Goal: Task Accomplishment & Management: Complete application form

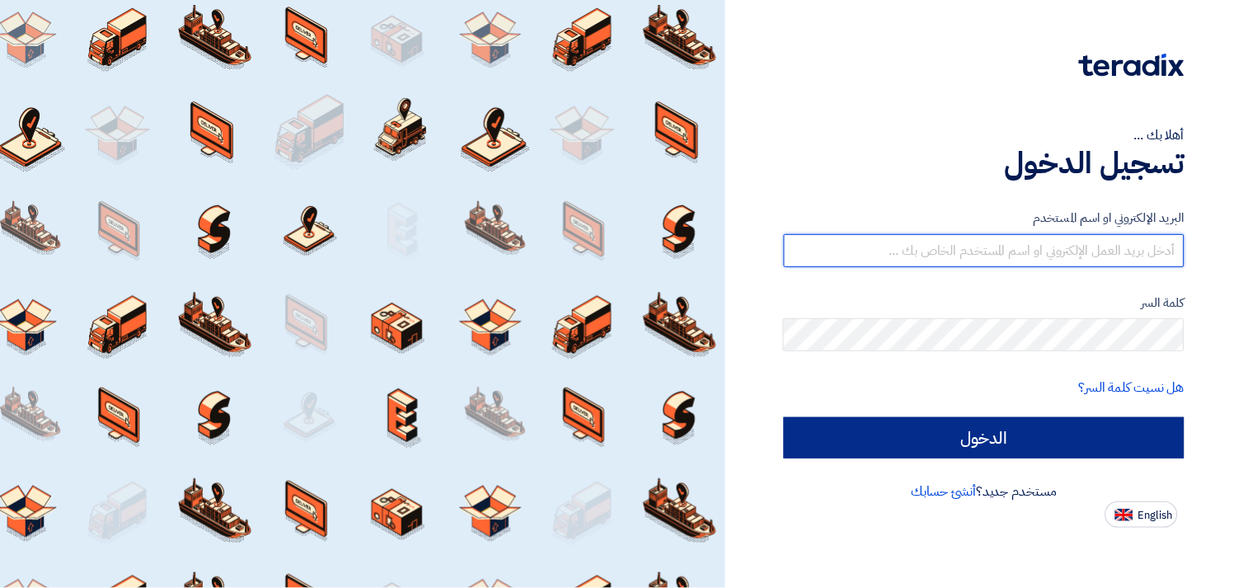
type input "[EMAIL_ADDRESS][DOMAIN_NAME]"
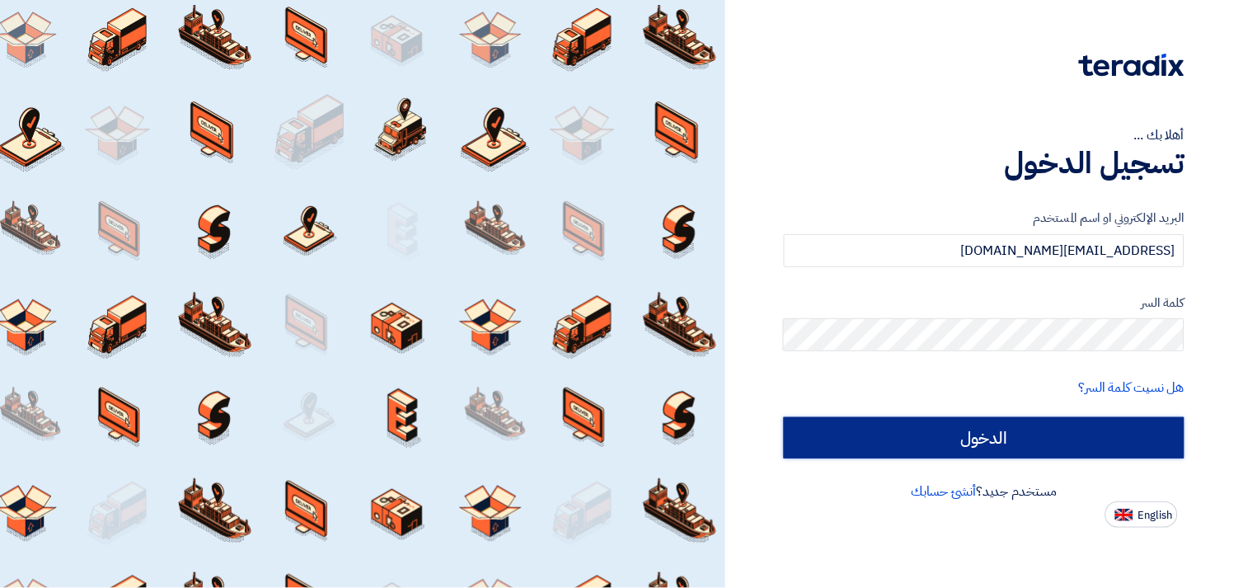
click at [958, 430] on input "الدخول" at bounding box center [984, 437] width 401 height 41
type input "Sign in"
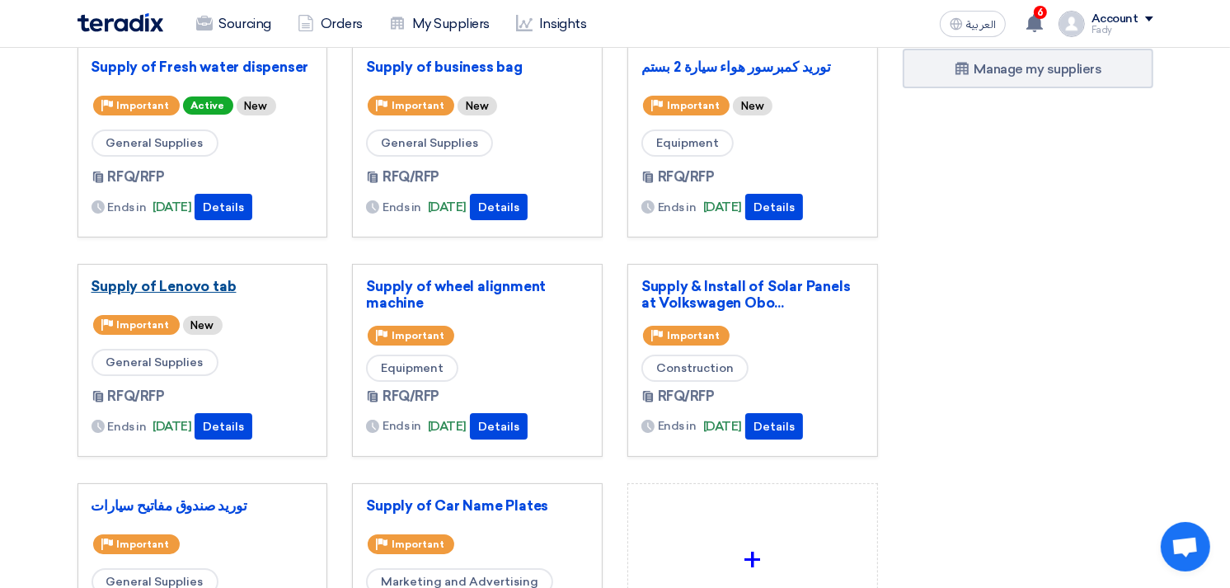
click at [200, 280] on link "Supply of Lenovo tab" at bounding box center [203, 286] width 223 height 16
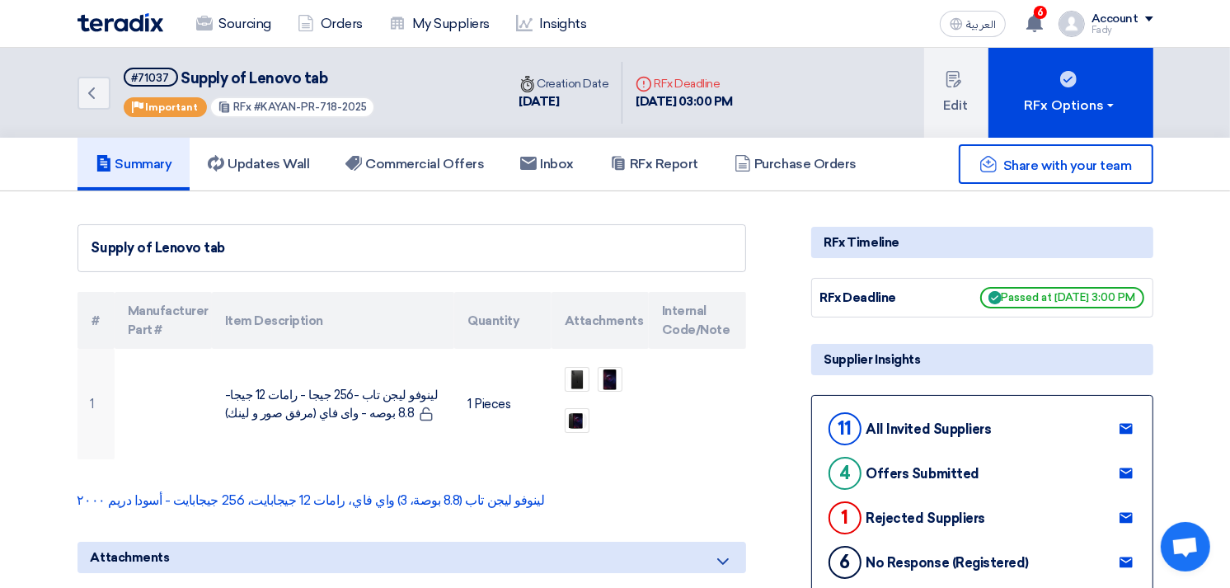
drag, startPoint x: 252, startPoint y: 103, endPoint x: 392, endPoint y: 88, distance: 140.1
click at [392, 88] on div "Back #71037 Supply of Lenovo tab Priority Important RFx #KAYAN-PR-718-2025" at bounding box center [291, 93] width 429 height 90
copy span "KAYAN-PR-718-2025"
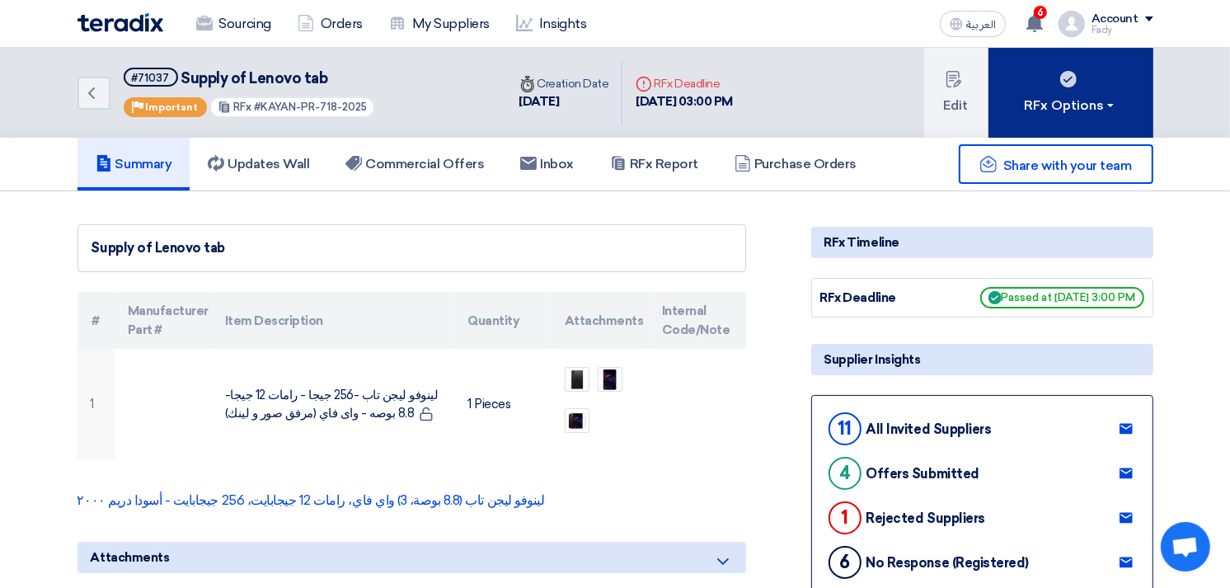
click at [1064, 82] on use at bounding box center [1068, 79] width 16 height 16
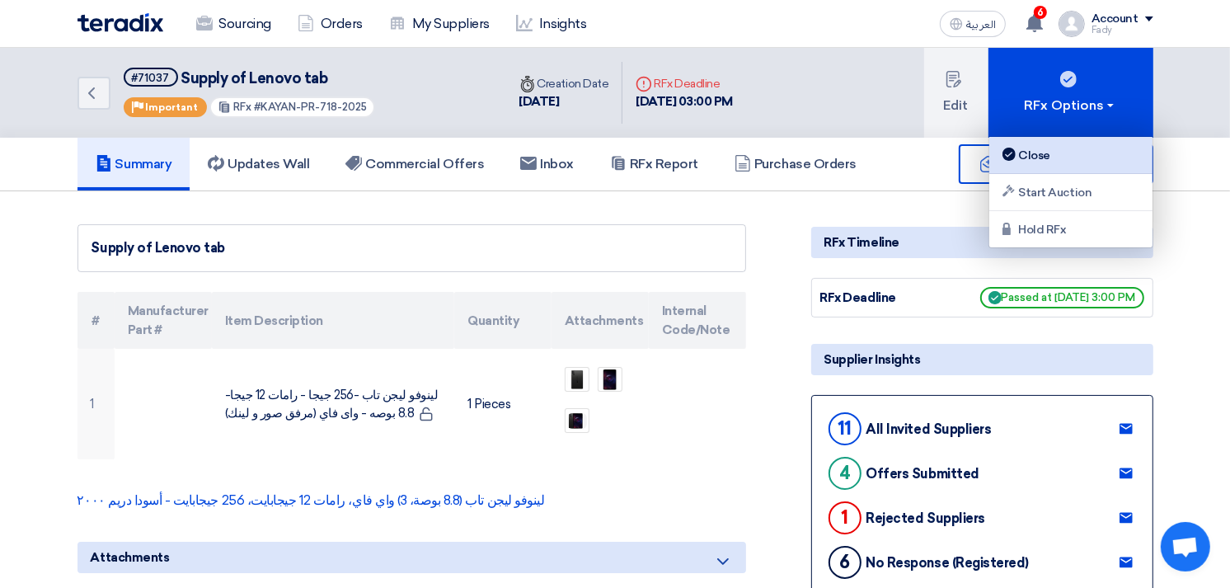
click at [1033, 157] on div "Close" at bounding box center [1070, 155] width 143 height 20
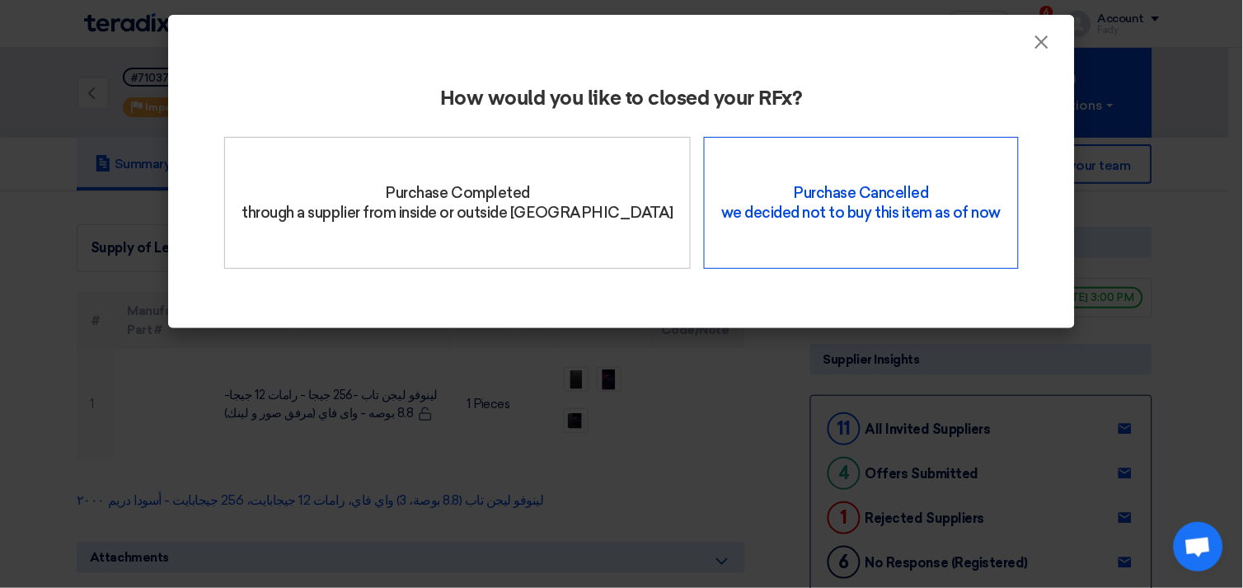
click at [893, 191] on div "Purchase Cancelled we decided not to buy this item as of now" at bounding box center [861, 203] width 314 height 132
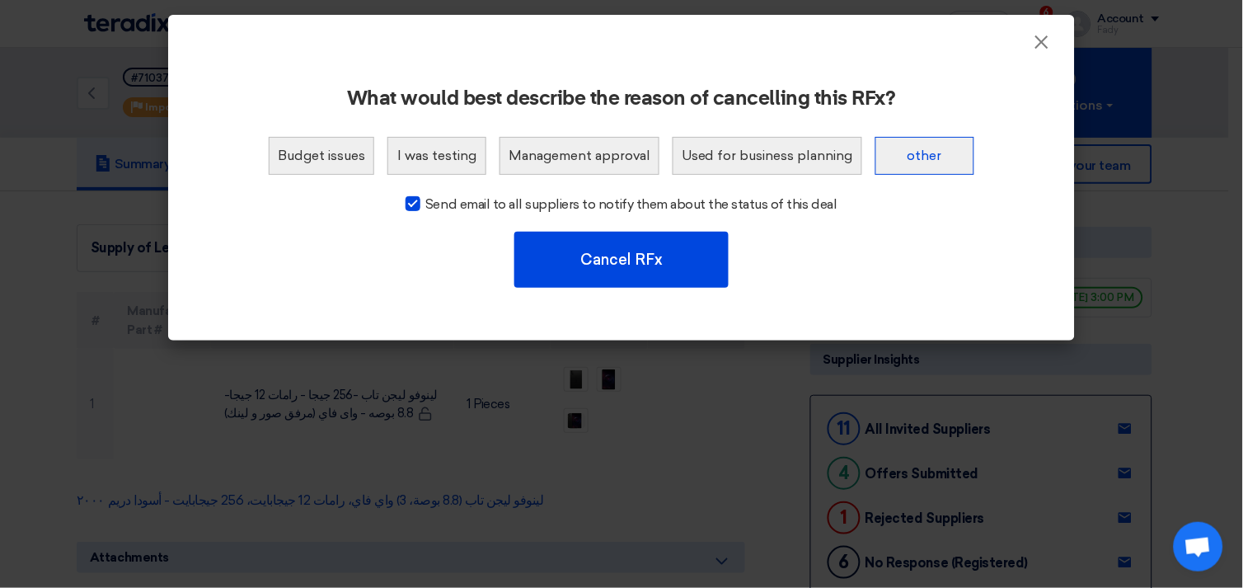
click at [910, 153] on button "other" at bounding box center [925, 156] width 99 height 38
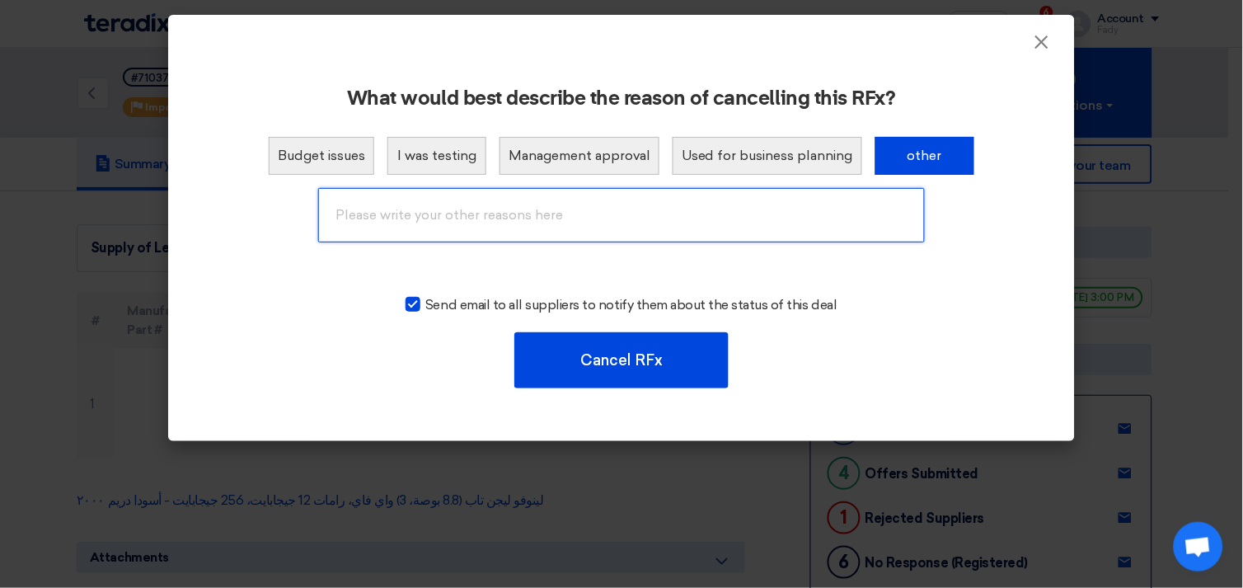
click at [679, 203] on input "text" at bounding box center [621, 215] width 607 height 54
type input "Cancelled"
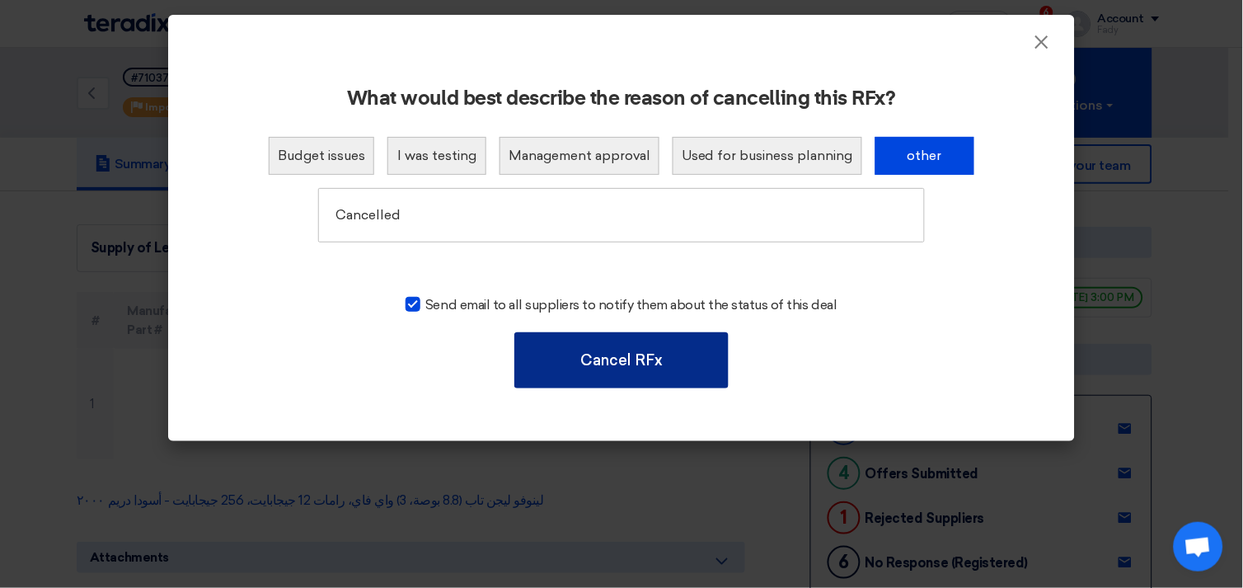
click at [653, 355] on button "Cancel RFx" at bounding box center [621, 360] width 214 height 56
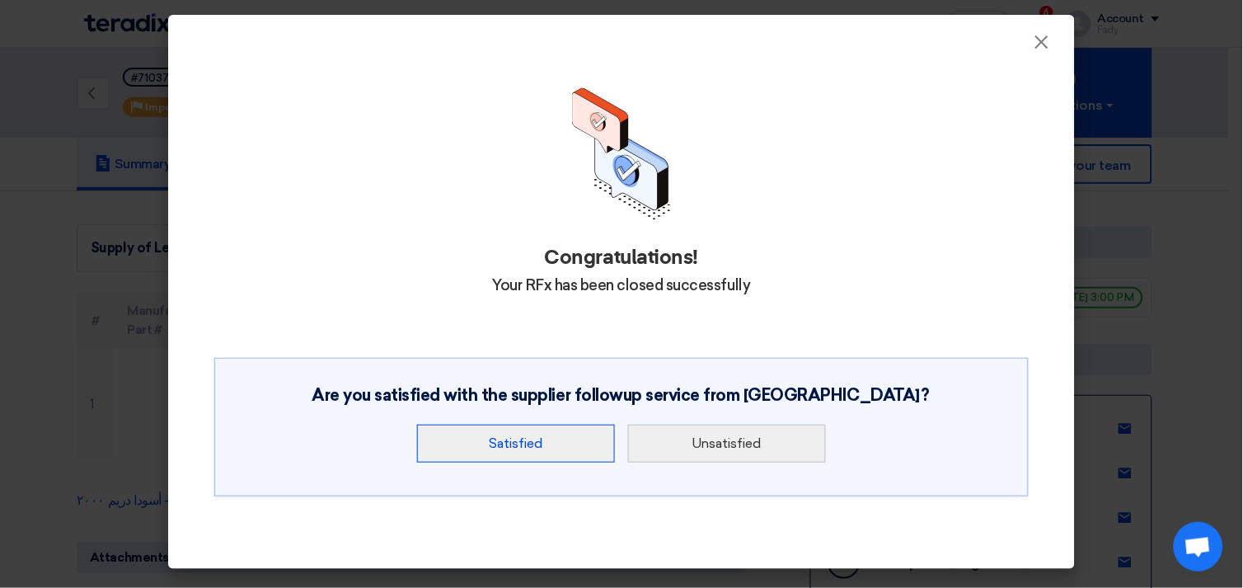
click at [504, 435] on button "Satisfied" at bounding box center [516, 444] width 198 height 38
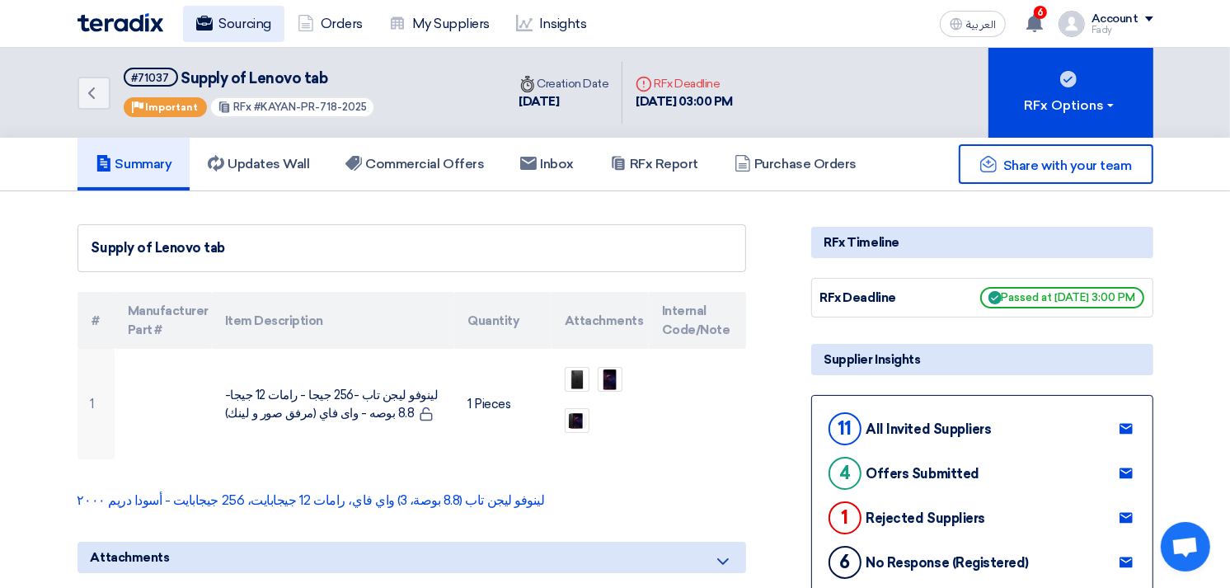
click at [221, 22] on link "Sourcing" at bounding box center [233, 24] width 101 height 36
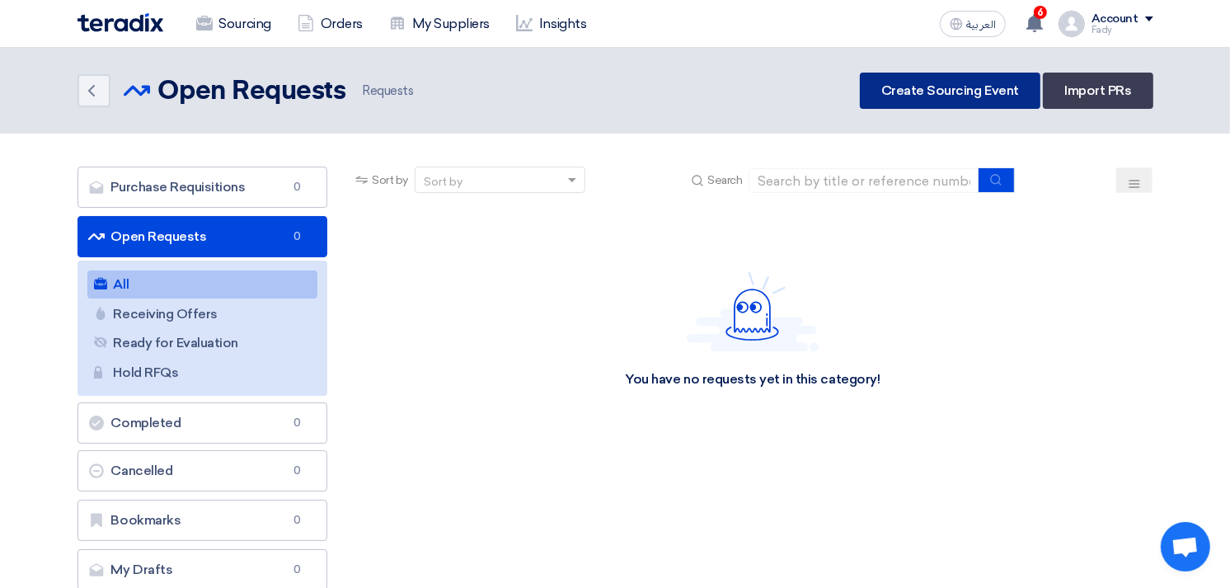
click at [926, 88] on link "Create Sourcing Event" at bounding box center [950, 91] width 181 height 36
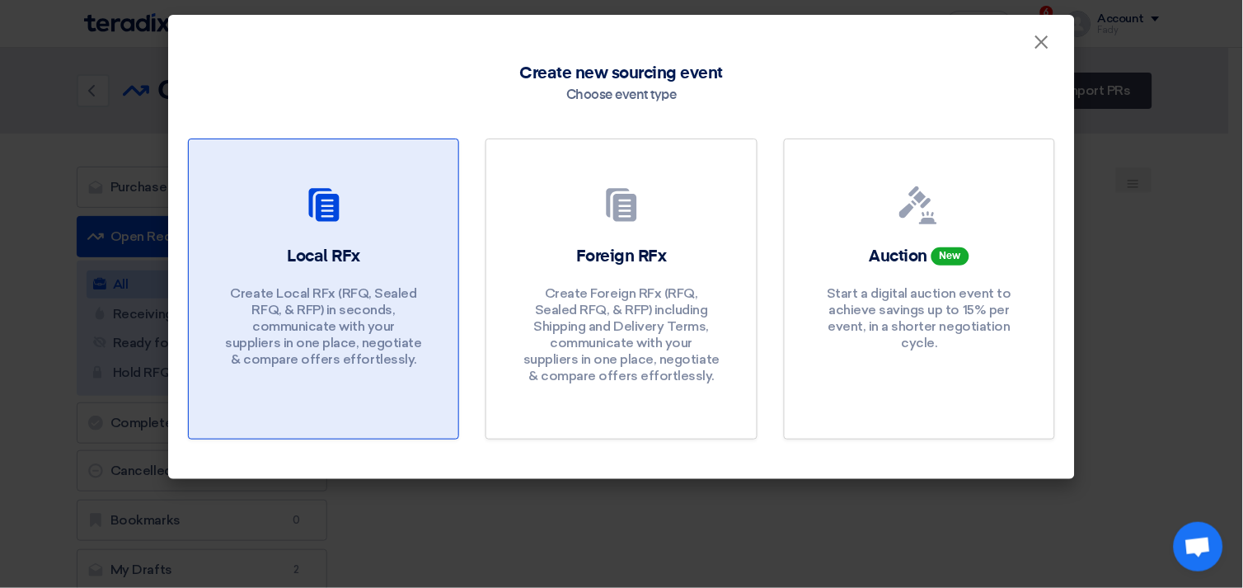
click at [419, 233] on link "Local RFx Create Local RFx (RFQ, Sealed RFQ, & RFP) in seconds, communicate wit…" at bounding box center [323, 289] width 271 height 301
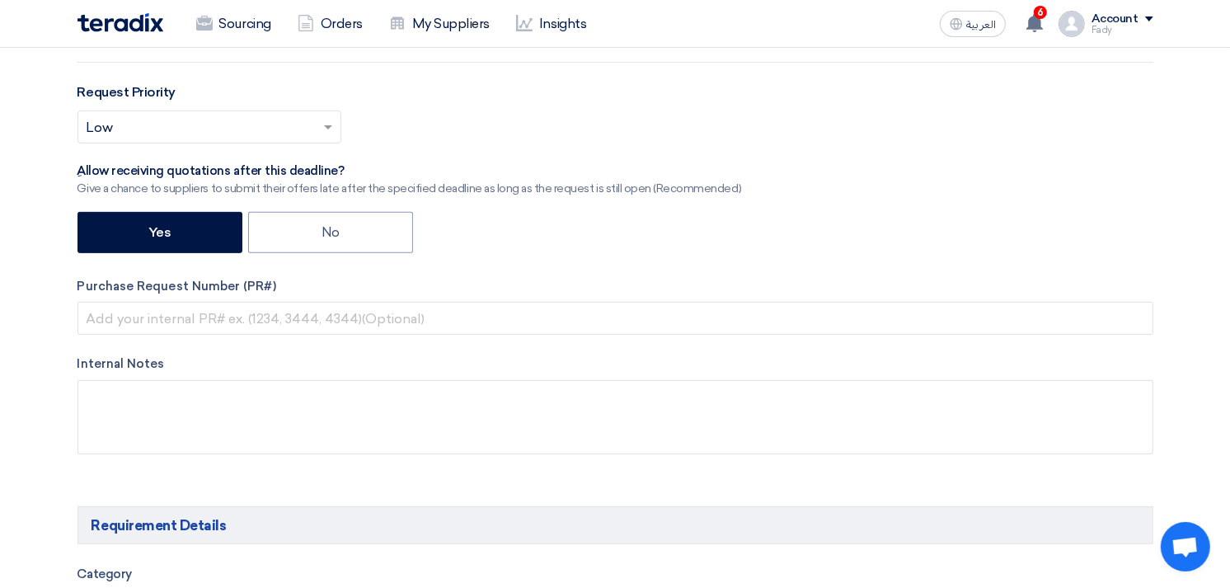
scroll to position [641, 0]
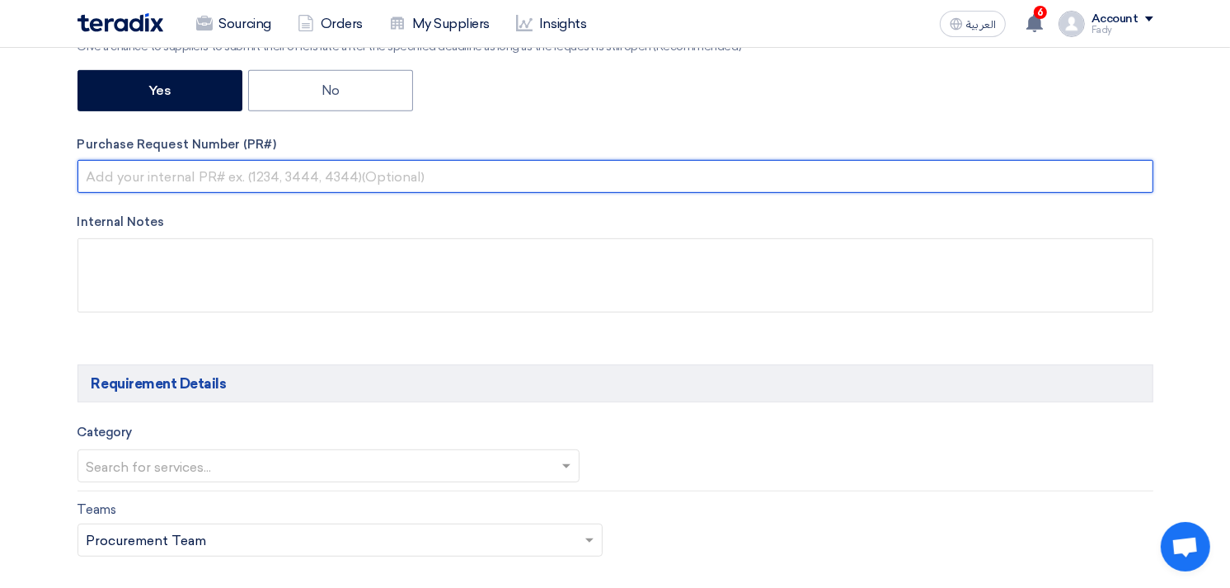
click at [204, 162] on input "text" at bounding box center [615, 176] width 1076 height 33
paste input "KAYAN-PR-718-2025"
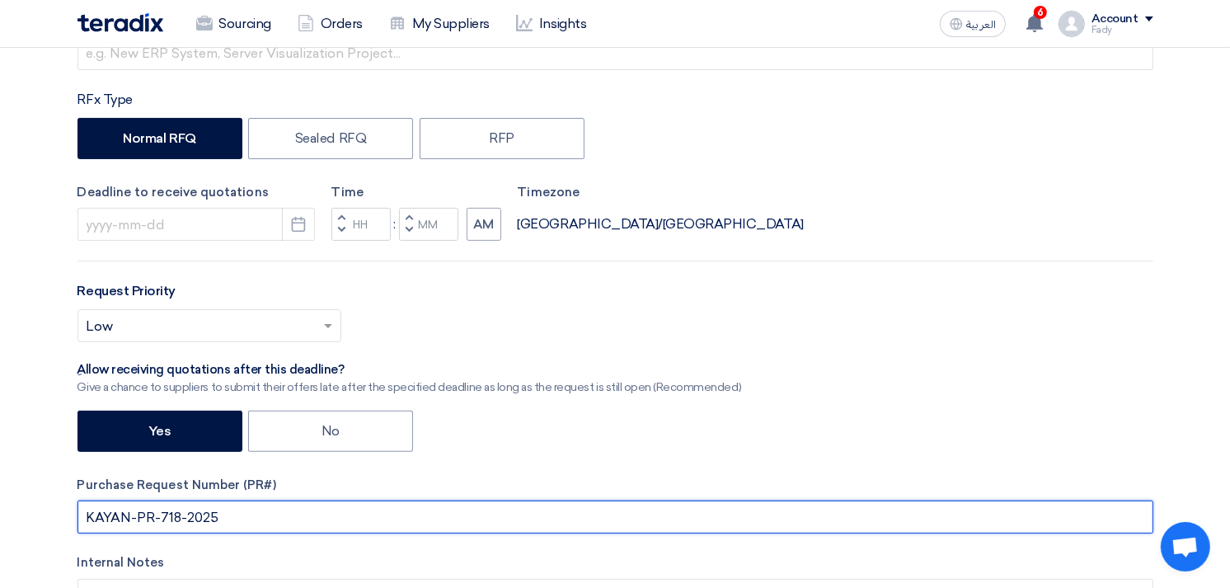
scroll to position [0, 0]
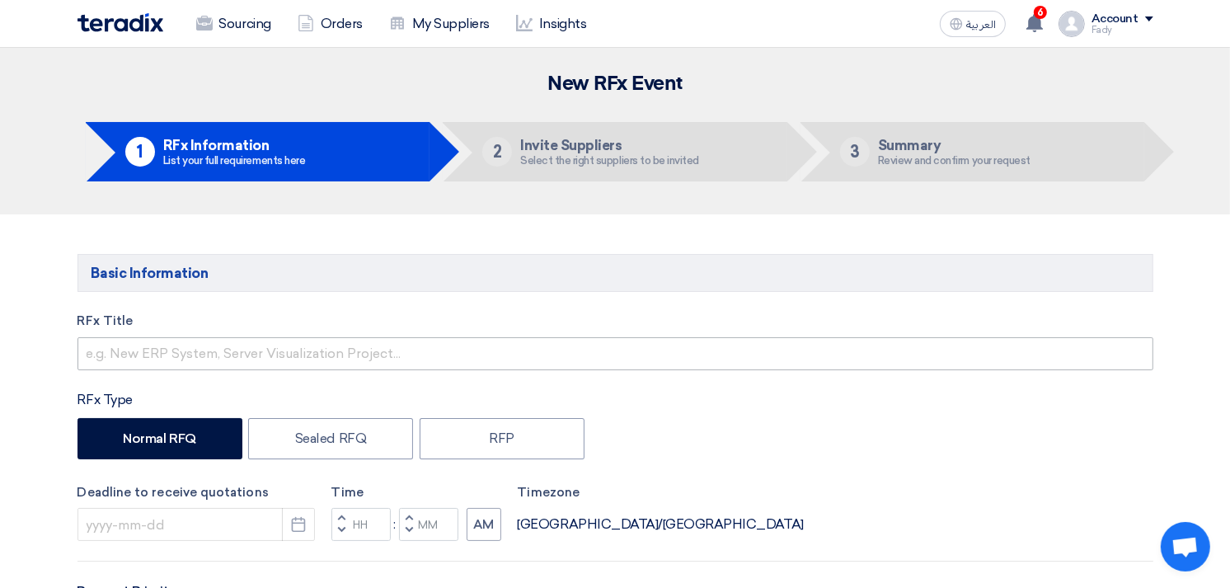
type input "KAYAN-PR-718-2025"
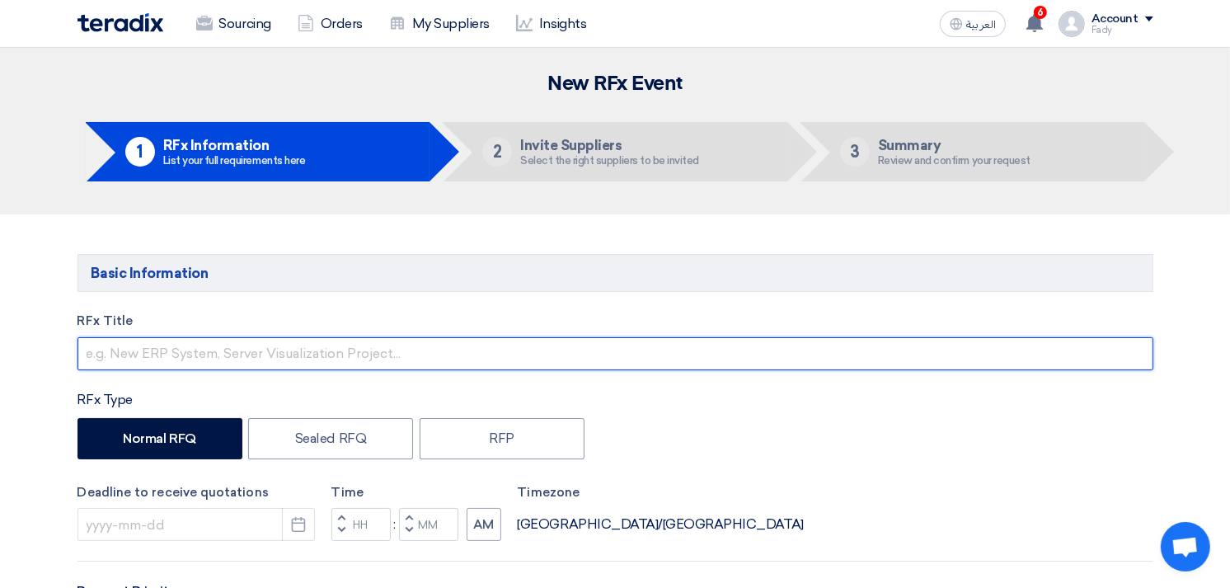
click at [261, 355] on input "text" at bounding box center [615, 353] width 1076 height 33
type input "Supply of canon camera"
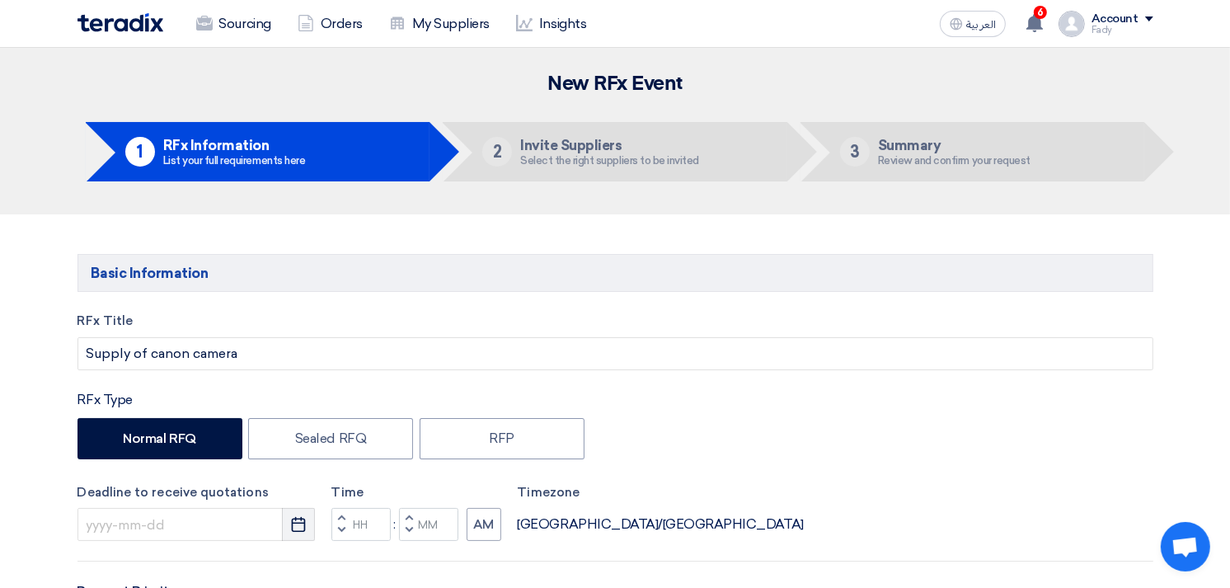
click at [303, 528] on icon "Pick a date" at bounding box center [298, 524] width 16 height 16
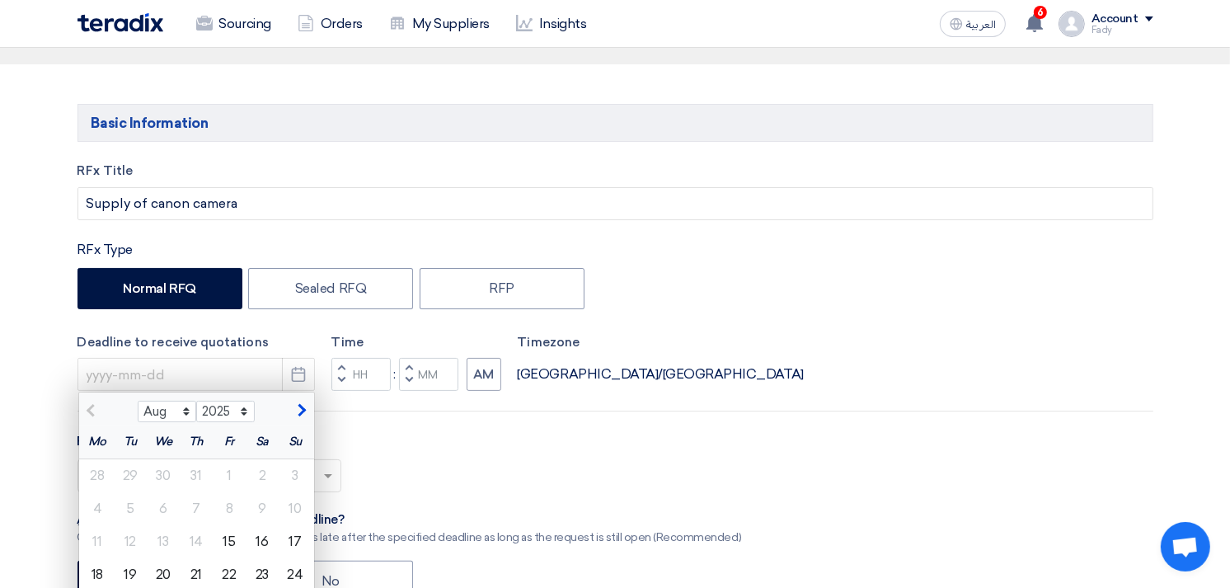
scroll to position [366, 0]
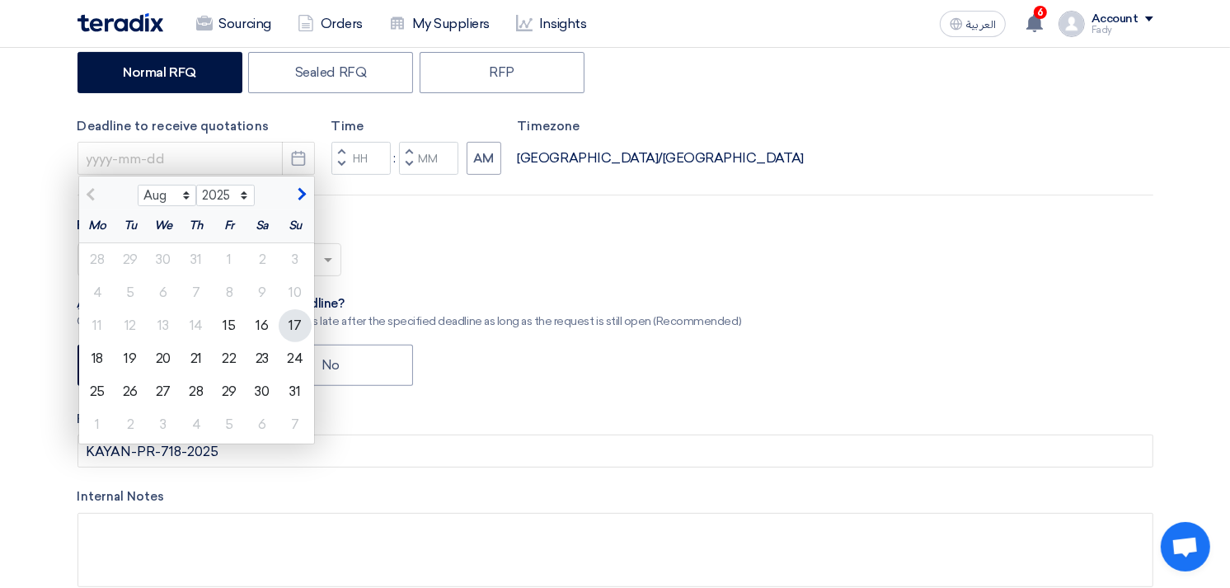
click at [290, 317] on div "17" at bounding box center [295, 325] width 33 height 33
type input "[DATE]"
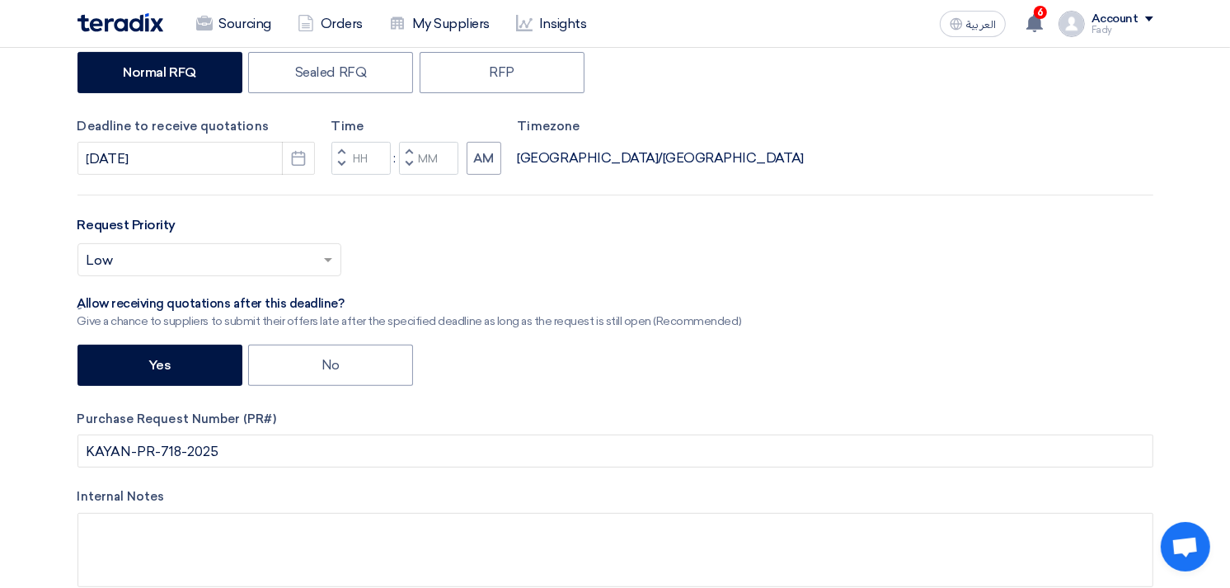
click at [124, 273] on input "text" at bounding box center [201, 261] width 229 height 27
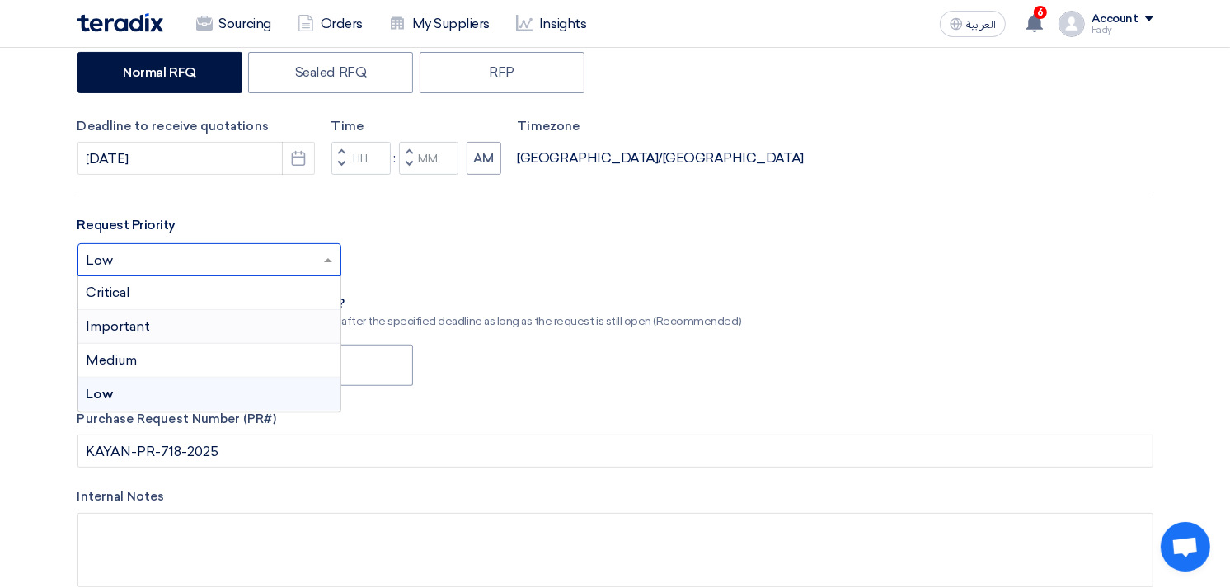
click at [125, 335] on div "Important" at bounding box center [209, 327] width 262 height 34
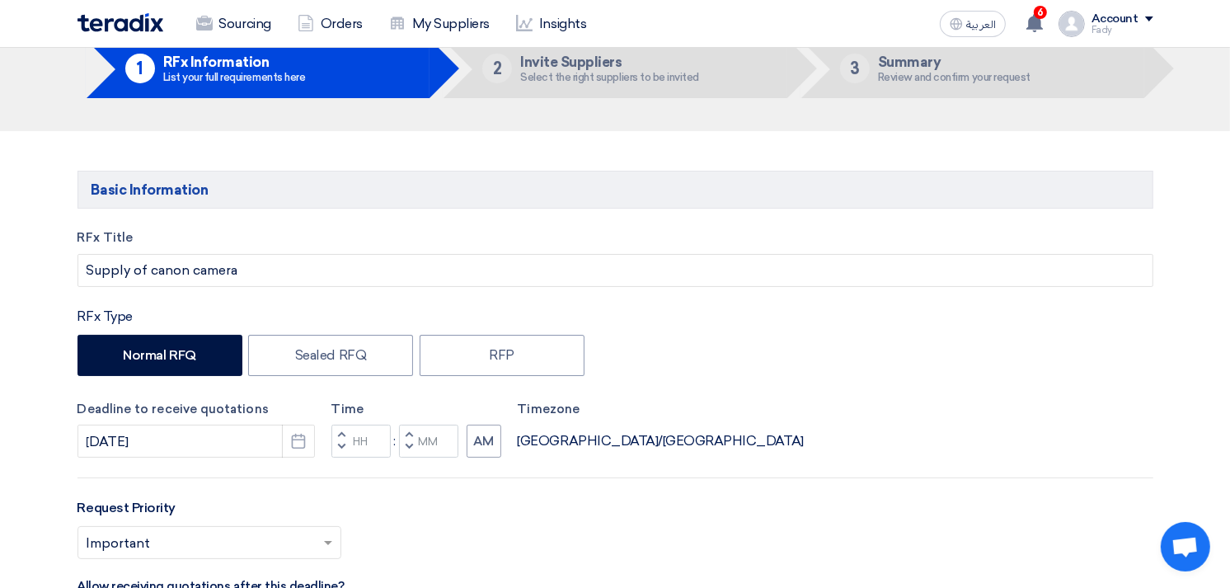
scroll to position [183, 0]
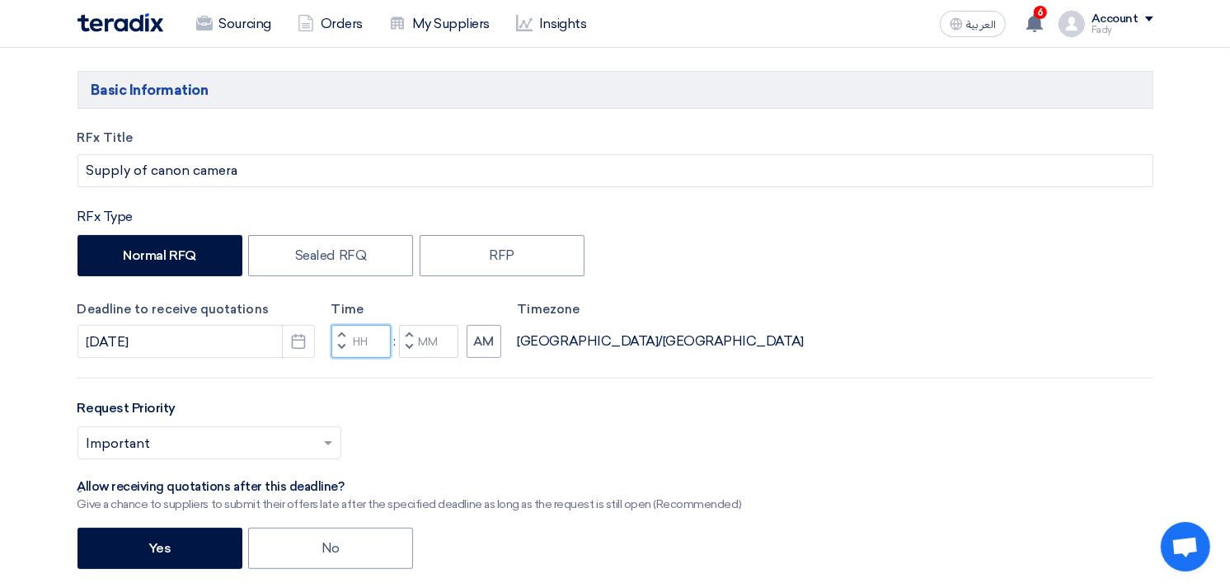
click at [363, 341] on input "Hours" at bounding box center [360, 341] width 59 height 33
type input "09"
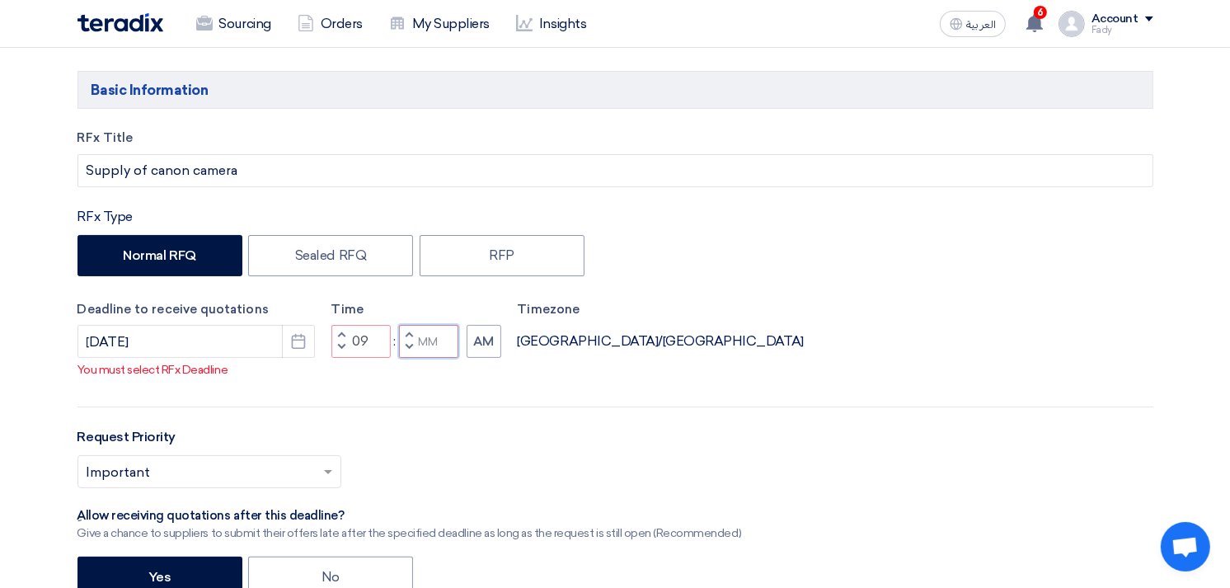
click at [433, 346] on input "Minutes" at bounding box center [428, 341] width 59 height 33
type input "00"
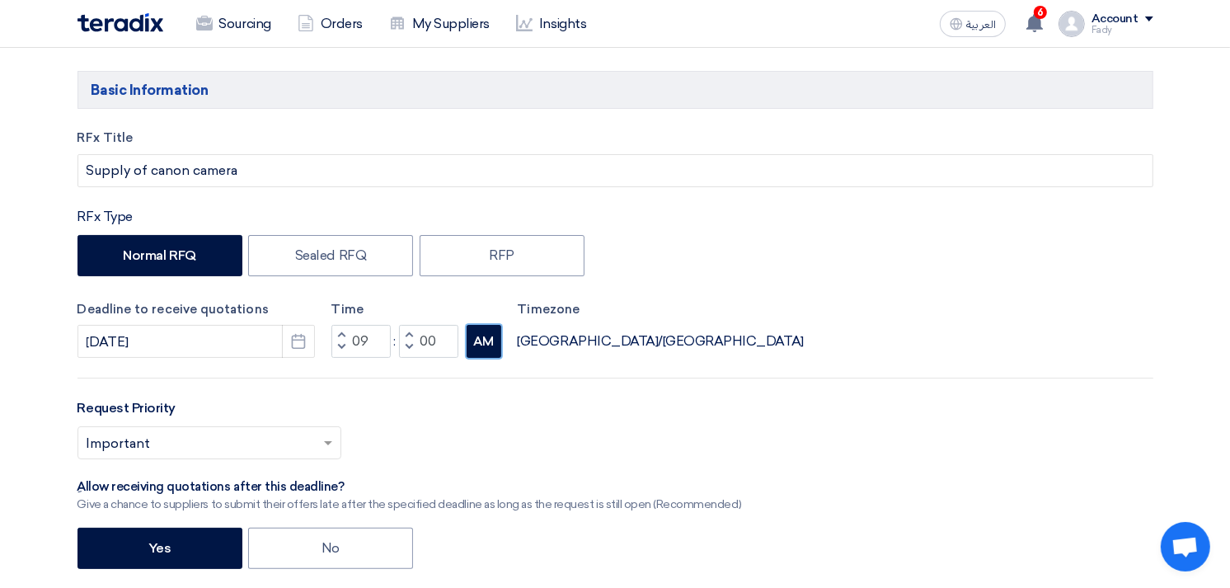
click at [482, 332] on button "AM" at bounding box center [484, 341] width 35 height 33
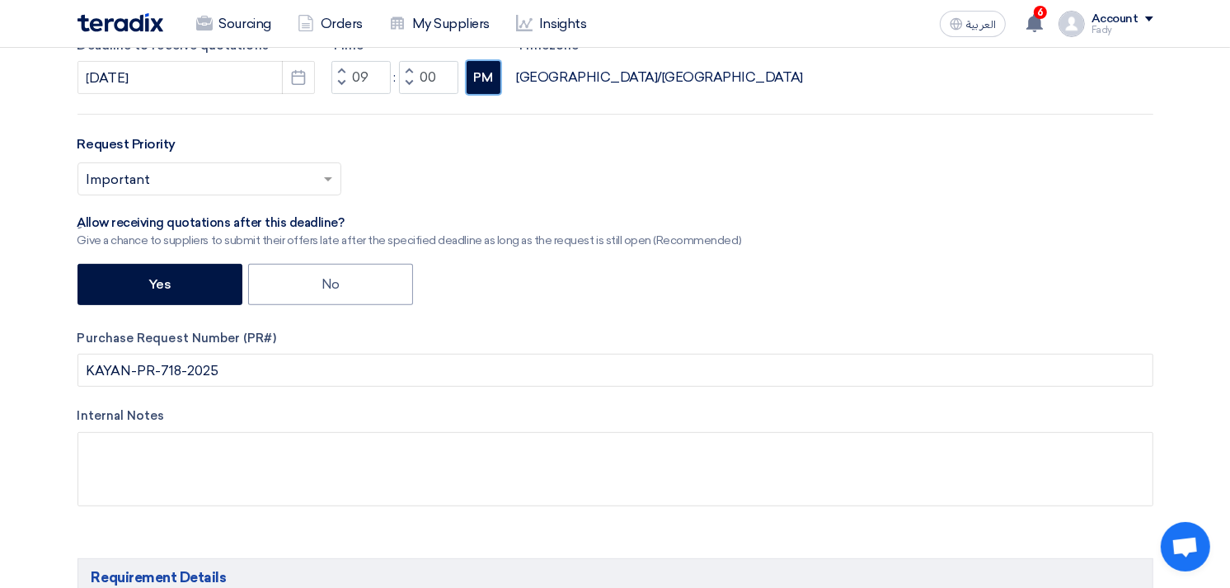
scroll to position [458, 0]
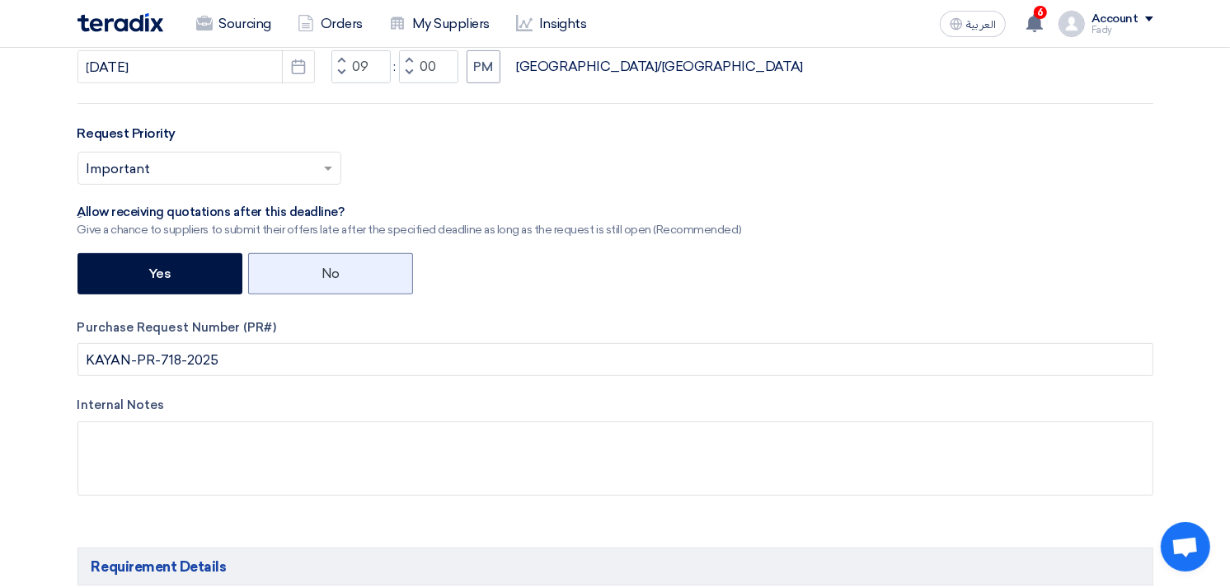
click at [364, 283] on label "No" at bounding box center [330, 273] width 165 height 41
click at [332, 278] on input "No" at bounding box center [327, 272] width 11 height 11
radio input "true"
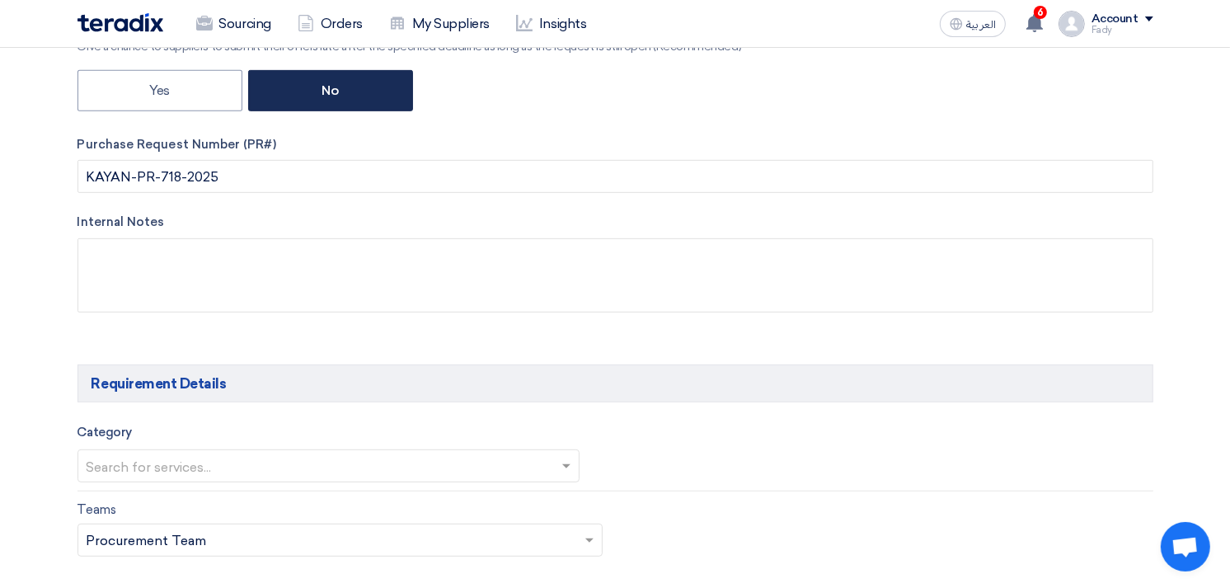
scroll to position [732, 0]
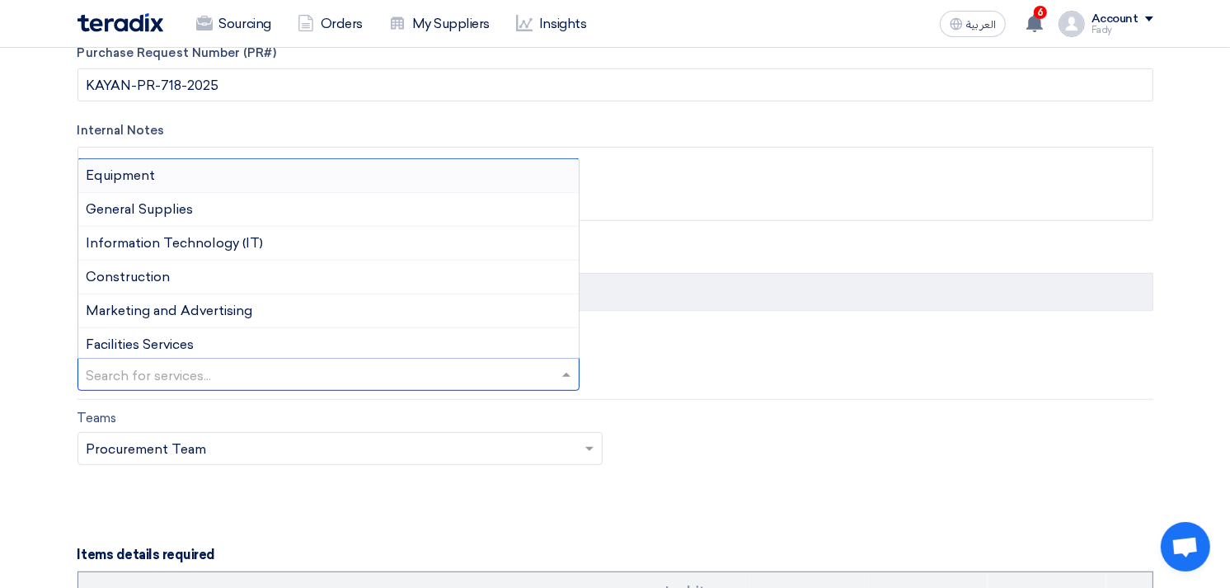
click at [306, 378] on input "text" at bounding box center [321, 376] width 468 height 27
click at [246, 216] on div "General Supplies" at bounding box center [328, 210] width 501 height 34
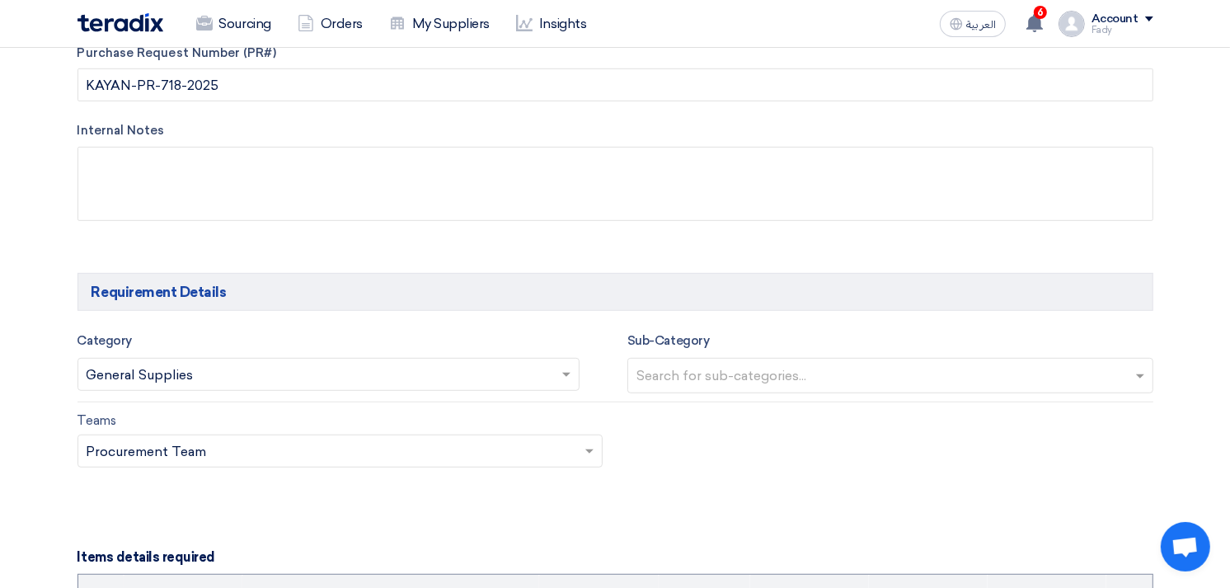
click at [740, 375] on input "text" at bounding box center [892, 377] width 512 height 27
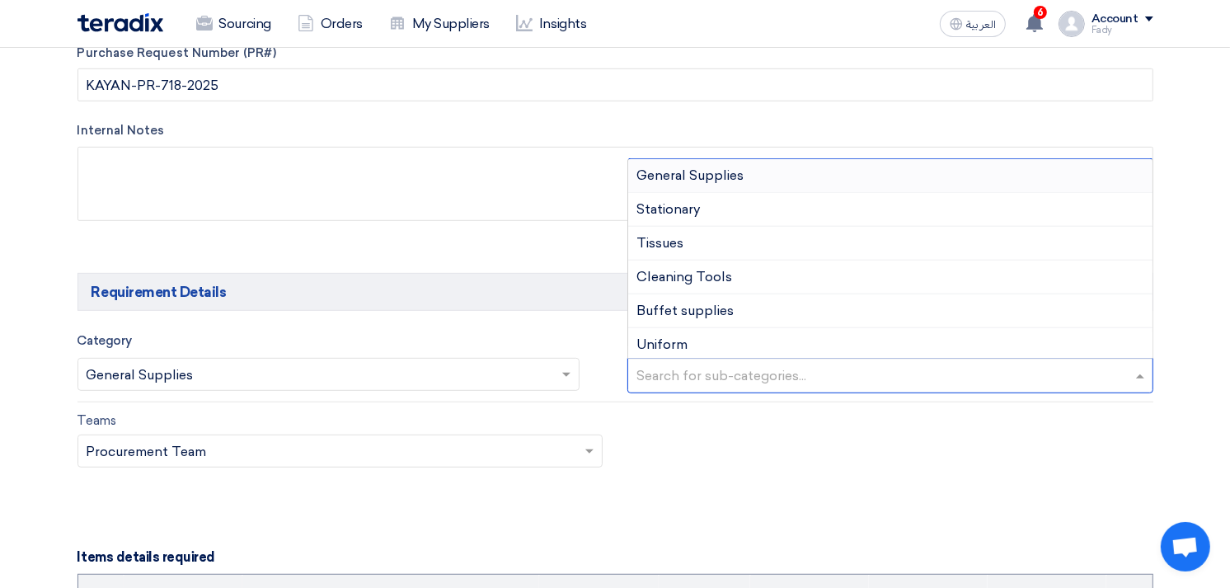
click at [737, 174] on span "General Supplies" at bounding box center [689, 175] width 107 height 16
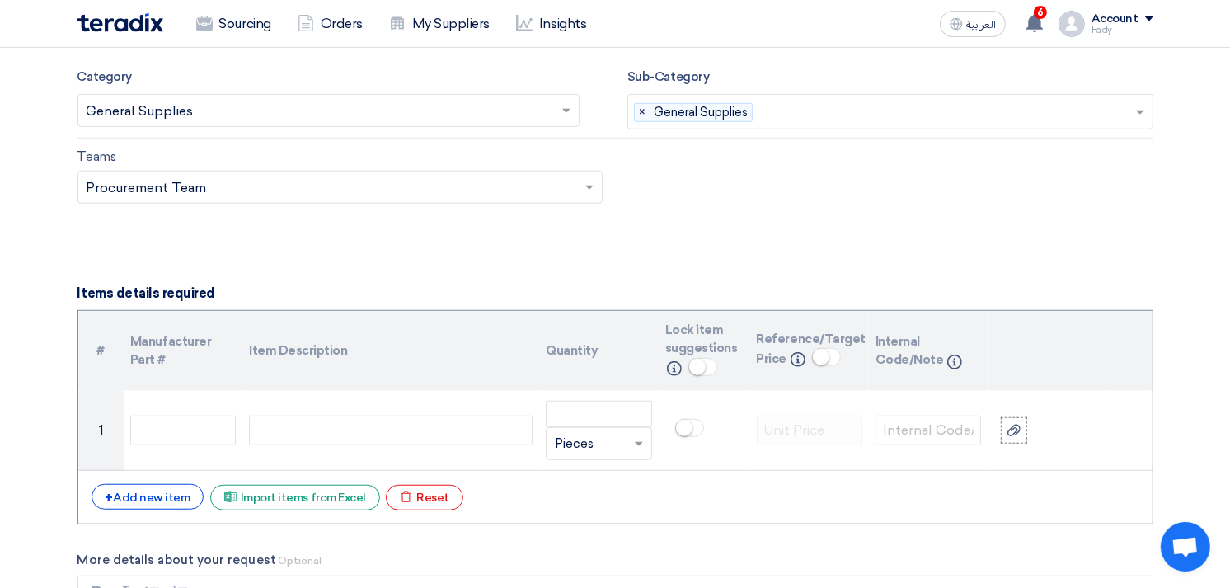
scroll to position [1007, 0]
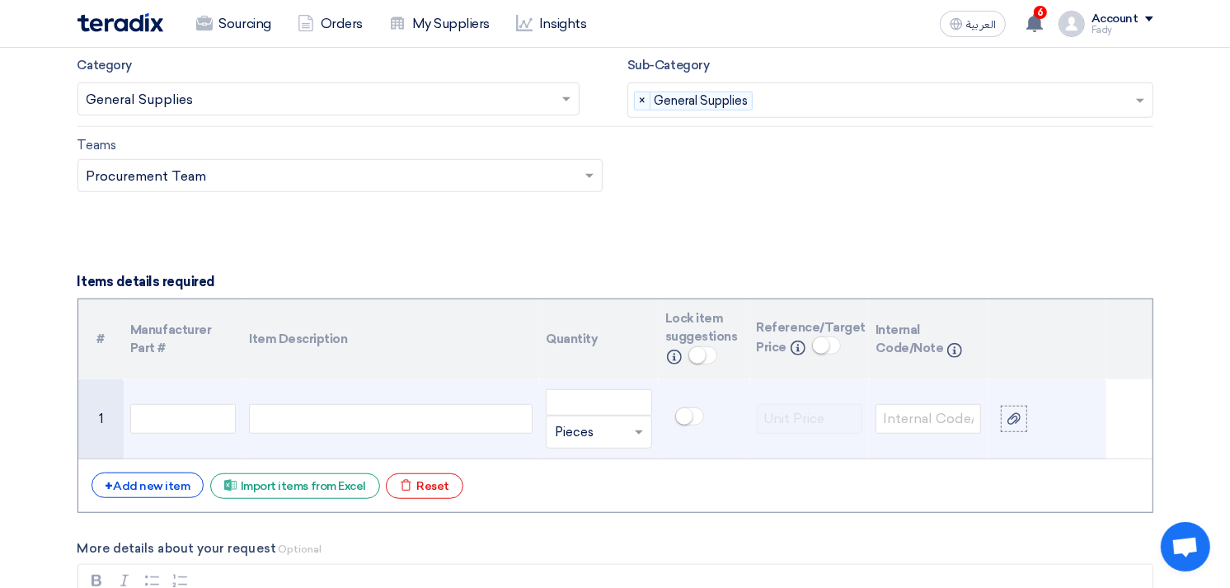
click at [359, 416] on div at bounding box center [391, 419] width 284 height 30
drag, startPoint x: 349, startPoint y: 423, endPoint x: 155, endPoint y: 424, distance: 193.8
click at [155, 424] on tr "1 كاميرا كانون Unit × Pieces" at bounding box center [615, 419] width 1074 height 80
click at [465, 420] on div at bounding box center [391, 419] width 284 height 30
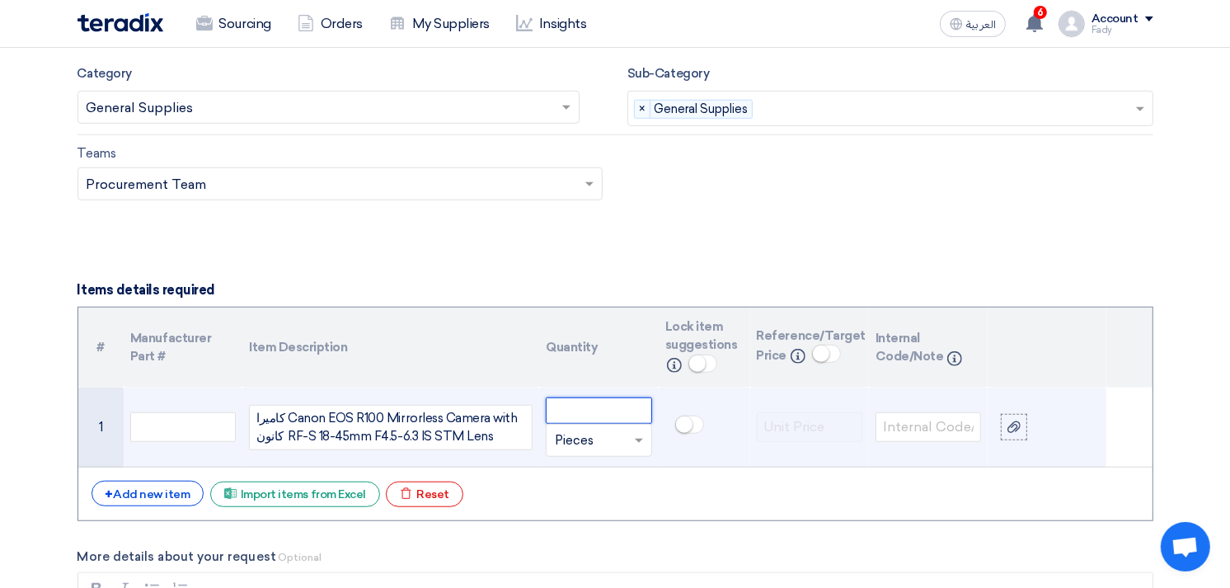
click at [587, 410] on input "number" at bounding box center [599, 410] width 106 height 26
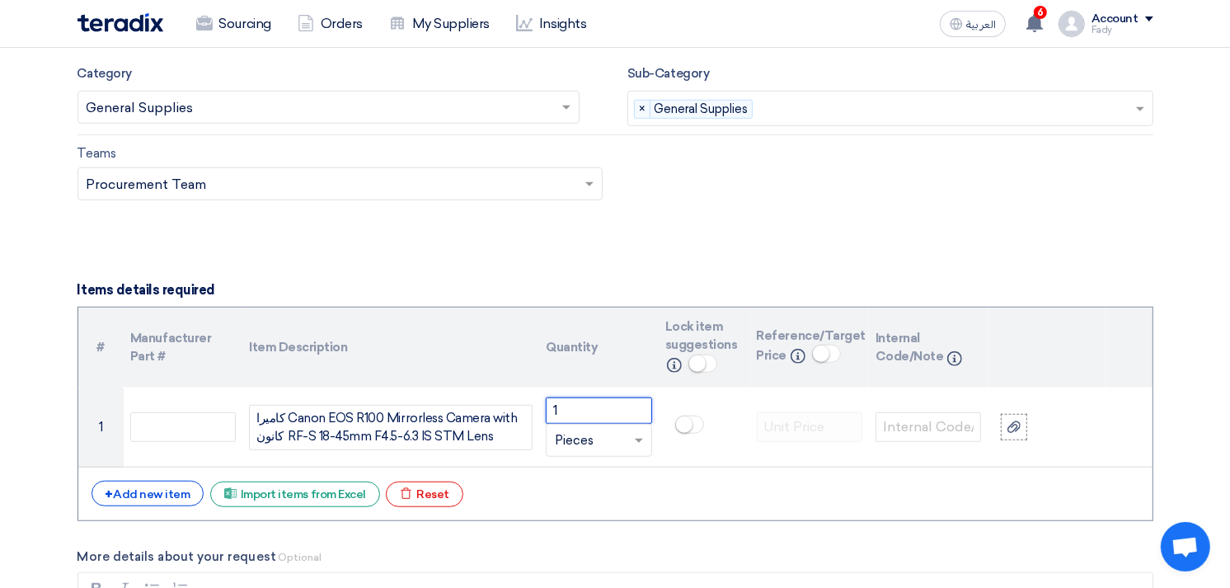
type input "1"
click at [702, 358] on small at bounding box center [697, 363] width 16 height 16
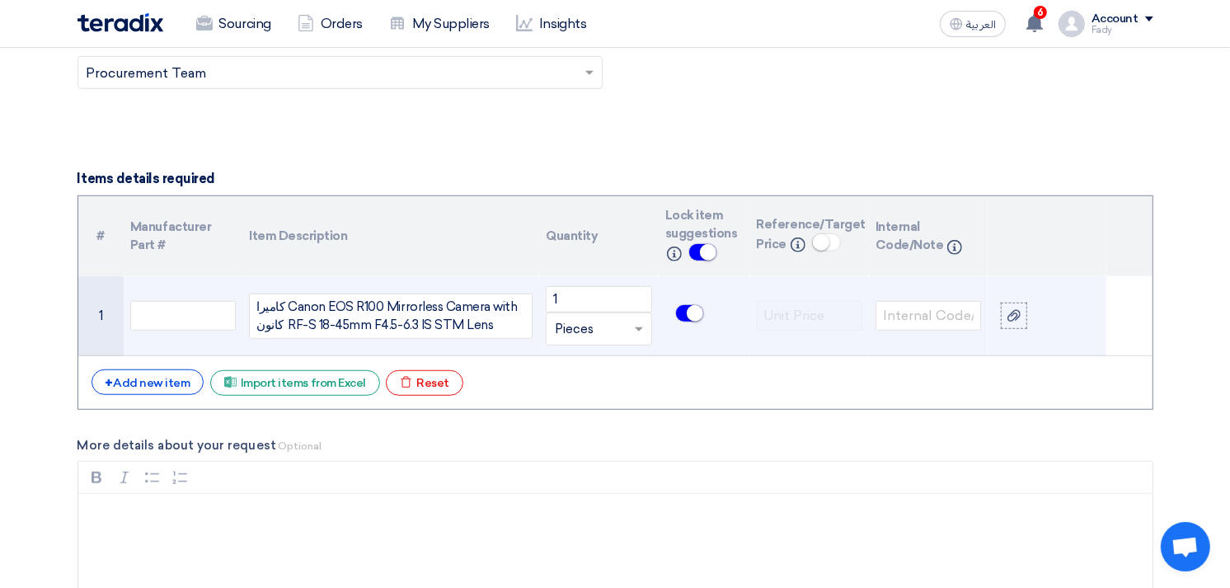
scroll to position [1091, 0]
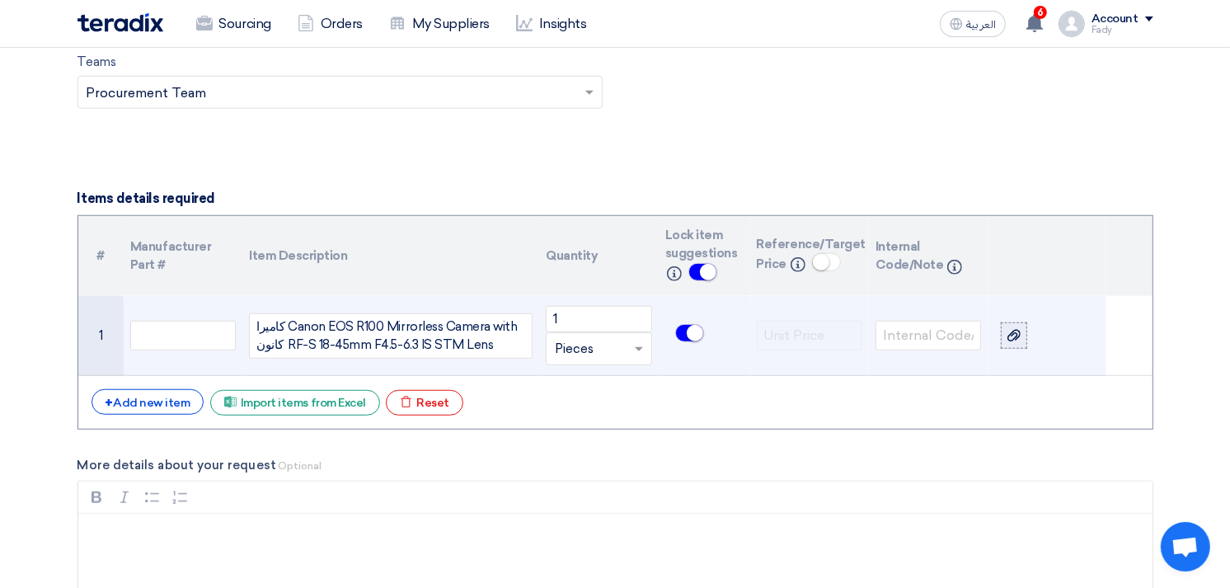
click at [1017, 336] on use at bounding box center [1013, 336] width 13 height 12
click at [0, 0] on input "file" at bounding box center [0, 0] width 0 height 0
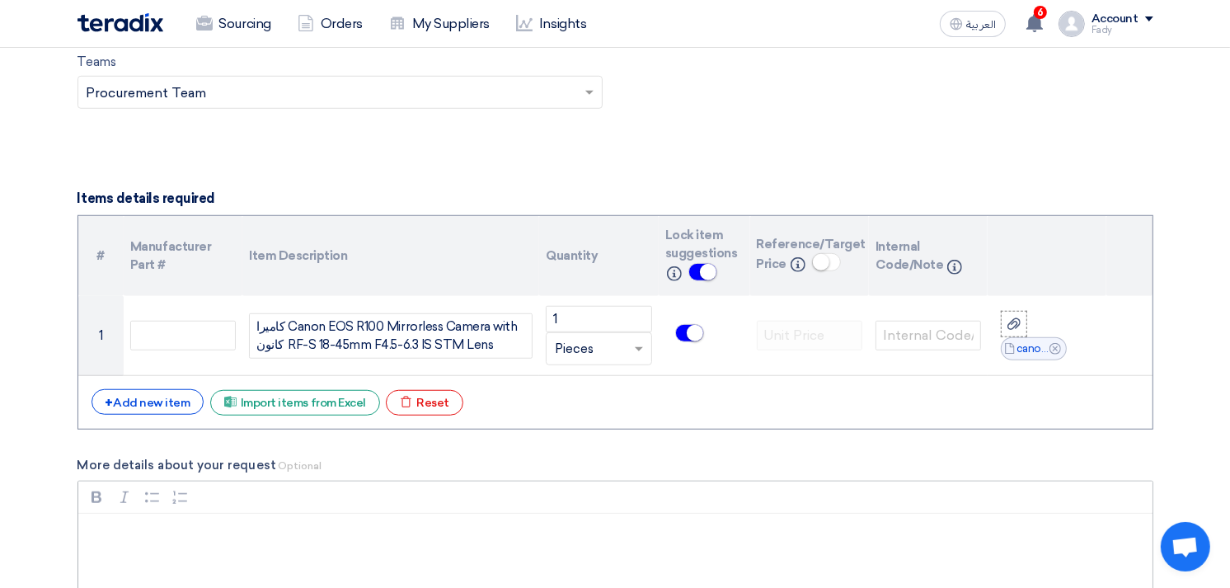
click at [292, 536] on p "Rich Text Editor, main" at bounding box center [621, 535] width 1046 height 20
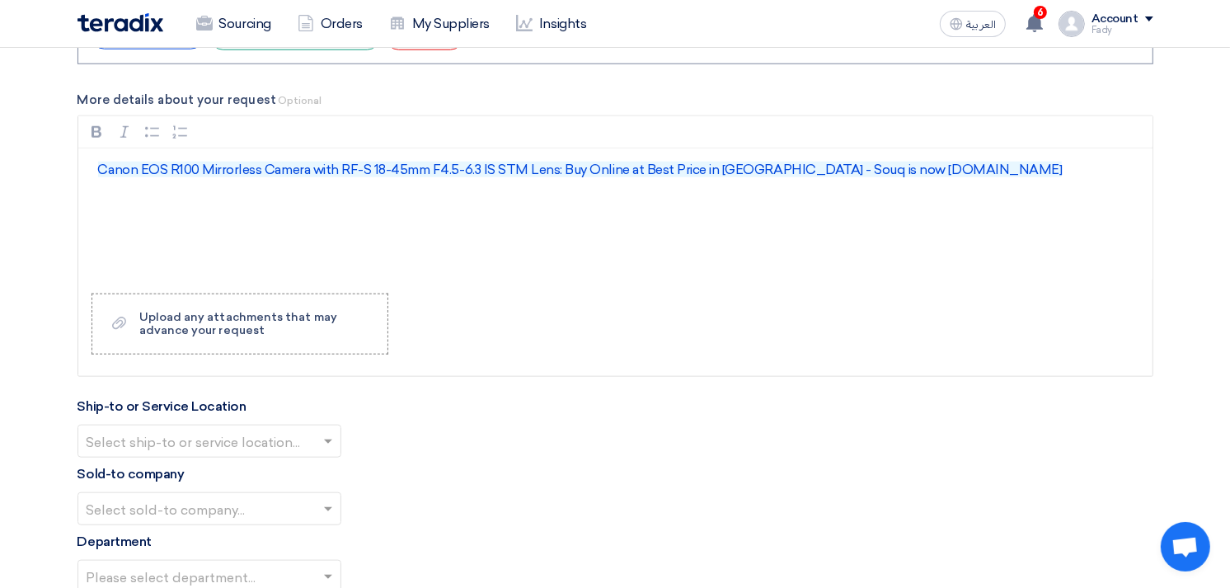
scroll to position [1457, 0]
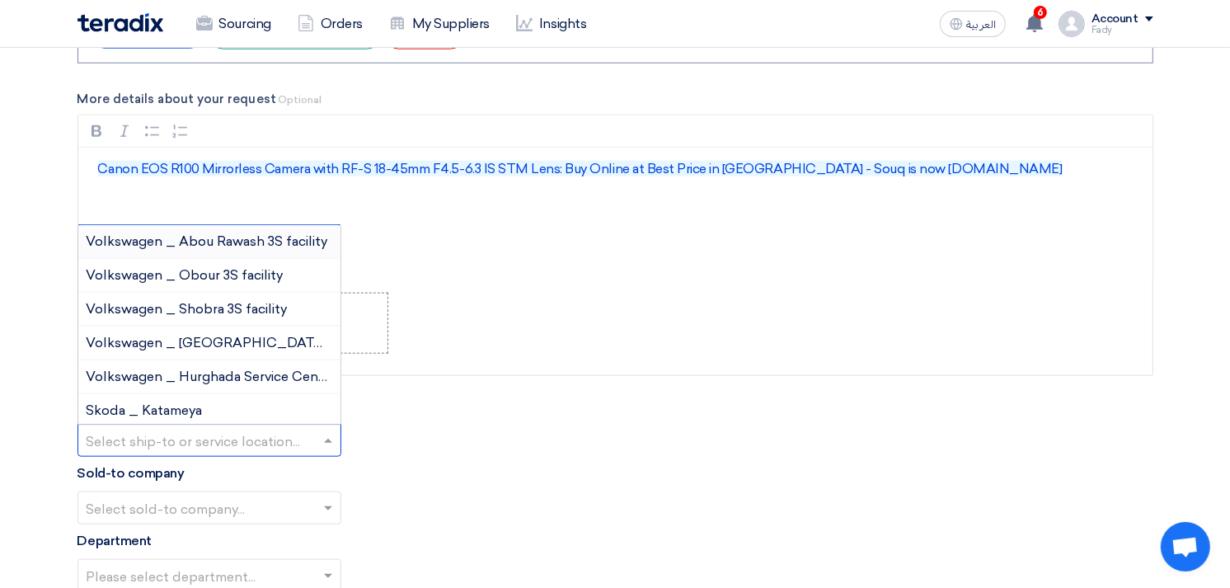
click at [257, 446] on input "text" at bounding box center [201, 442] width 229 height 27
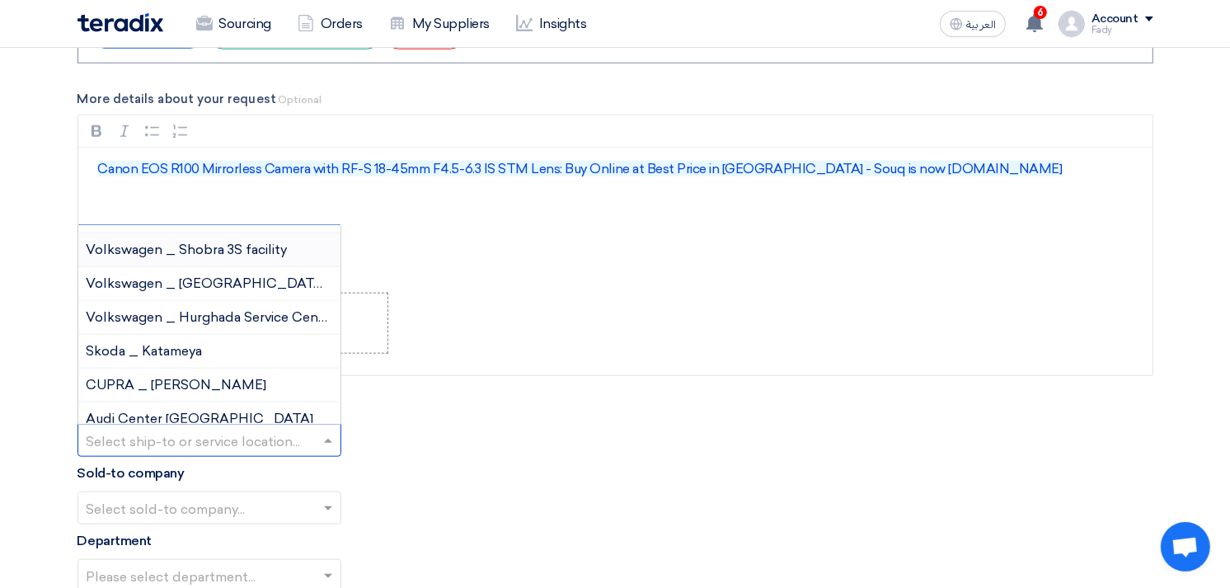
scroll to position [92, 0]
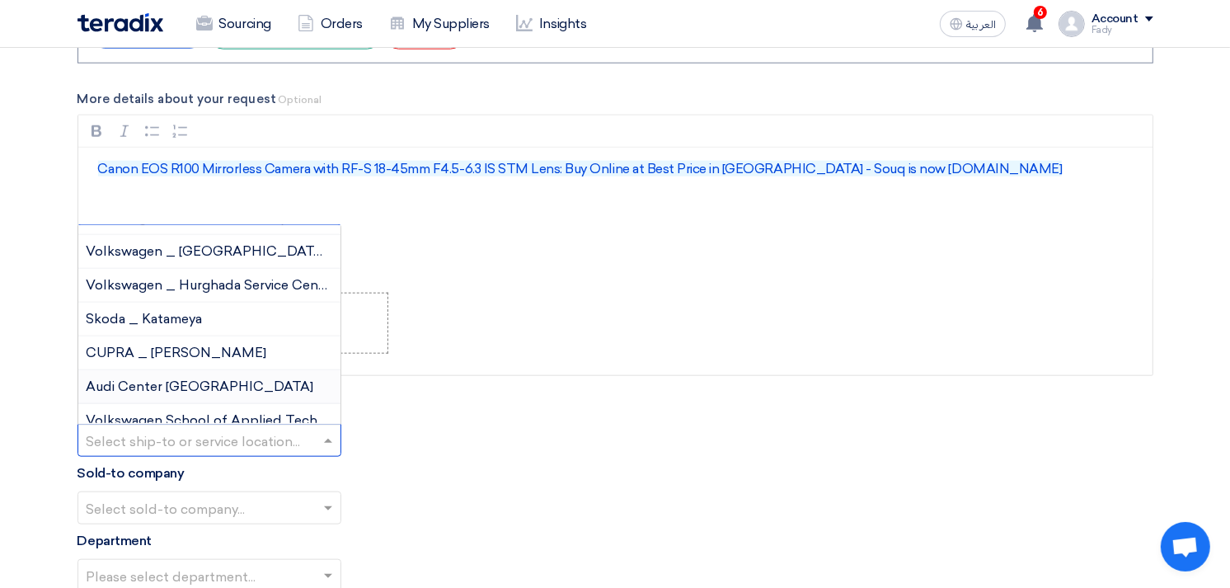
click at [218, 383] on div "Audi Center [GEOGRAPHIC_DATA]" at bounding box center [209, 387] width 262 height 34
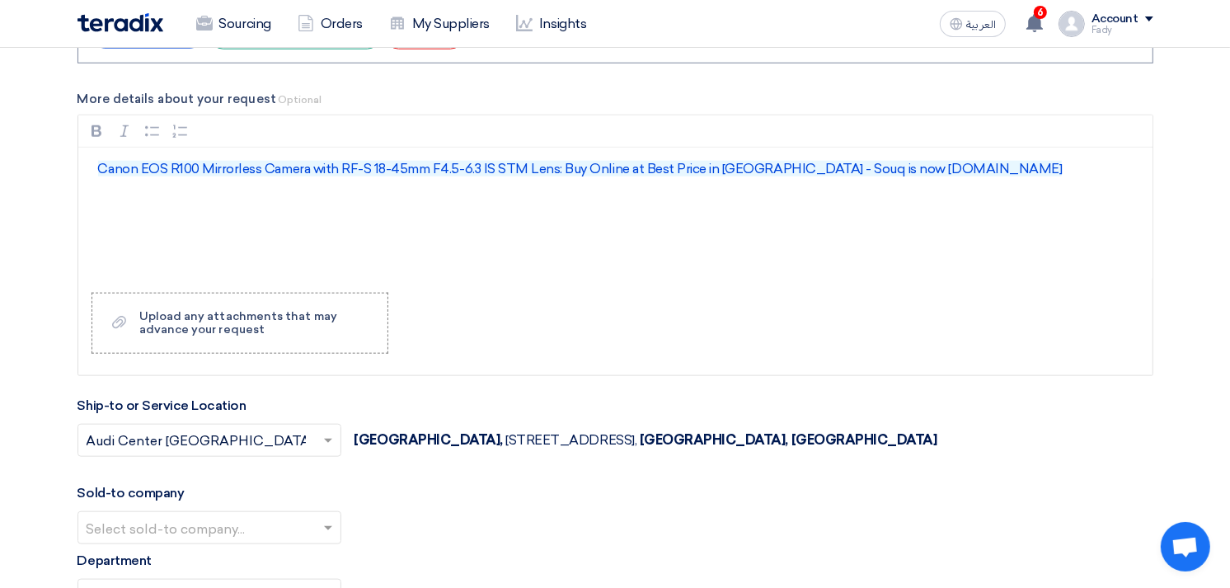
click at [259, 449] on input "text" at bounding box center [201, 442] width 229 height 27
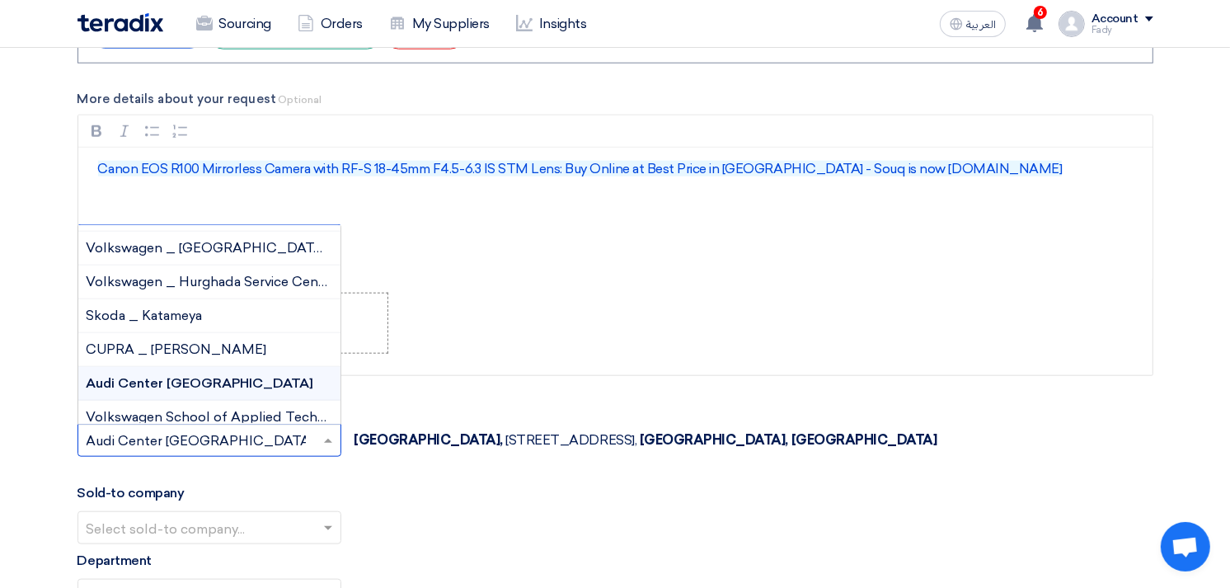
scroll to position [0, 0]
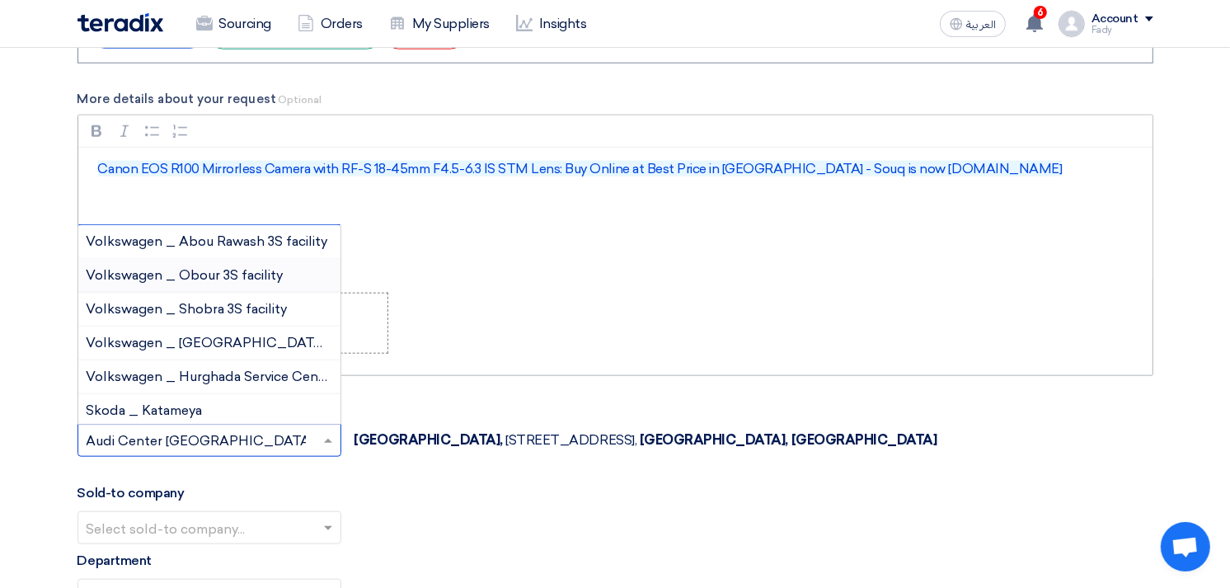
click at [261, 265] on div "Volkswagen _ Obour 3S facility" at bounding box center [209, 276] width 262 height 34
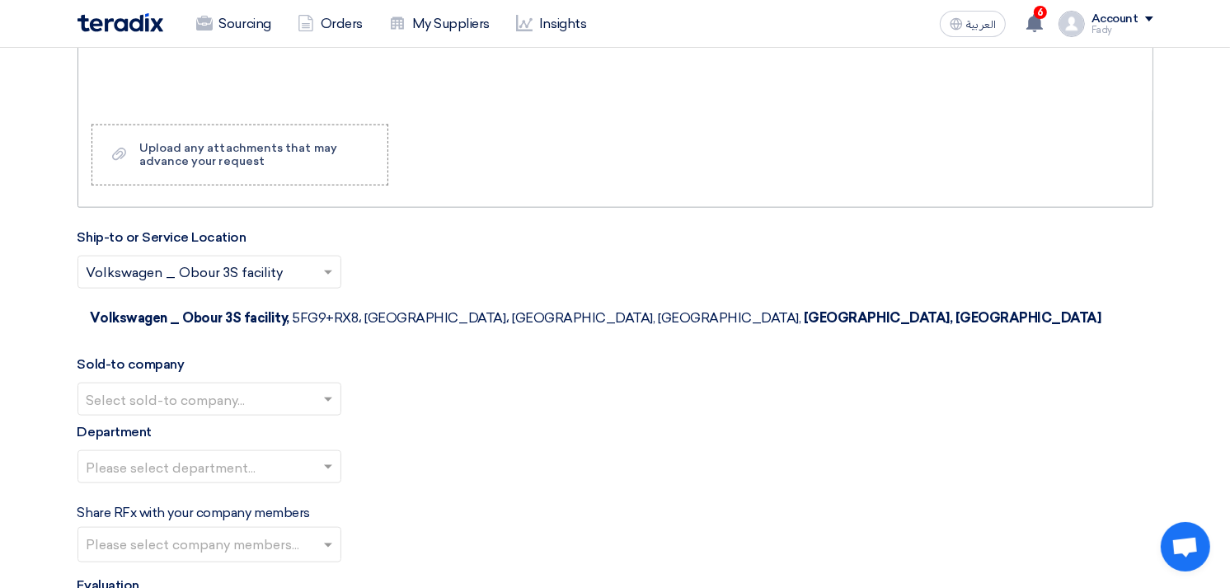
scroll to position [1641, 0]
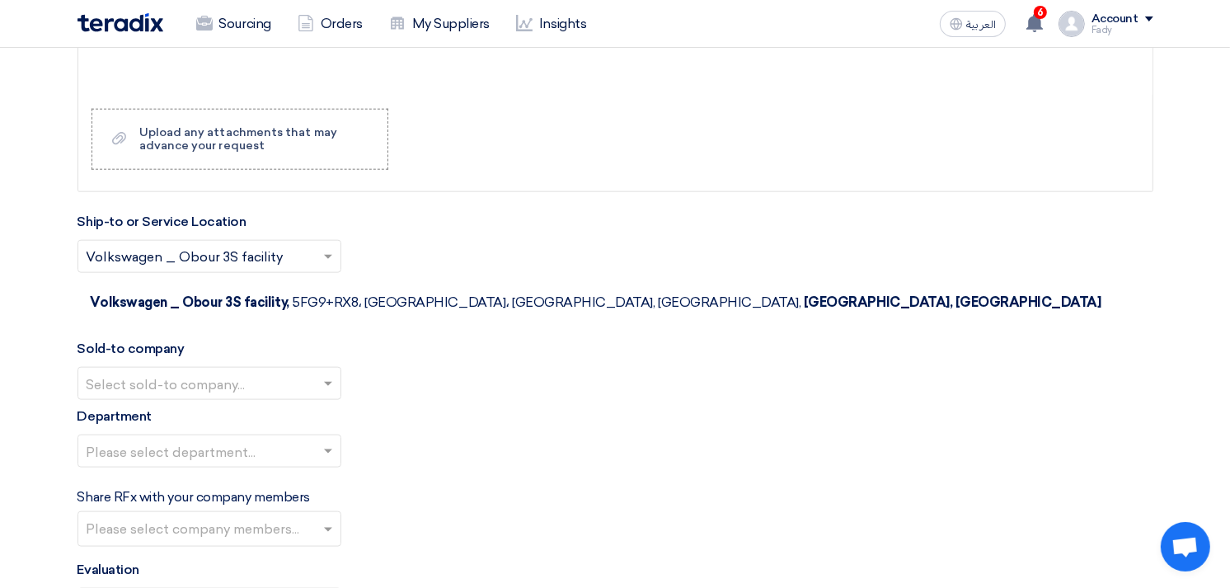
click at [275, 372] on input "text" at bounding box center [201, 385] width 229 height 27
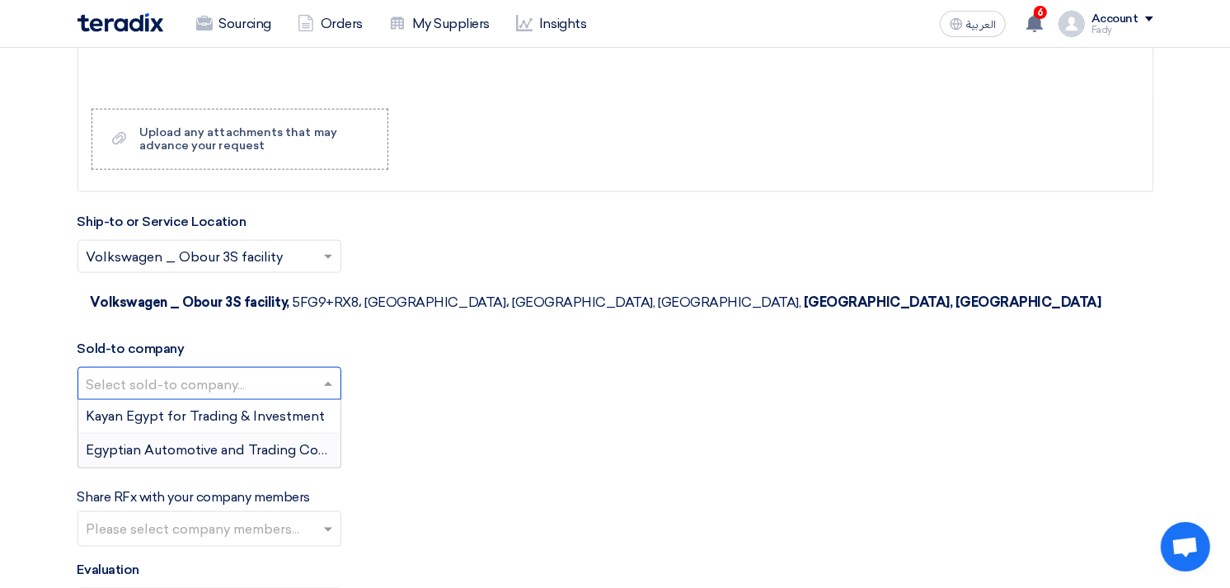
click at [261, 434] on div "Egyptian Automotive and Trading Company" at bounding box center [209, 450] width 262 height 33
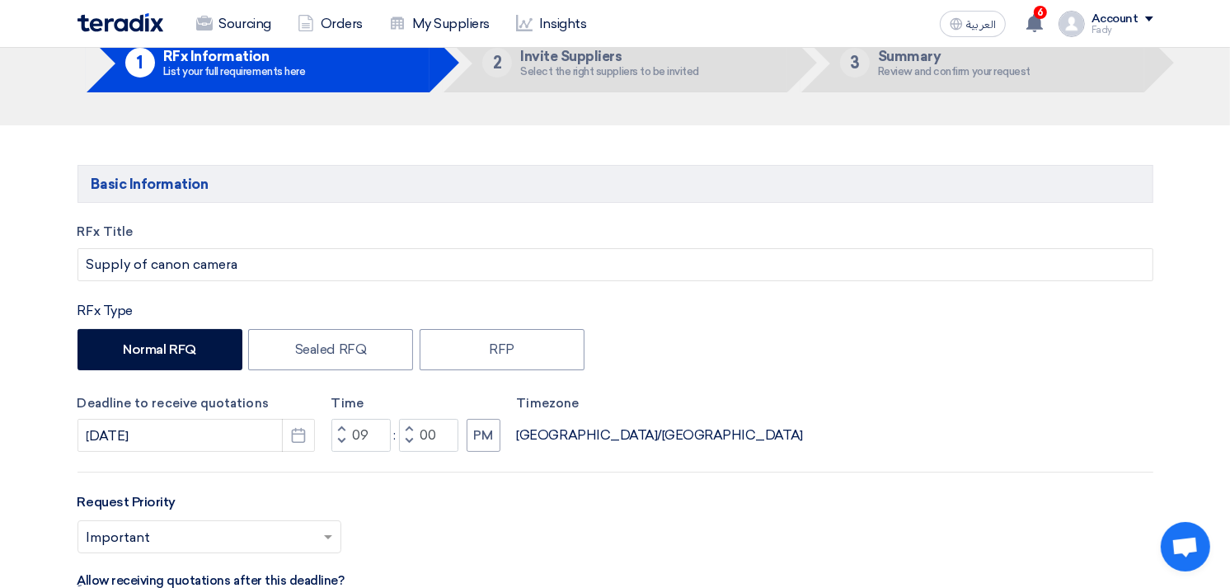
scroll to position [0, 0]
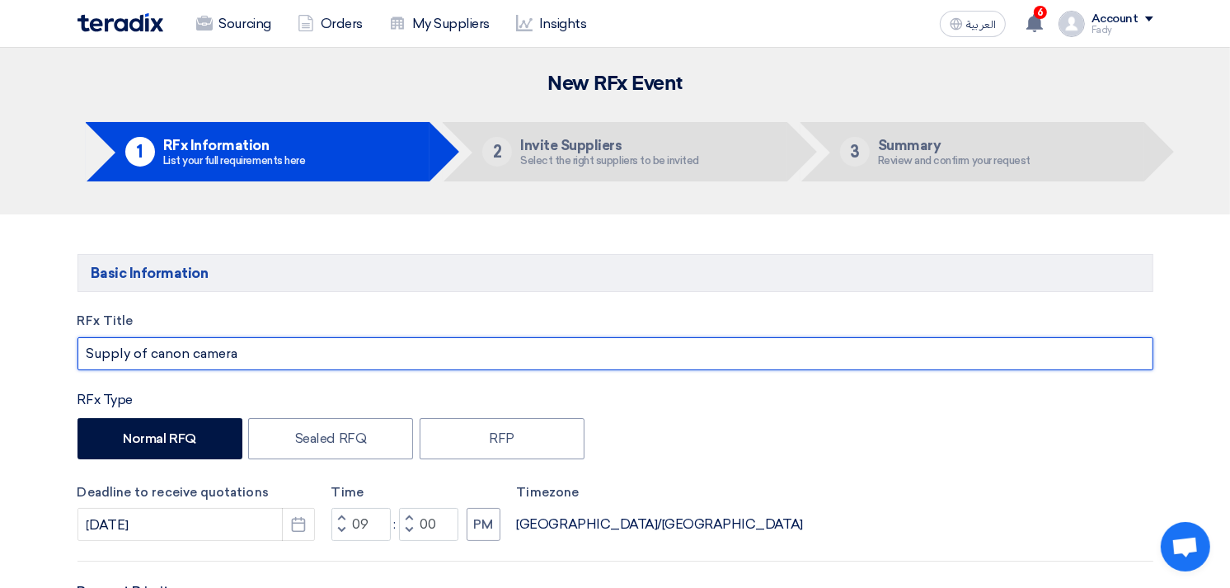
drag, startPoint x: 252, startPoint y: 353, endPoint x: 63, endPoint y: 355, distance: 188.8
click at [237, 355] on input "Supply of canon camera مرفق صورة و لينك)" at bounding box center [615, 353] width 1076 height 33
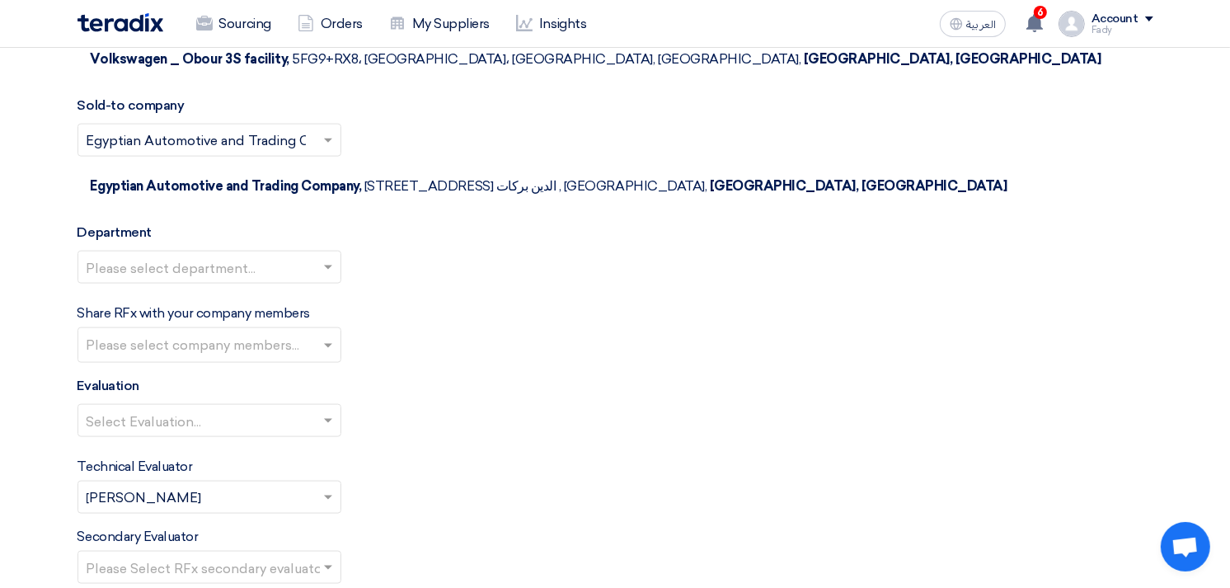
scroll to position [1923, 0]
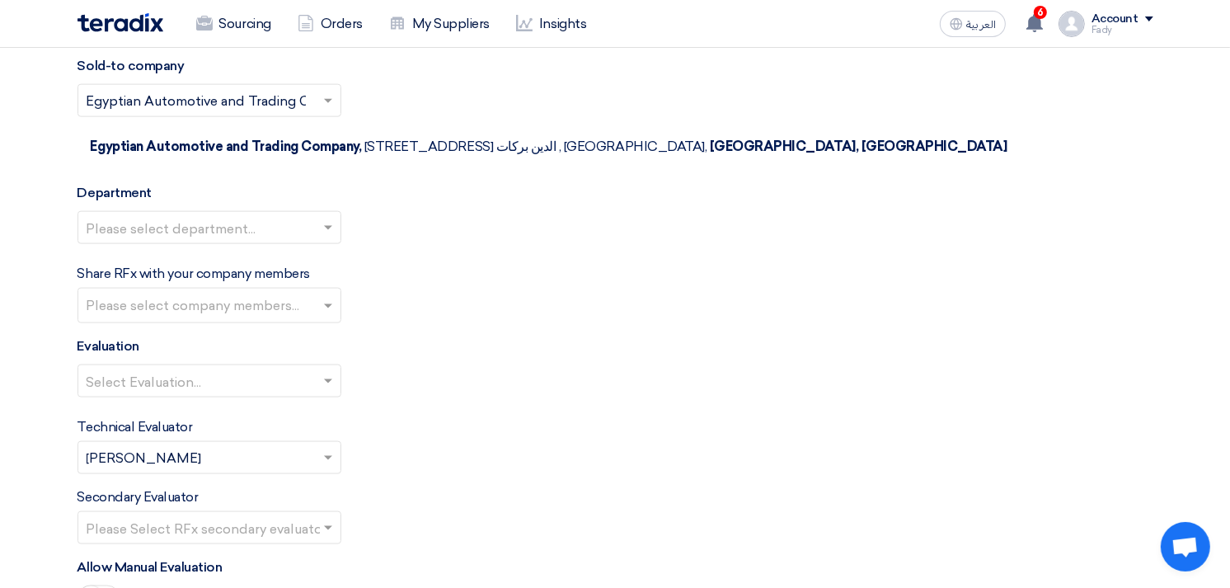
type input "Supply of canon camera (مرفق صورة و لينك)"
click at [200, 369] on input "text" at bounding box center [201, 382] width 229 height 27
click at [190, 406] on span "100% Price (VAT Included)" at bounding box center [169, 414] width 164 height 16
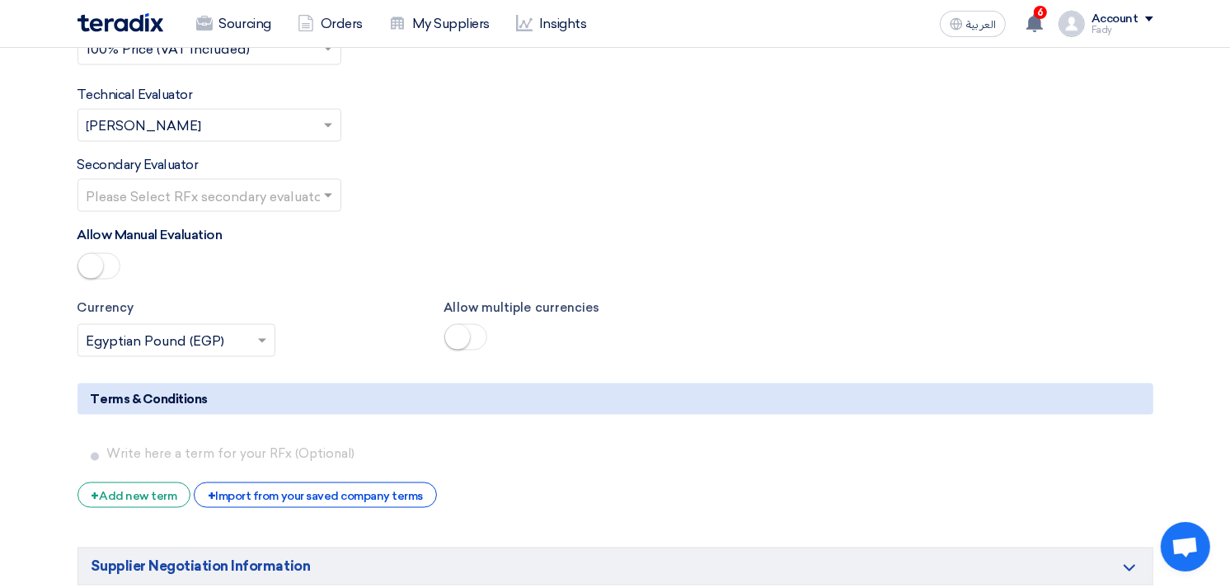
scroll to position [2290, 0]
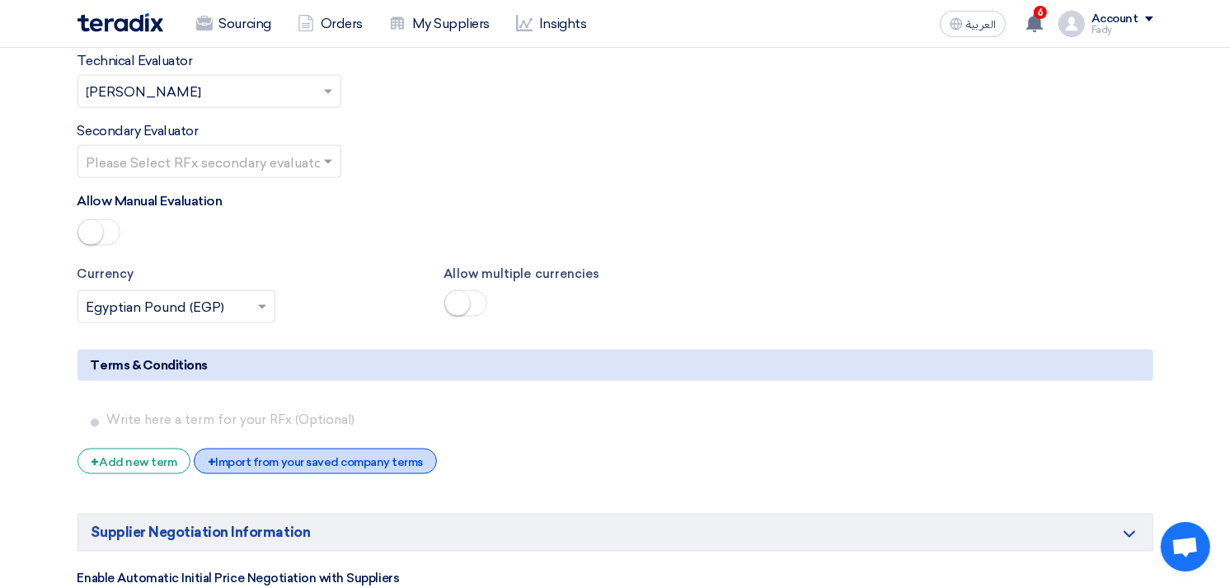
click at [246, 449] on div "+ Import from your saved company terms" at bounding box center [315, 462] width 243 height 26
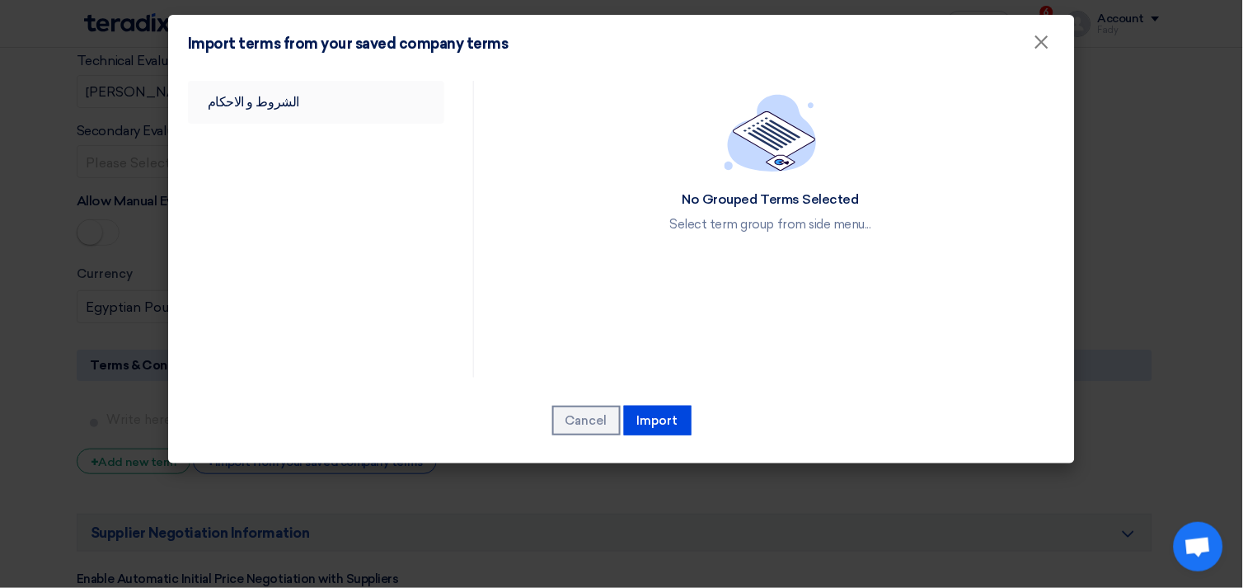
click at [269, 107] on link "الشروط و الاحكام" at bounding box center [316, 102] width 256 height 43
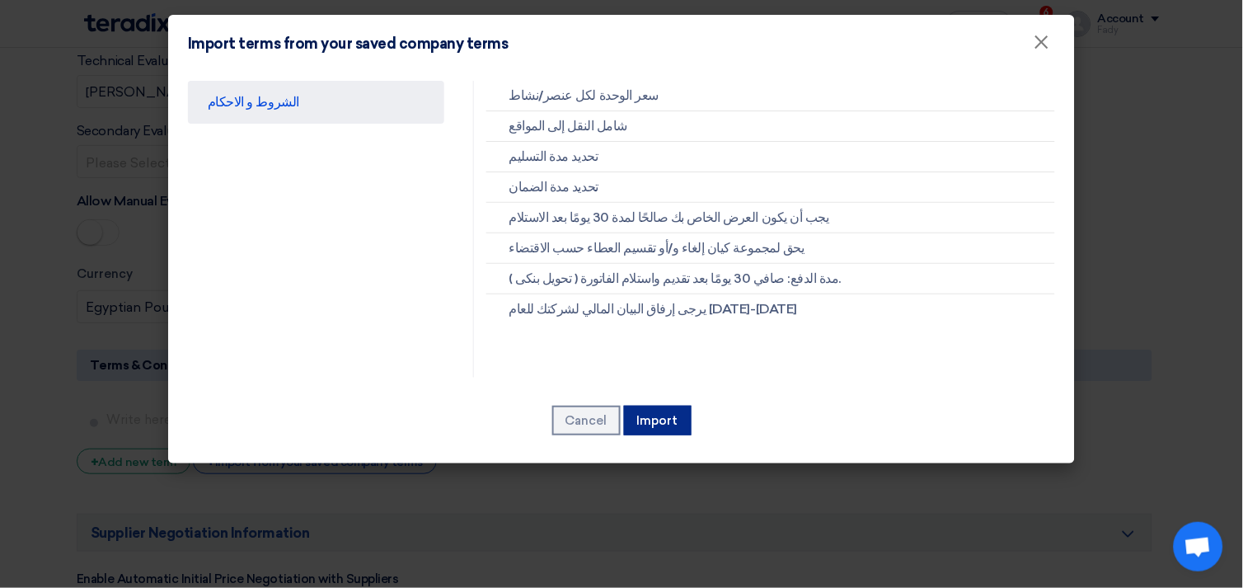
click at [665, 414] on button "Import" at bounding box center [658, 421] width 68 height 30
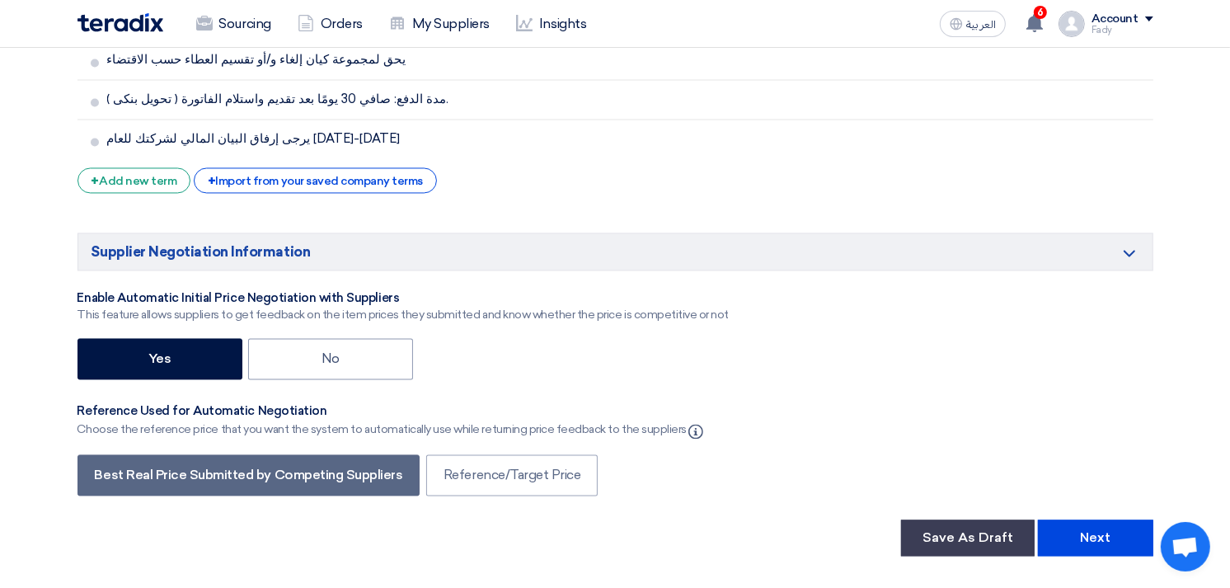
scroll to position [3022, 0]
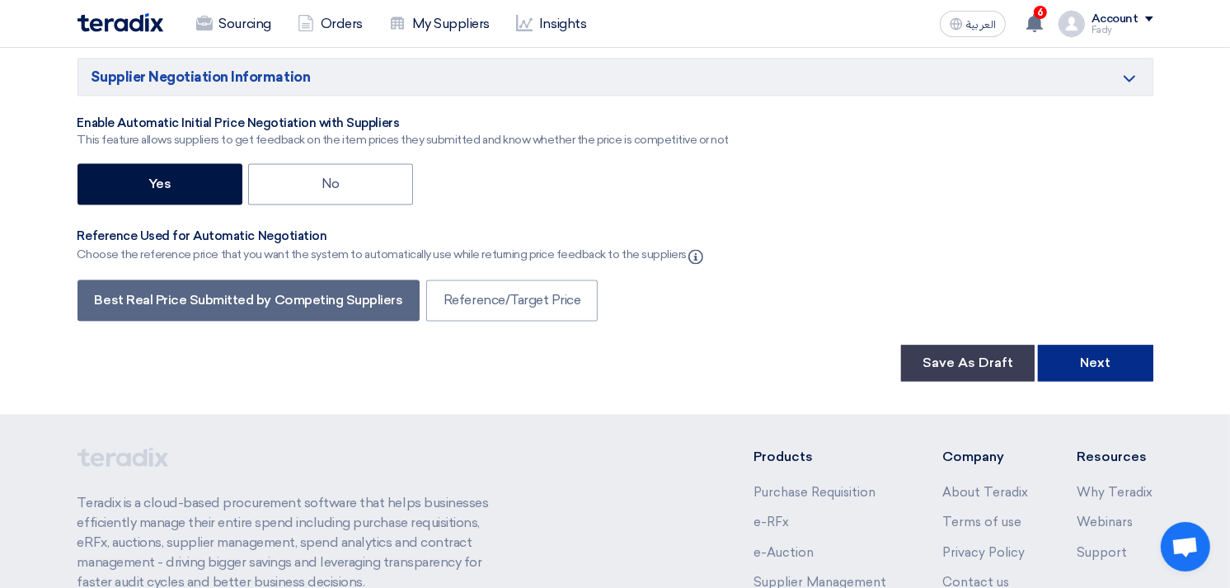
click at [1132, 345] on button "Next" at bounding box center [1095, 363] width 115 height 36
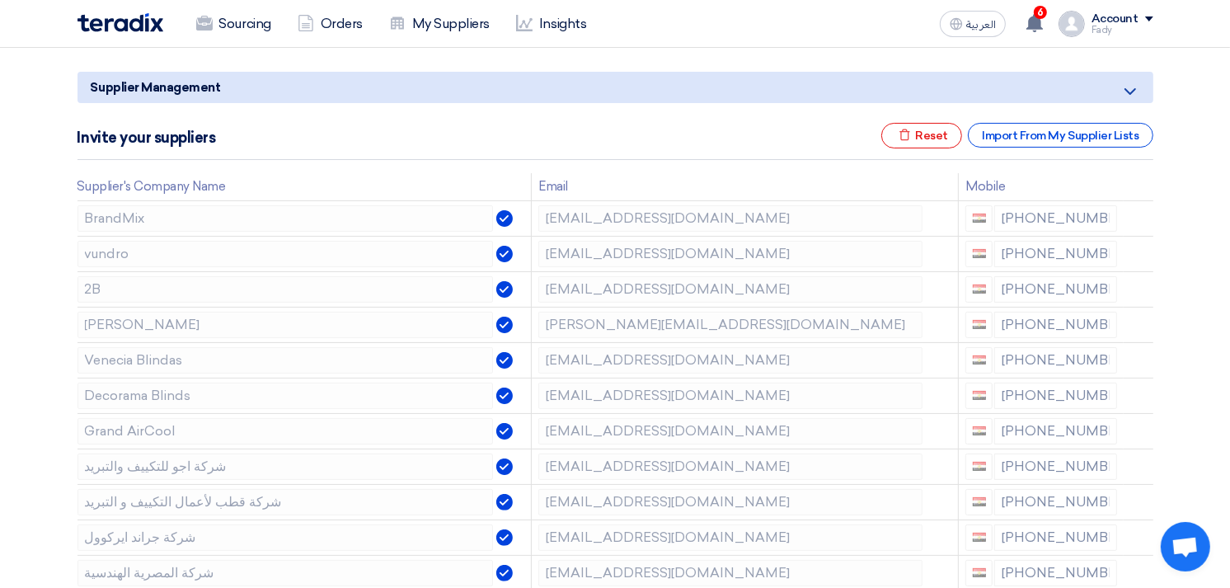
scroll to position [183, 0]
click at [1139, 245] on icon at bounding box center [1141, 256] width 28 height 28
click at [0, 0] on icon at bounding box center [0, 0] width 0 height 0
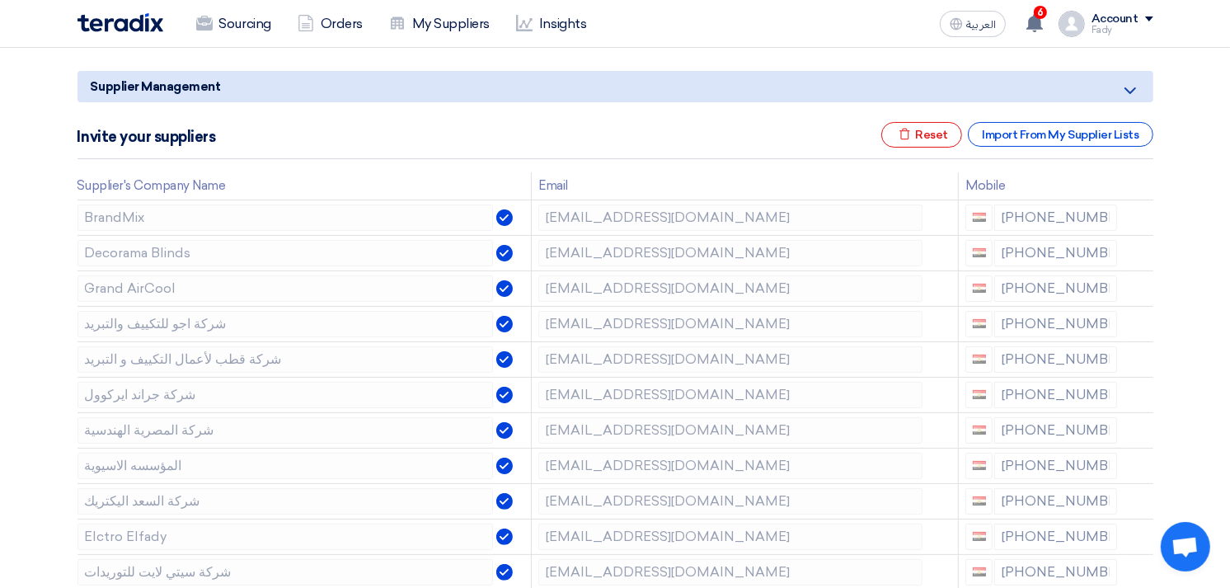
click at [0, 0] on icon at bounding box center [0, 0] width 0 height 0
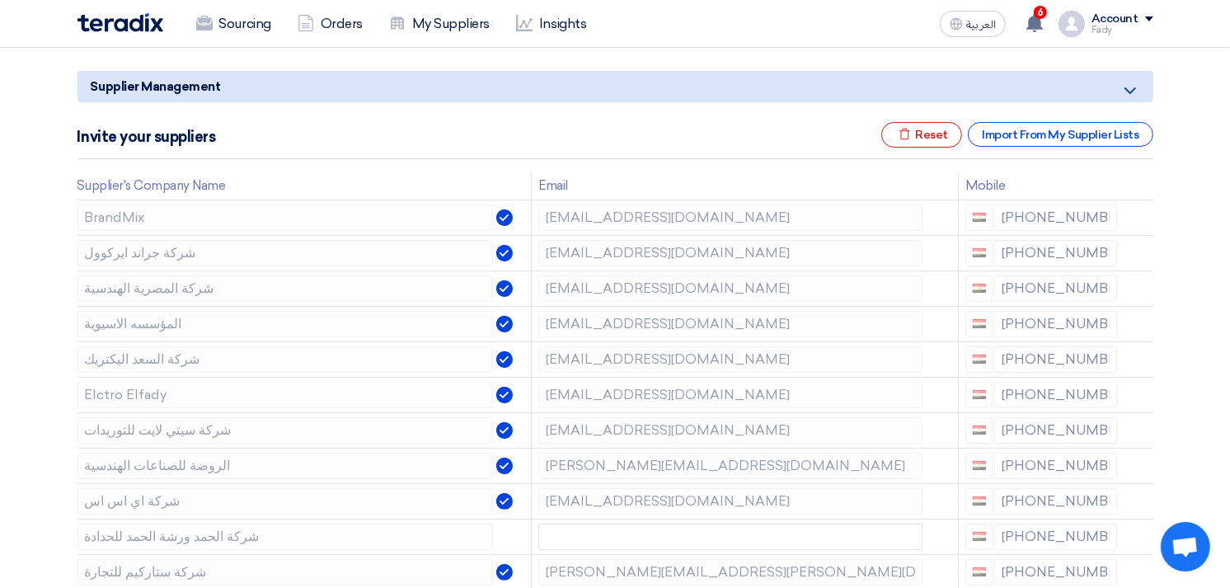
click at [0, 0] on icon at bounding box center [0, 0] width 0 height 0
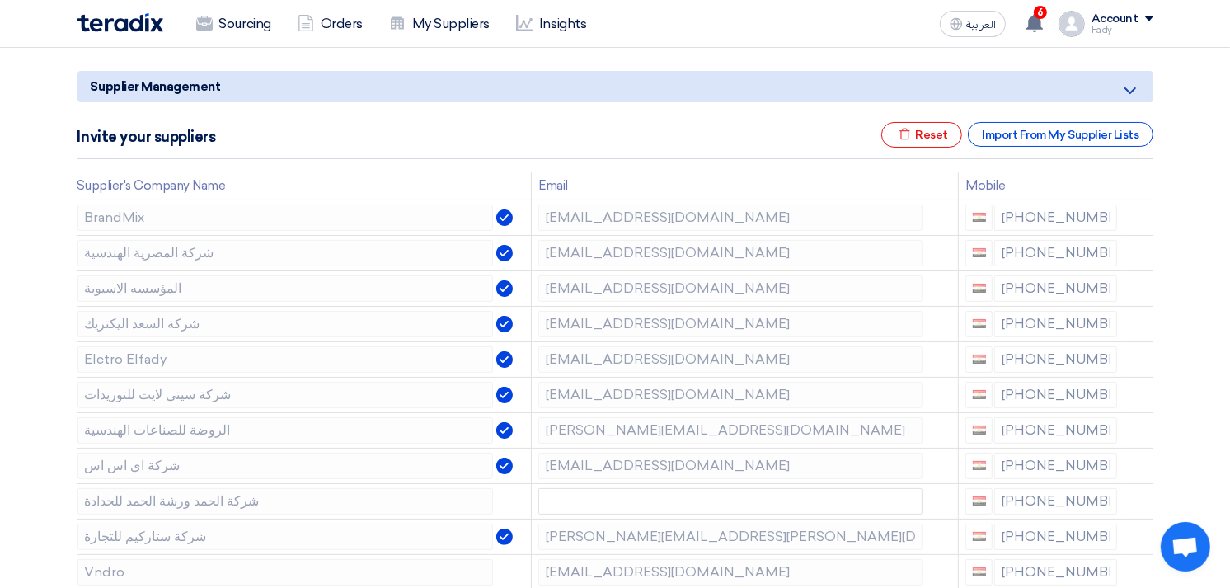
click at [0, 0] on icon at bounding box center [0, 0] width 0 height 0
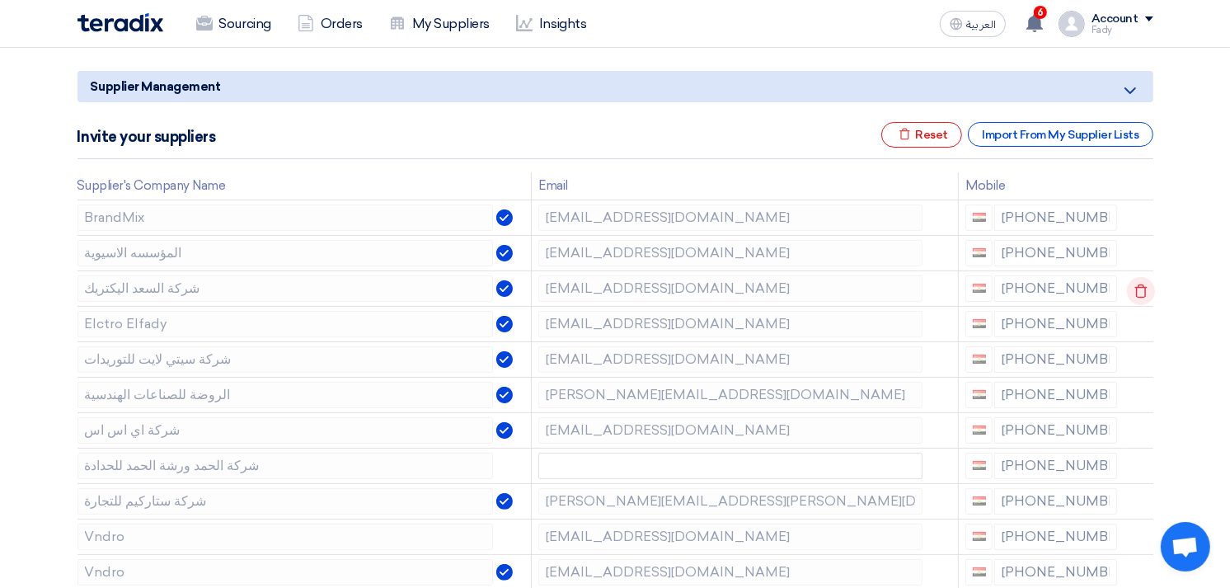
click at [1136, 284] on use at bounding box center [1140, 291] width 12 height 14
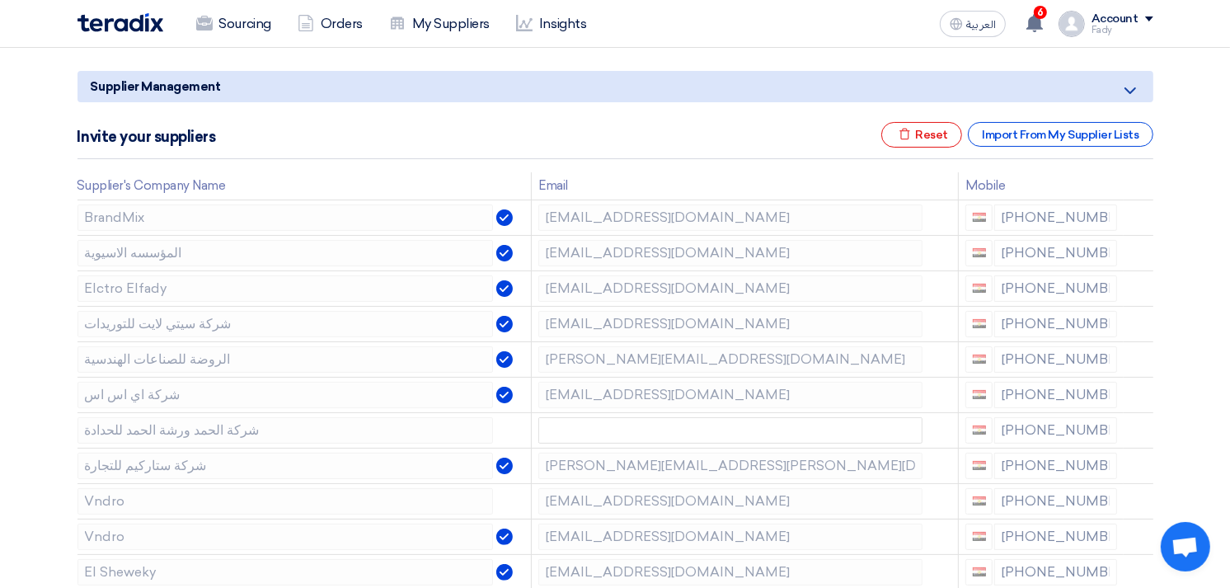
click at [0, 0] on use at bounding box center [0, 0] width 0 height 0
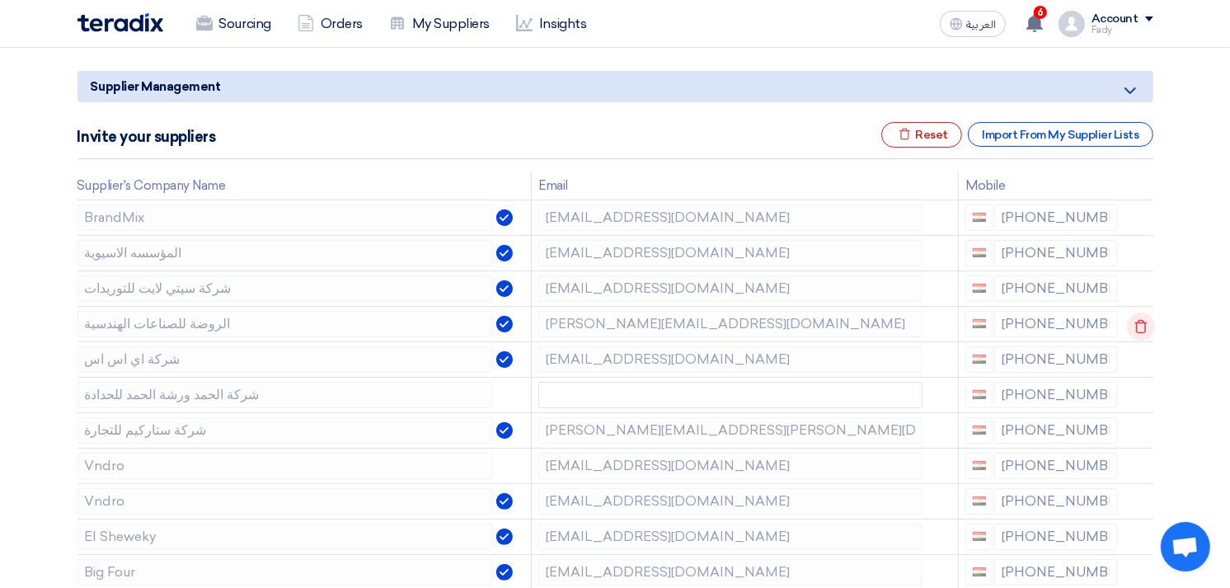
click at [1135, 316] on icon at bounding box center [1141, 326] width 28 height 28
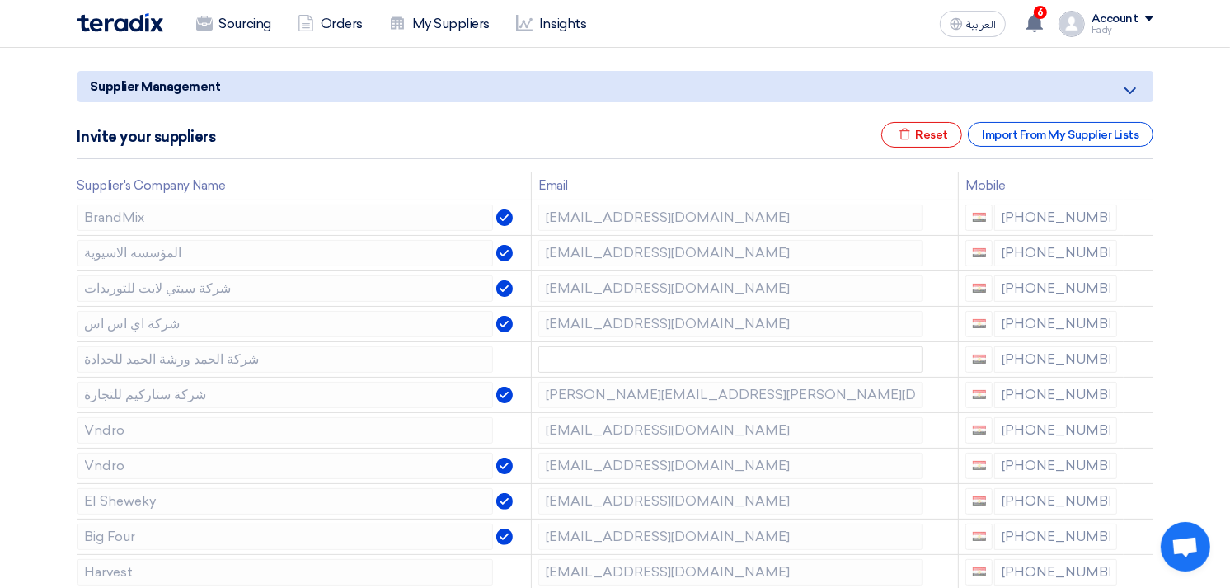
click at [0, 0] on icon at bounding box center [0, 0] width 0 height 0
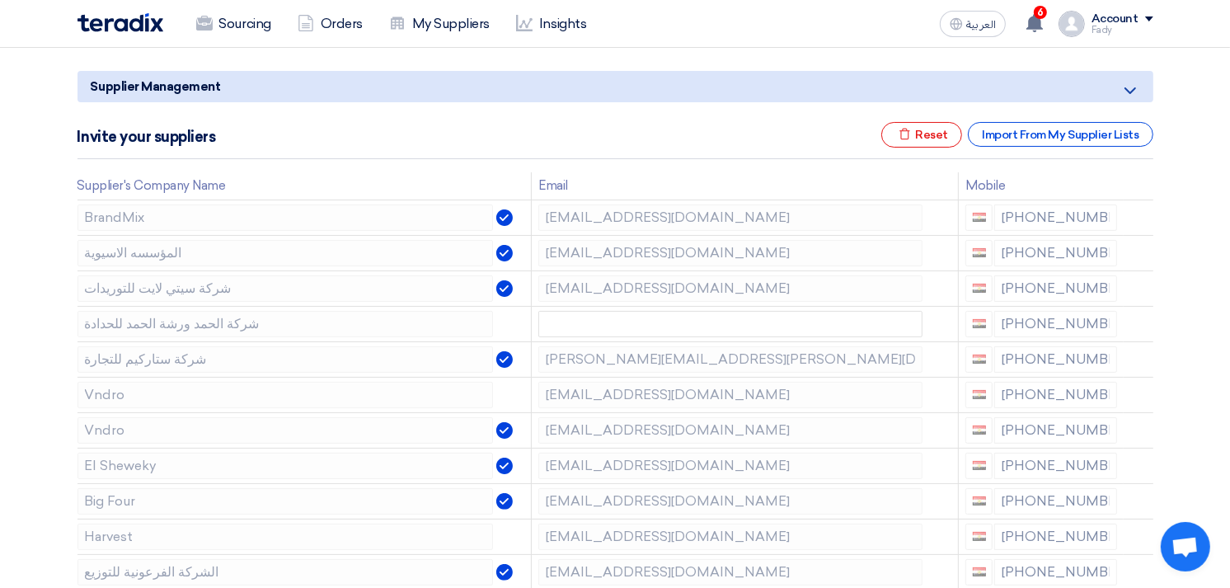
click at [0, 0] on icon at bounding box center [0, 0] width 0 height 0
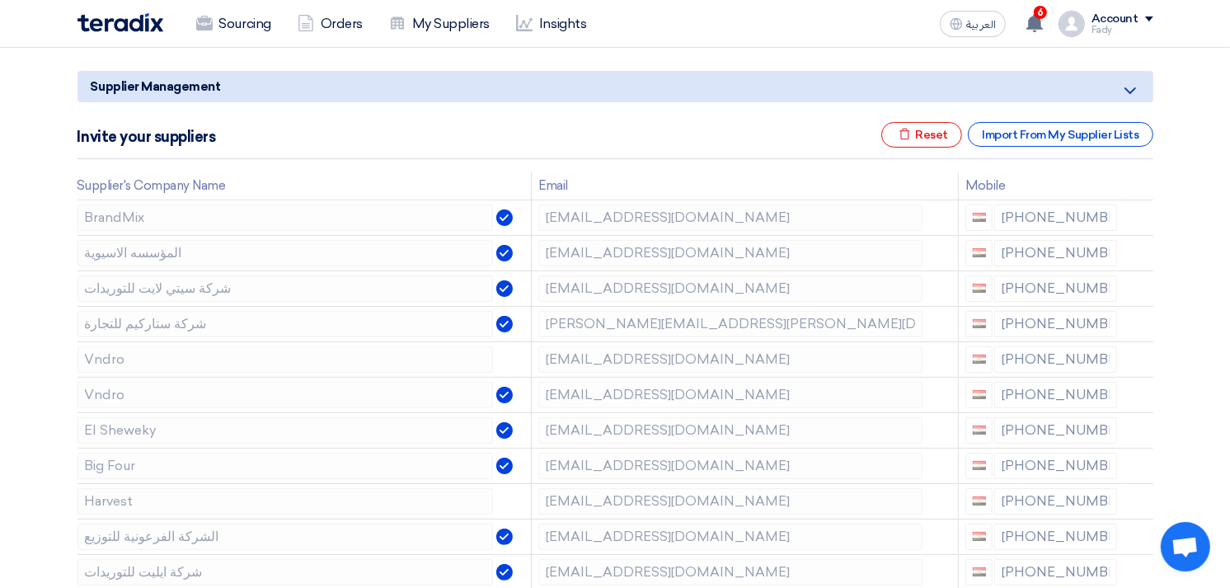
click at [0, 0] on icon at bounding box center [0, 0] width 0 height 0
click at [1133, 369] on icon at bounding box center [1141, 362] width 28 height 28
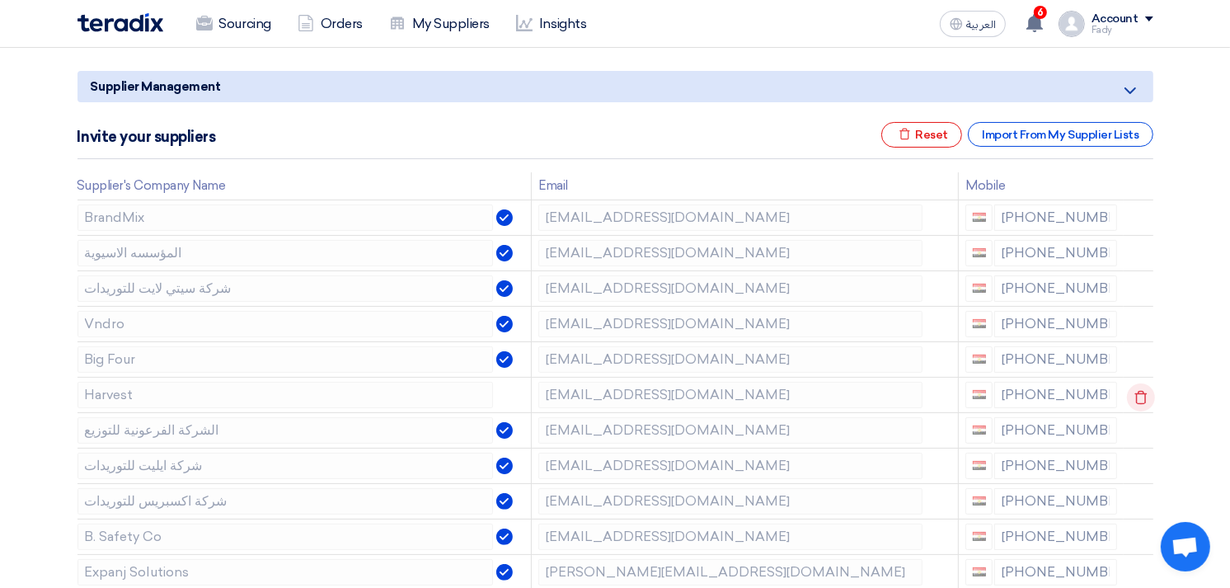
click at [1139, 397] on icon at bounding box center [1141, 397] width 28 height 28
click at [0, 0] on icon at bounding box center [0, 0] width 0 height 0
click at [1134, 465] on use at bounding box center [1140, 468] width 12 height 14
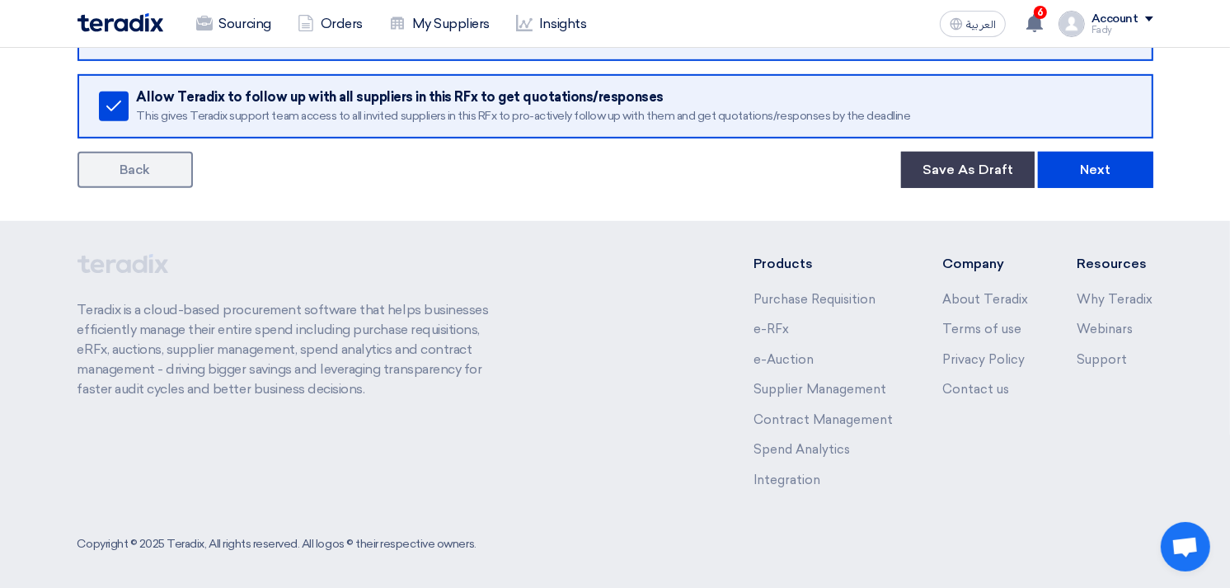
scroll to position [824, 0]
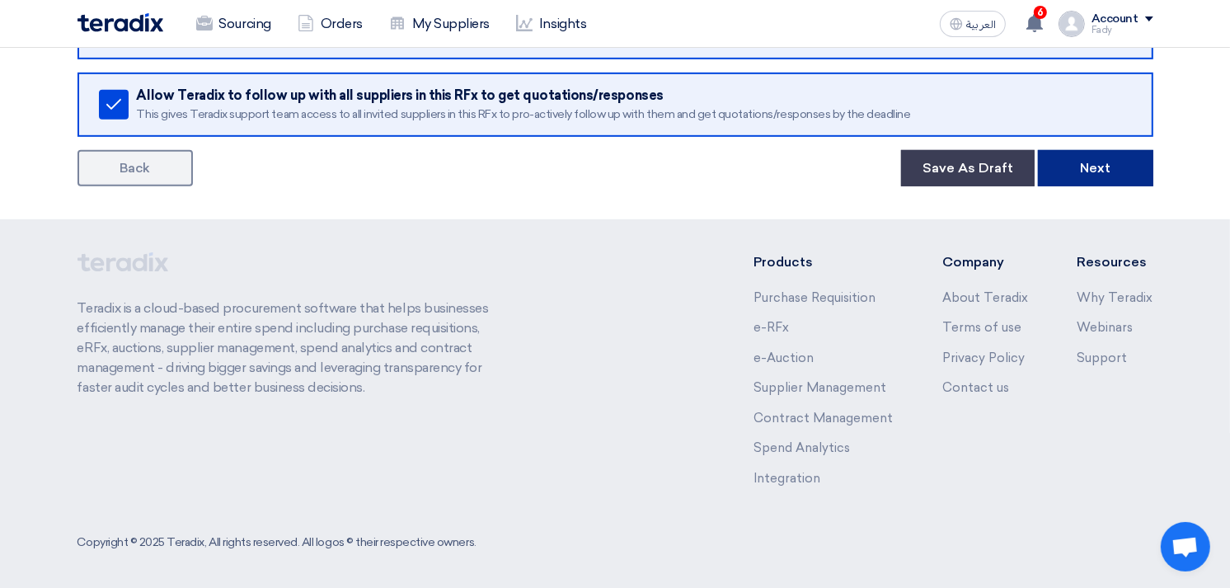
click at [1114, 168] on button "Next" at bounding box center [1095, 168] width 115 height 36
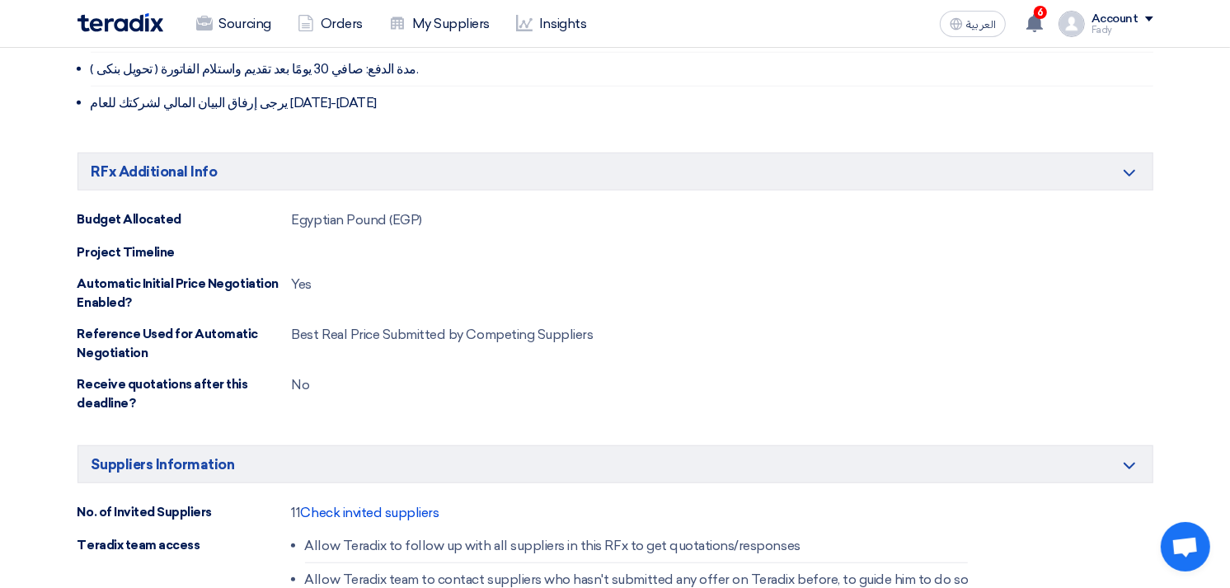
scroll to position [1290, 0]
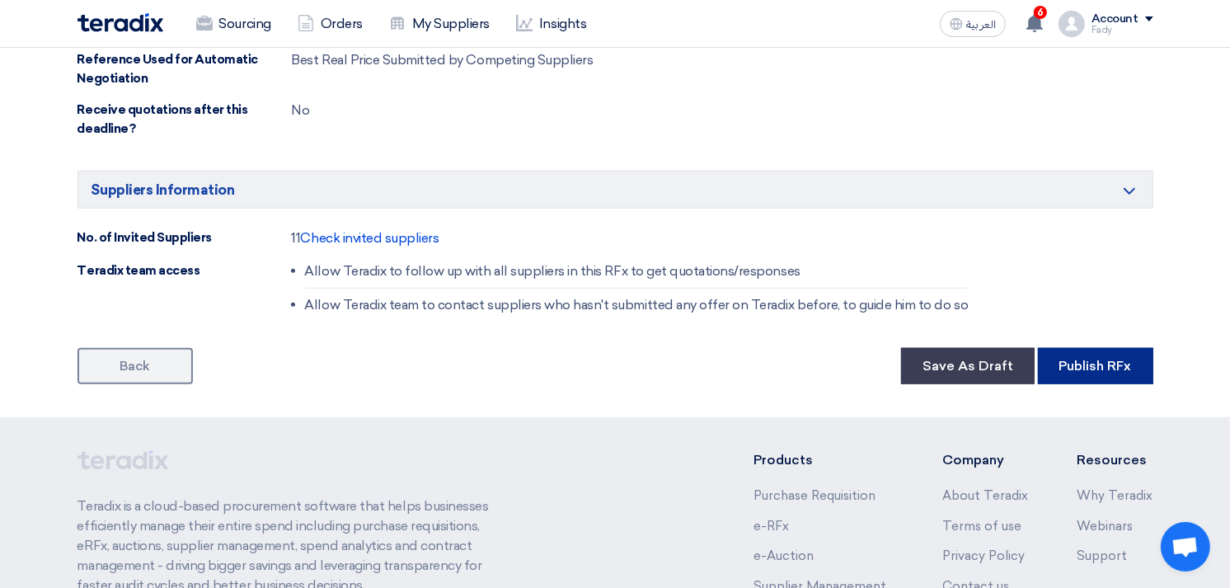
click at [1069, 348] on button "Publish RFx" at bounding box center [1095, 366] width 115 height 36
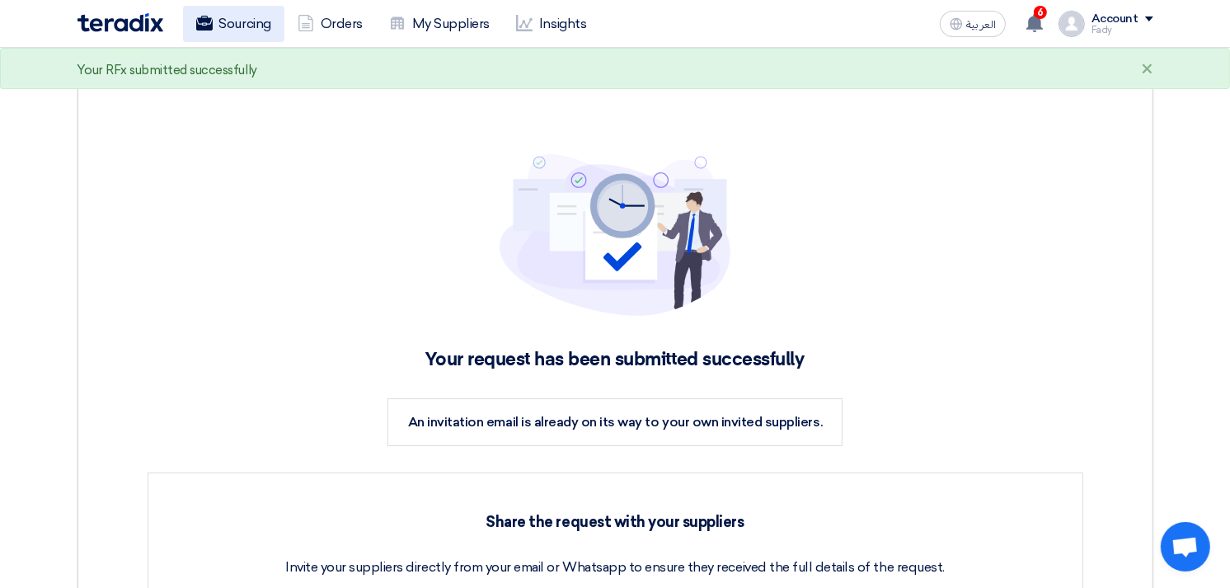
click at [227, 12] on link "Sourcing" at bounding box center [233, 24] width 101 height 36
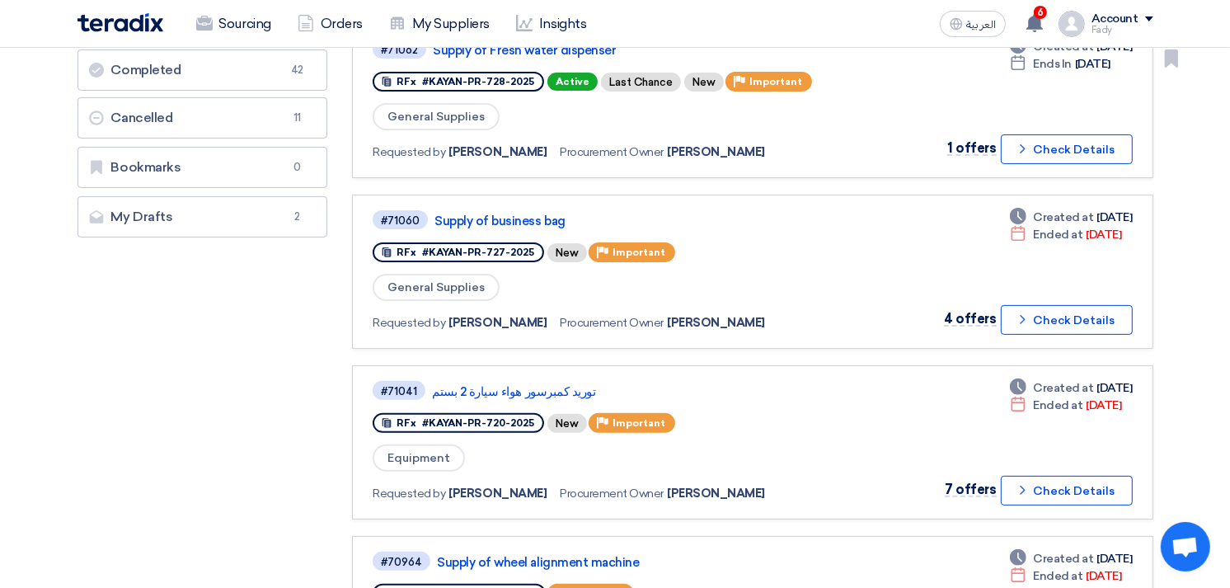
scroll to position [366, 0]
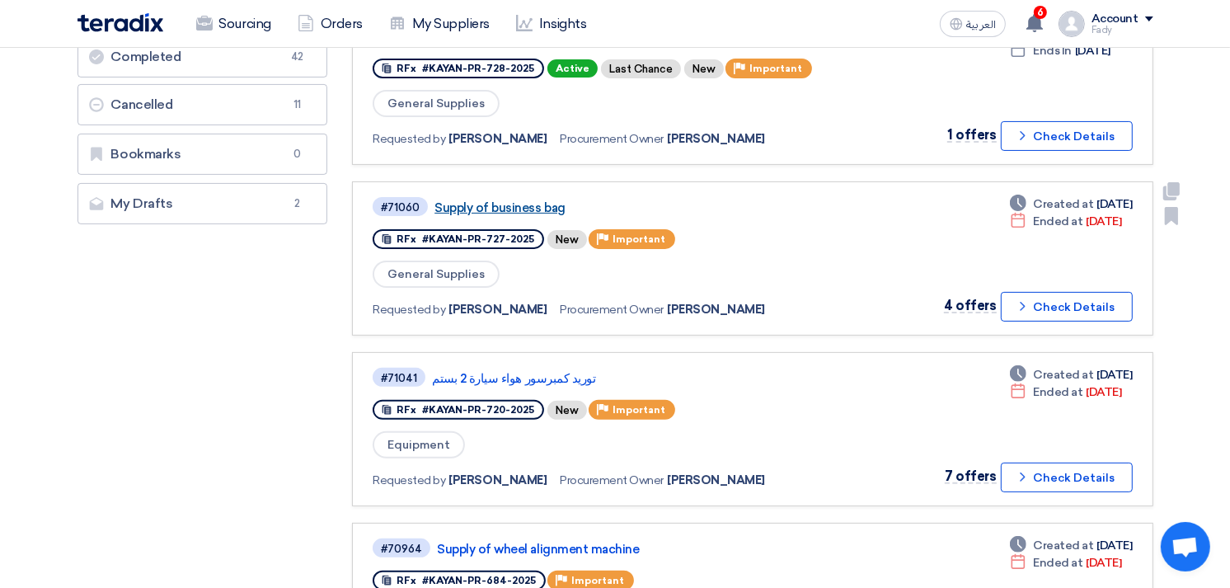
click at [511, 200] on link "Supply of business bag" at bounding box center [640, 207] width 412 height 15
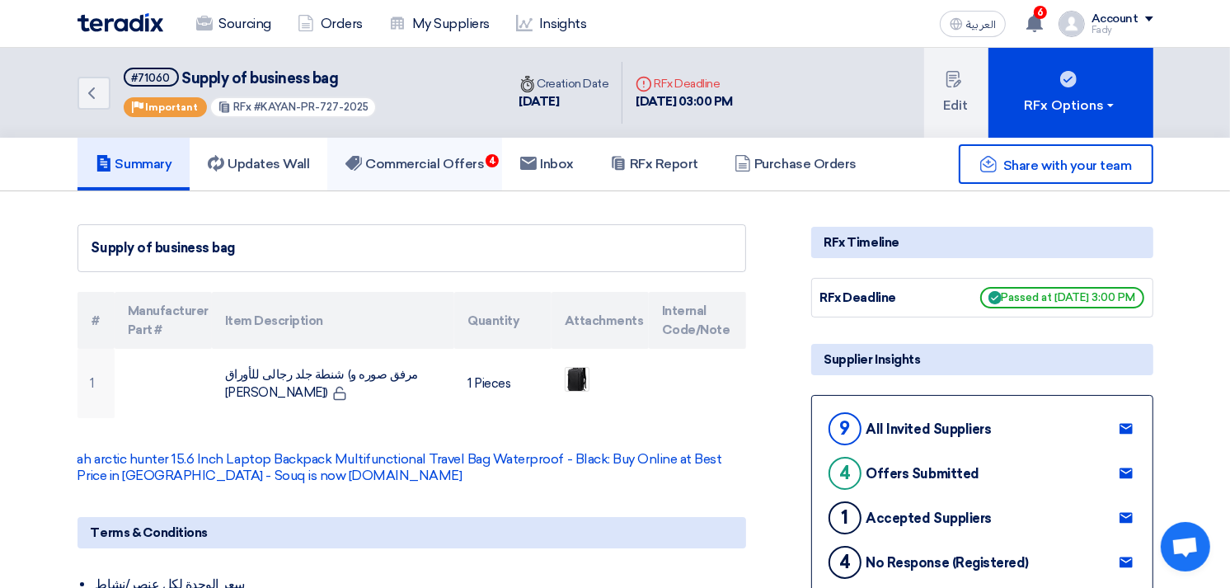
click at [480, 156] on h5 "Commercial Offers 4" at bounding box center [414, 164] width 139 height 16
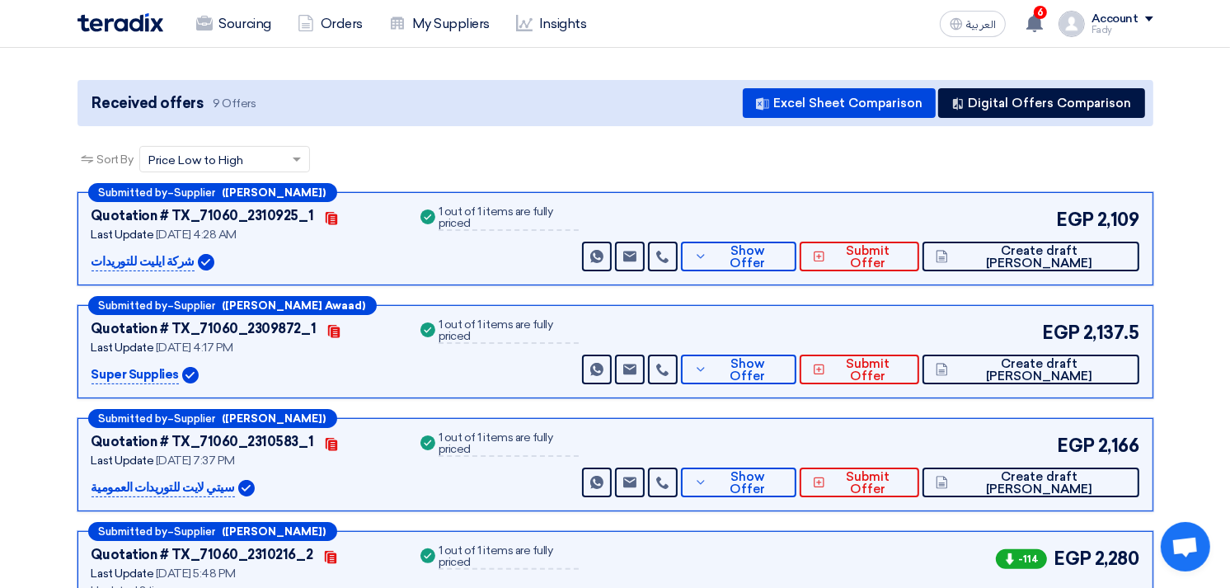
scroll to position [183, 0]
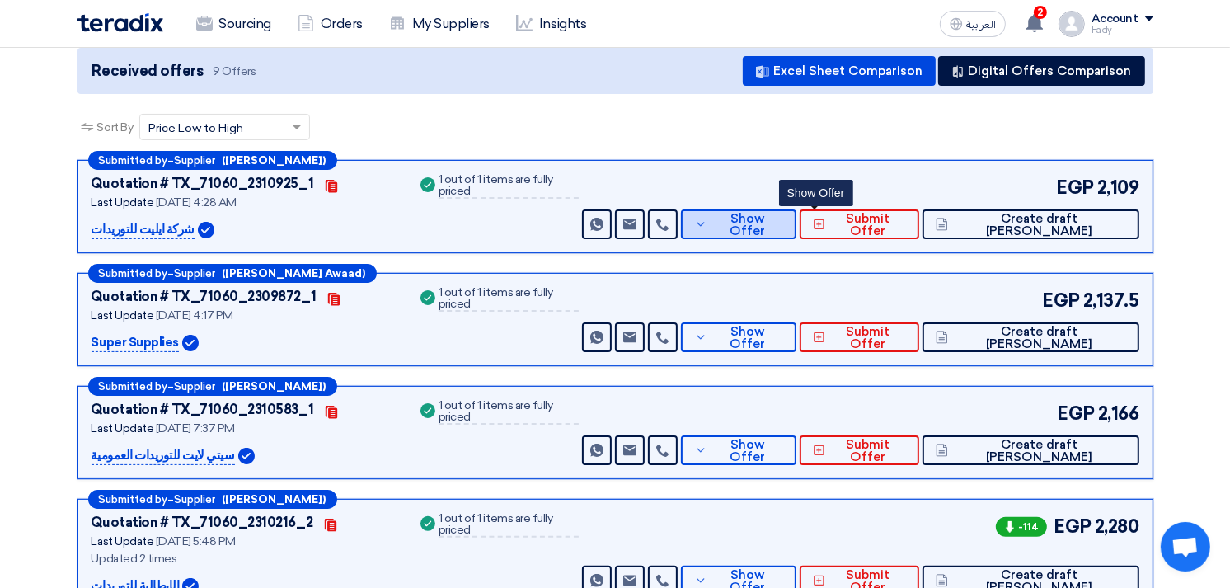
click at [783, 227] on span "Show Offer" at bounding box center [748, 225] width 72 height 25
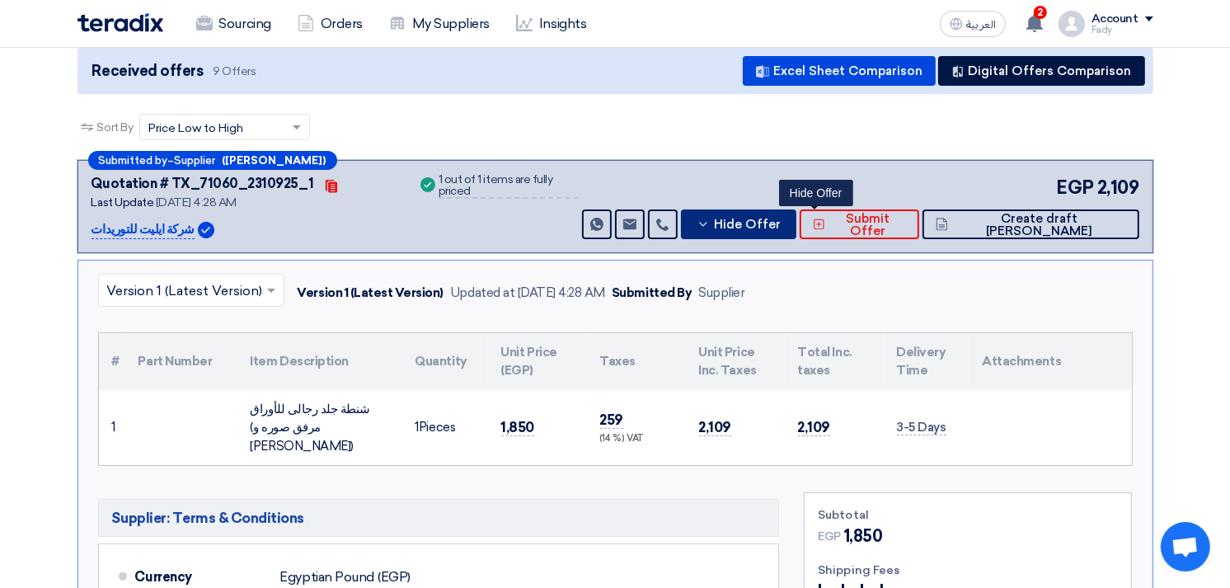
click at [781, 227] on span "Hide Offer" at bounding box center [747, 224] width 67 height 12
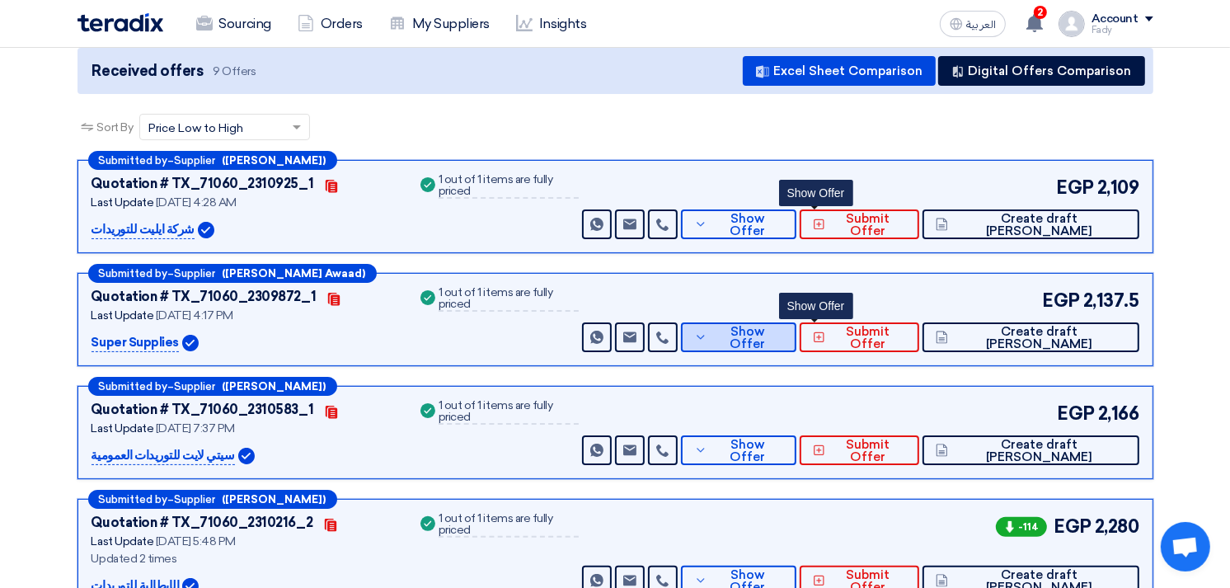
click at [783, 333] on span "Show Offer" at bounding box center [748, 338] width 72 height 25
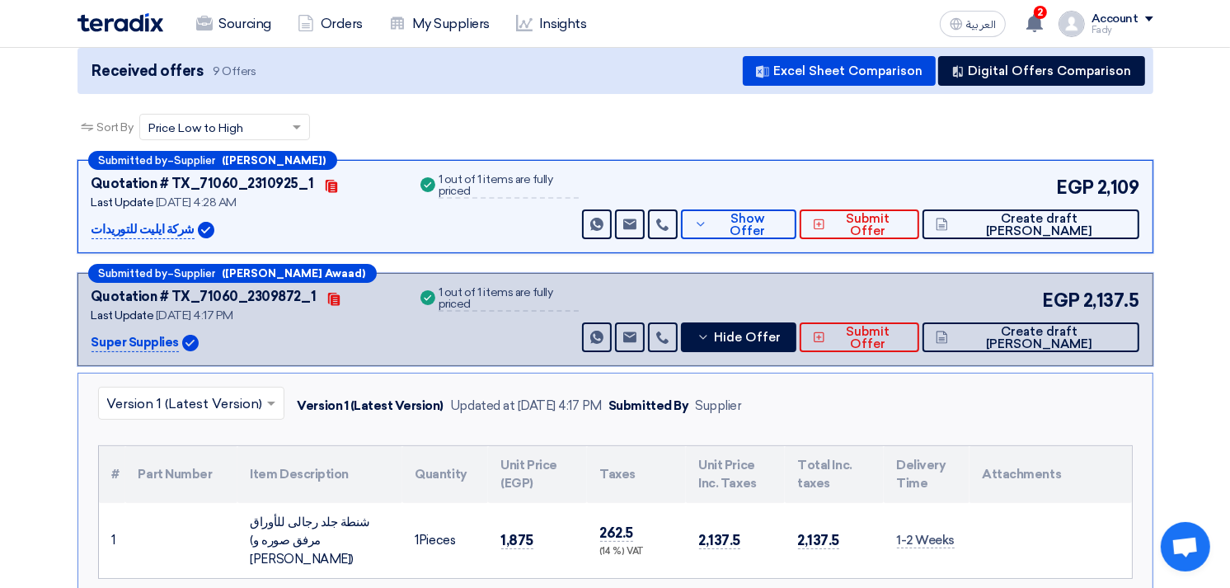
click at [801, 353] on div "Submitted by – Supplier ([PERSON_NAME] Awaad) Quotation # TX_71060_2309872_1 Co…" at bounding box center [615, 319] width 1076 height 93
click at [781, 336] on span "Hide Offer" at bounding box center [747, 337] width 67 height 12
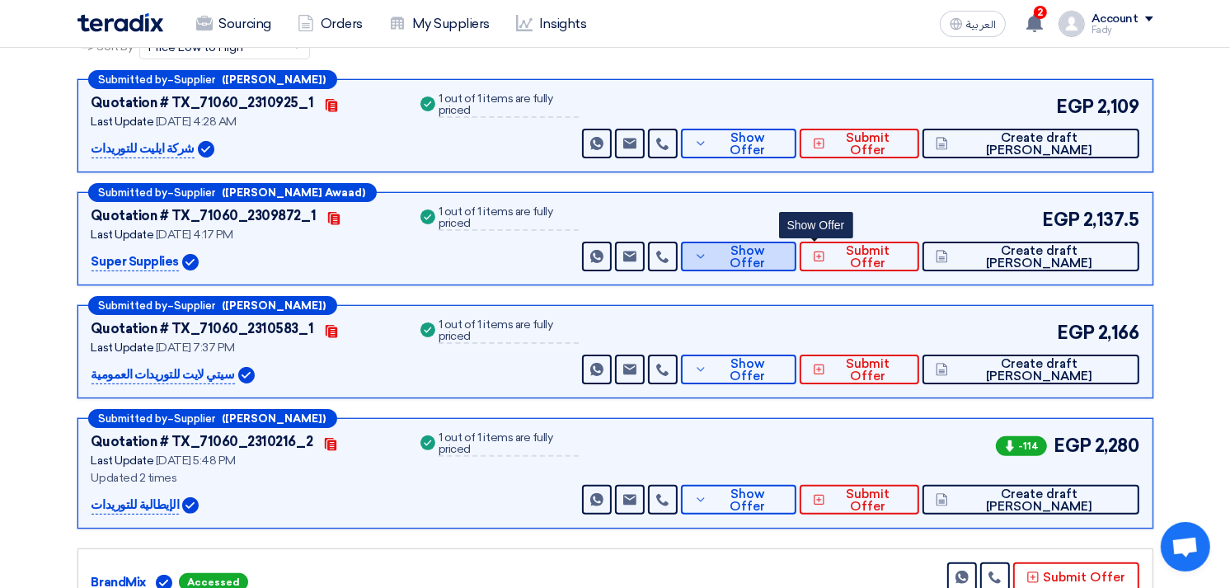
scroll to position [366, 0]
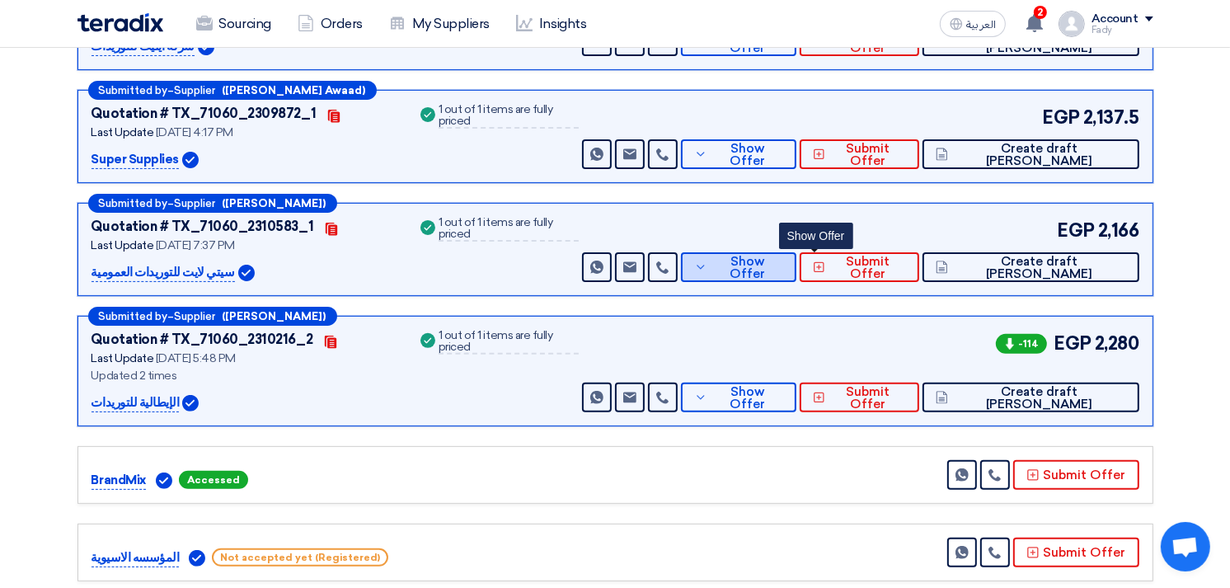
click at [796, 275] on button "Show Offer" at bounding box center [738, 267] width 115 height 30
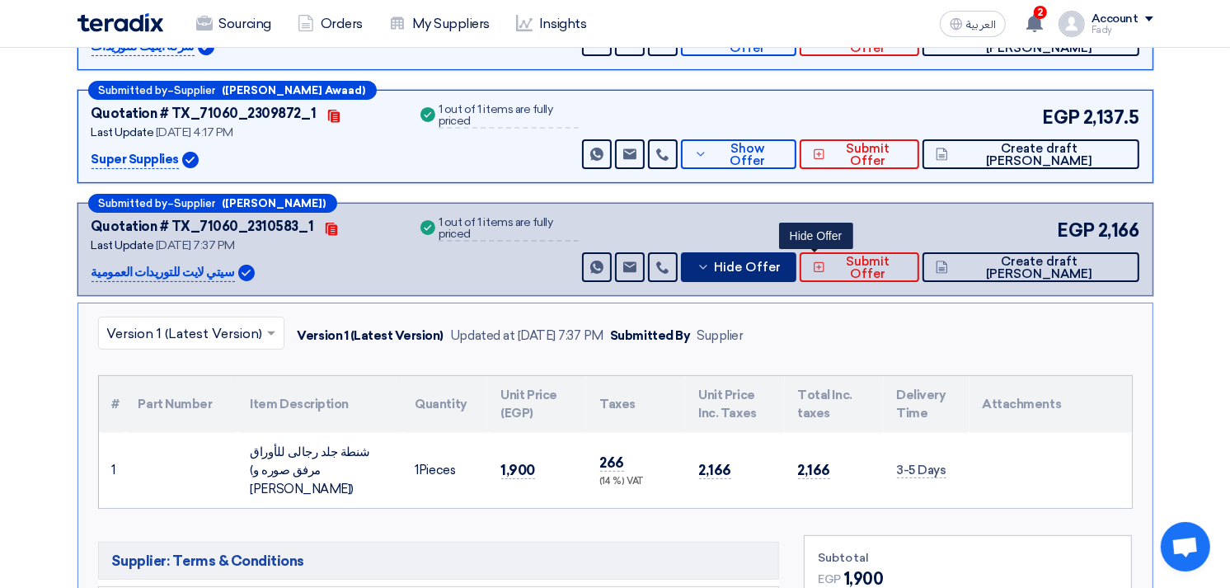
click at [796, 252] on button "Hide Offer" at bounding box center [738, 267] width 115 height 30
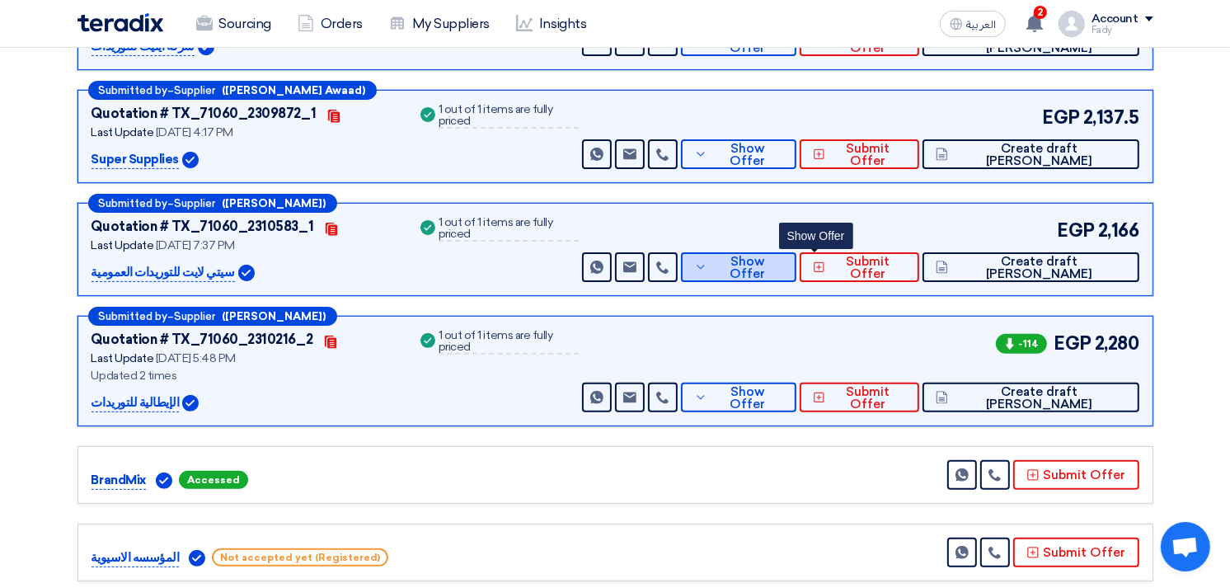
click at [796, 252] on button "Show Offer" at bounding box center [738, 267] width 115 height 30
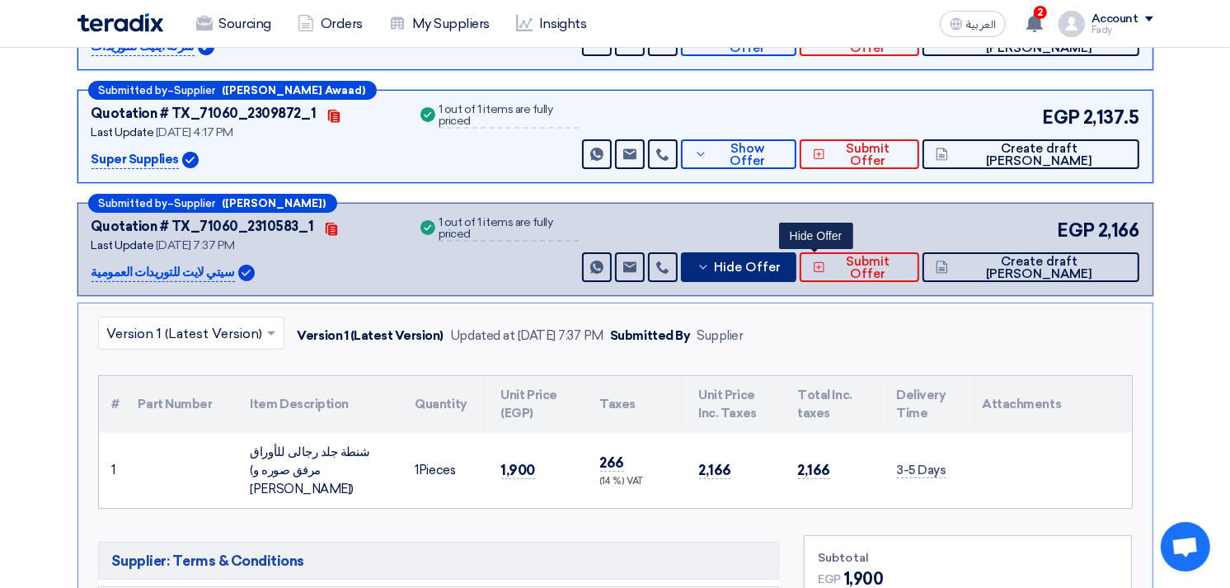
click at [796, 252] on button "Hide Offer" at bounding box center [738, 267] width 115 height 30
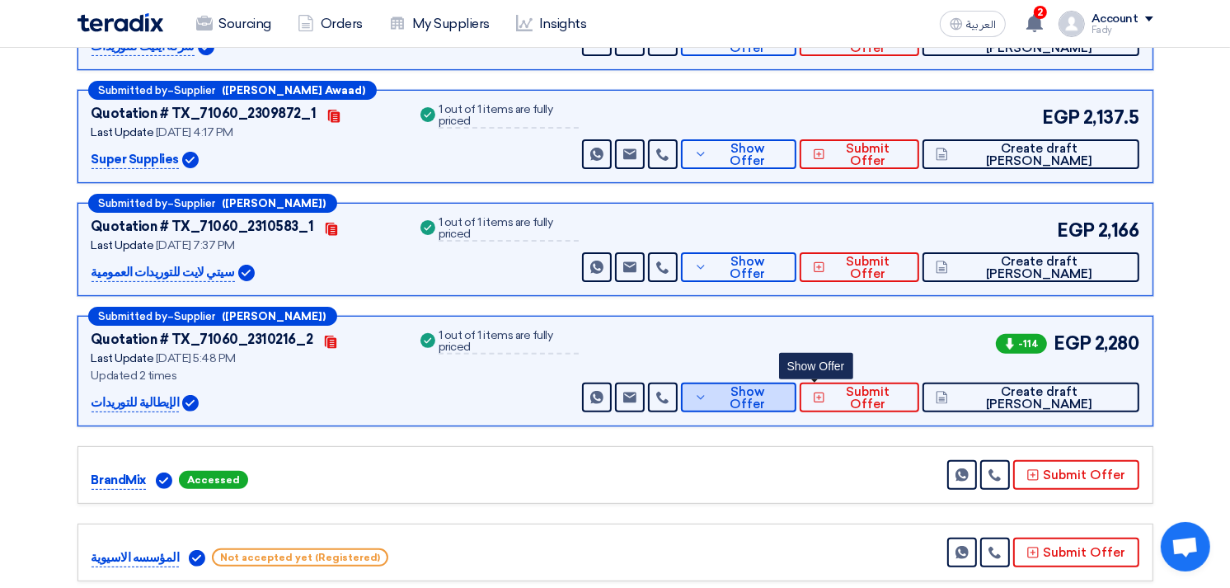
click at [783, 394] on span "Show Offer" at bounding box center [748, 398] width 72 height 25
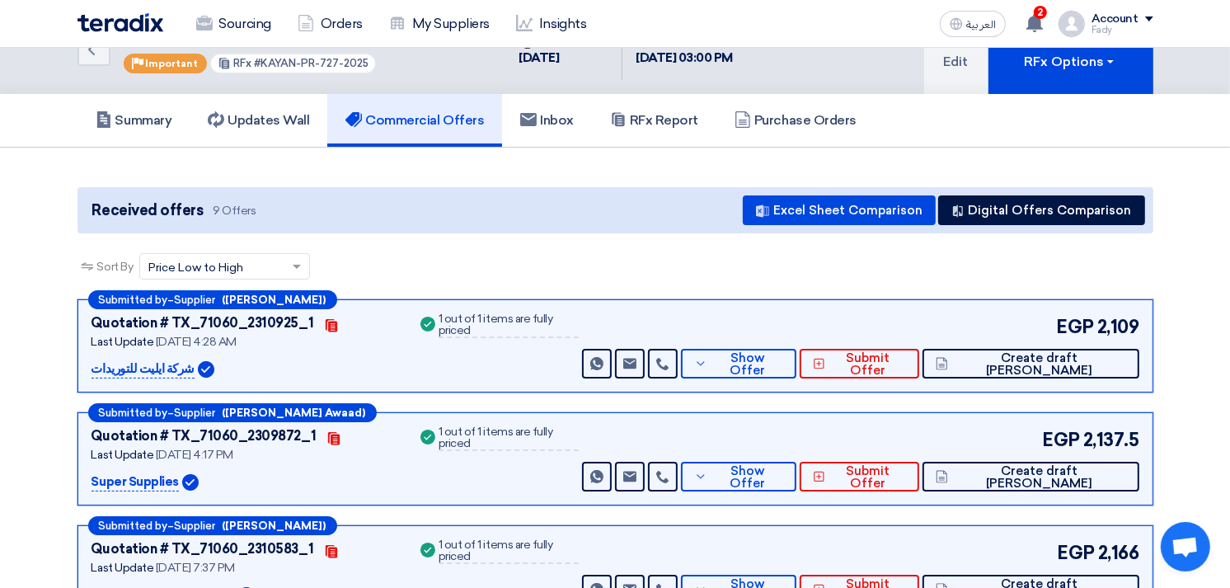
scroll to position [0, 0]
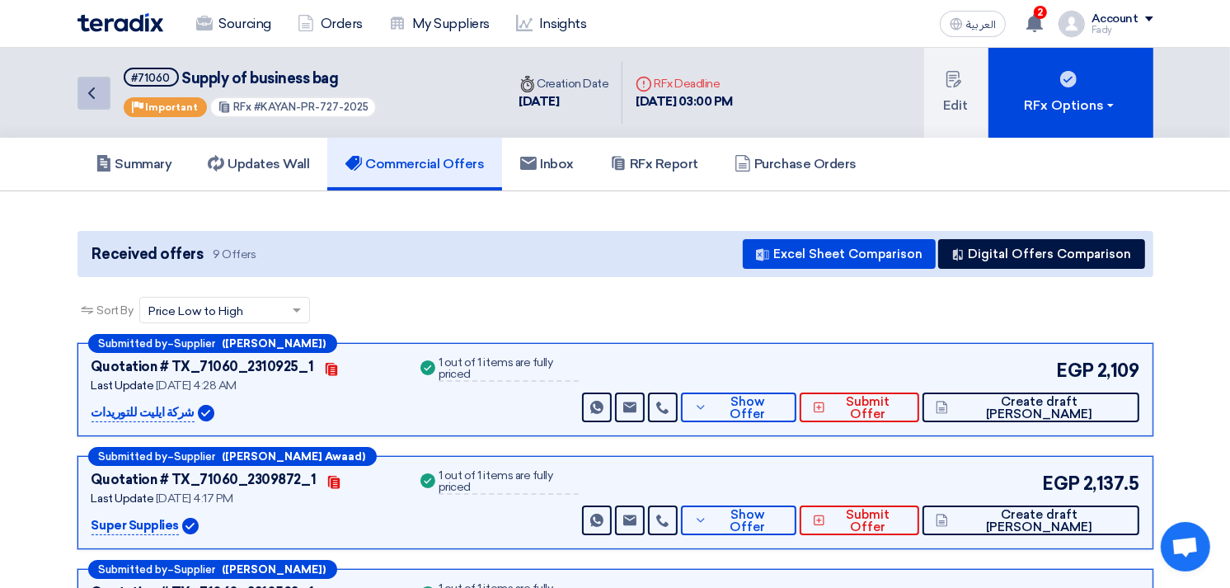
click at [93, 99] on icon "Back" at bounding box center [92, 93] width 20 height 20
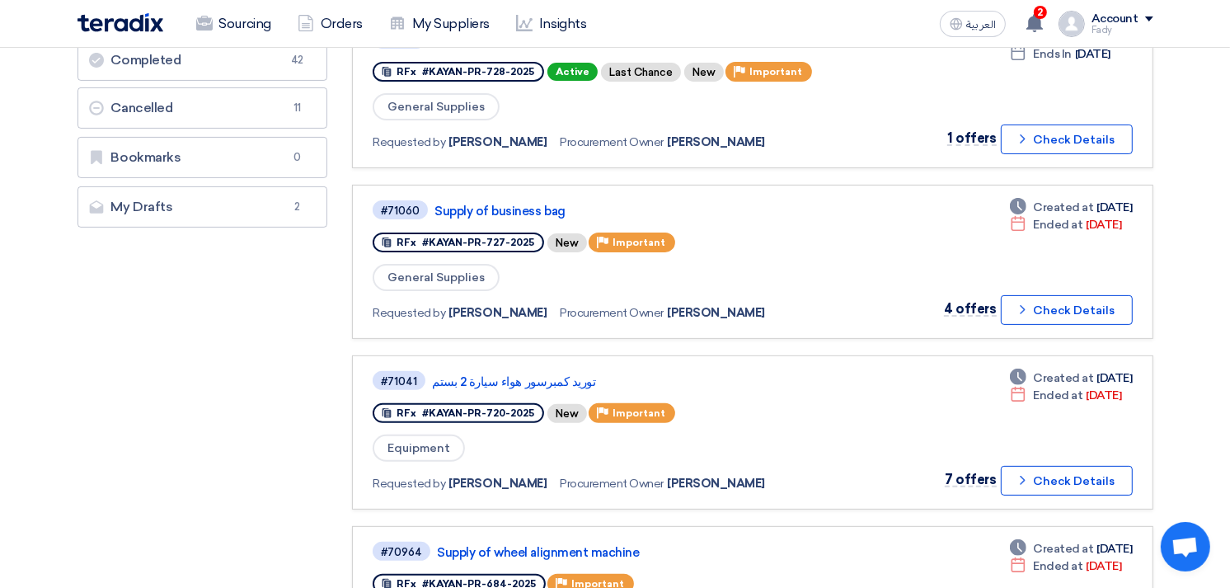
scroll to position [366, 0]
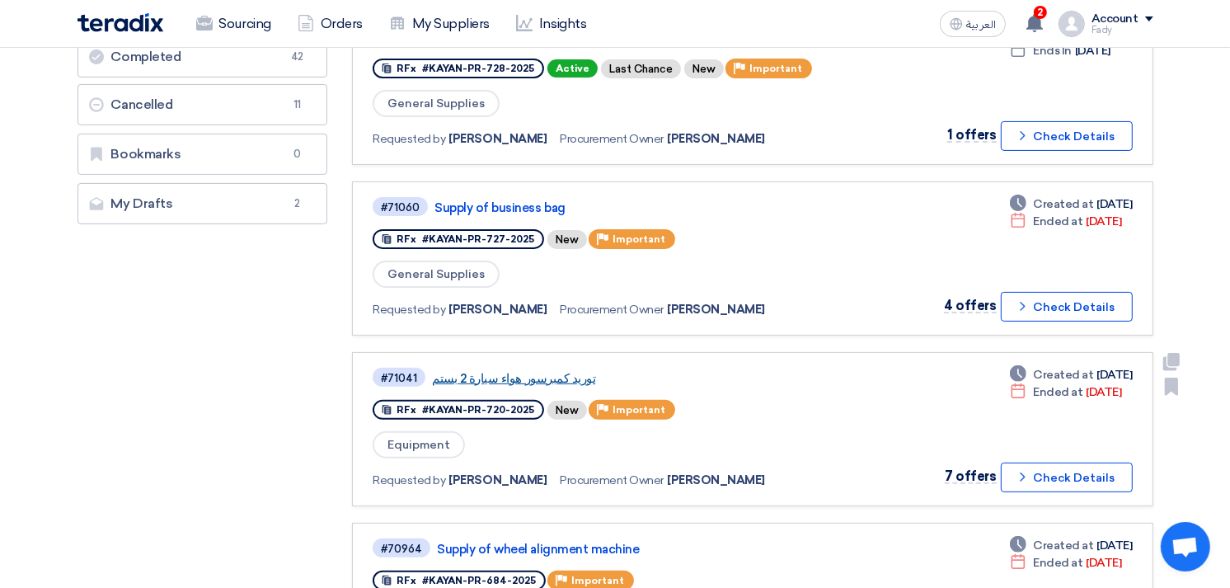
click at [526, 371] on link "توريد كمبرسور هواء سيارة 2 بستم" at bounding box center [638, 378] width 412 height 15
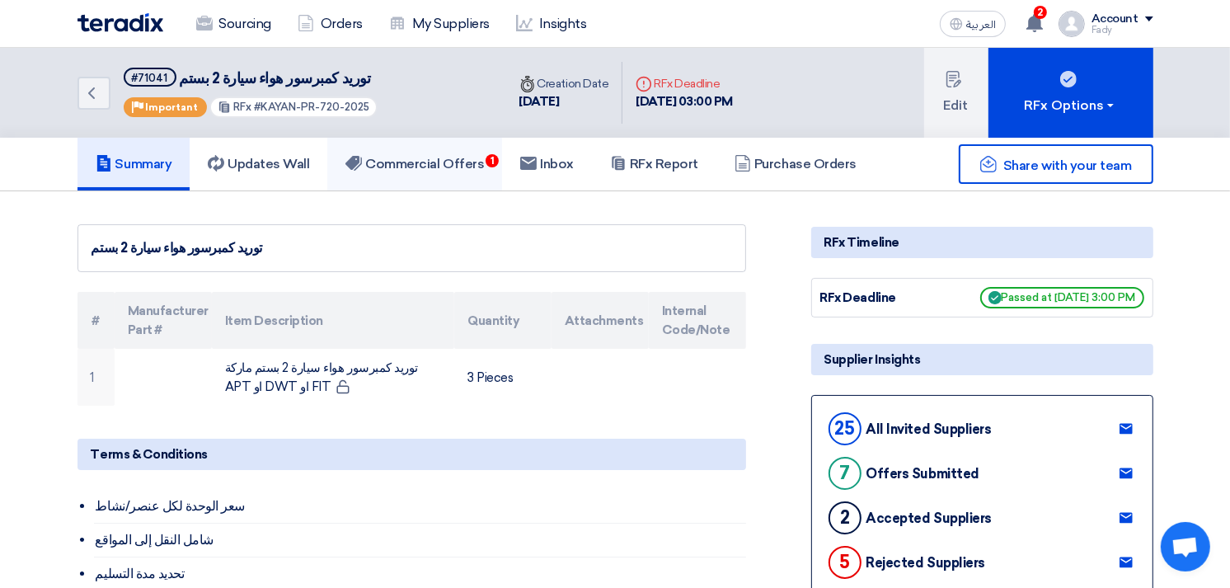
click at [449, 161] on h5 "Commercial Offers 1" at bounding box center [414, 164] width 139 height 16
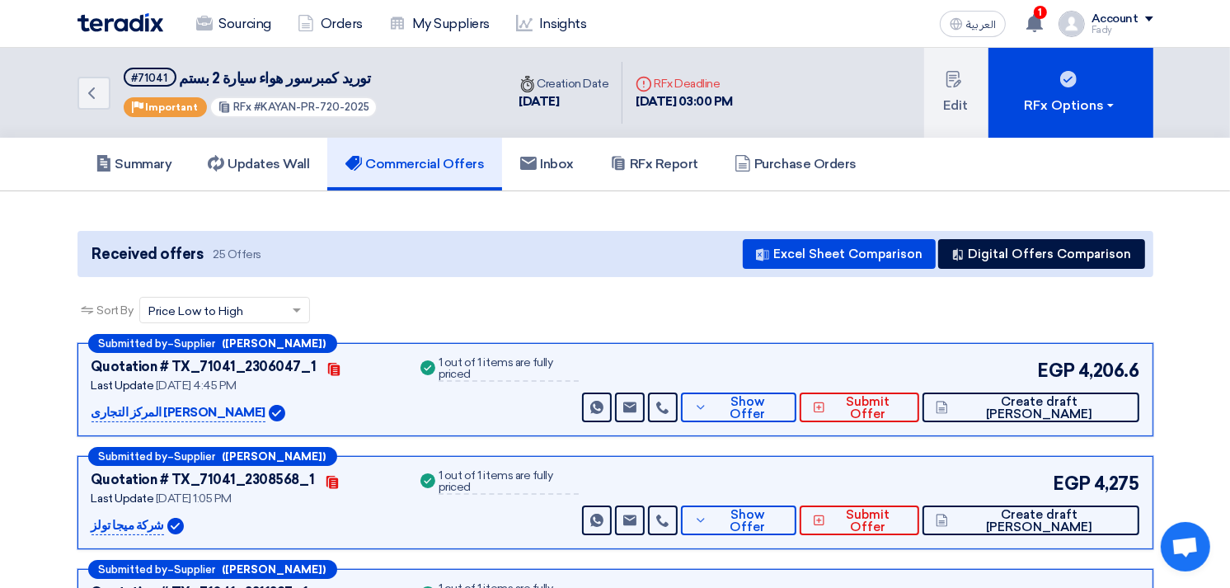
scroll to position [92, 0]
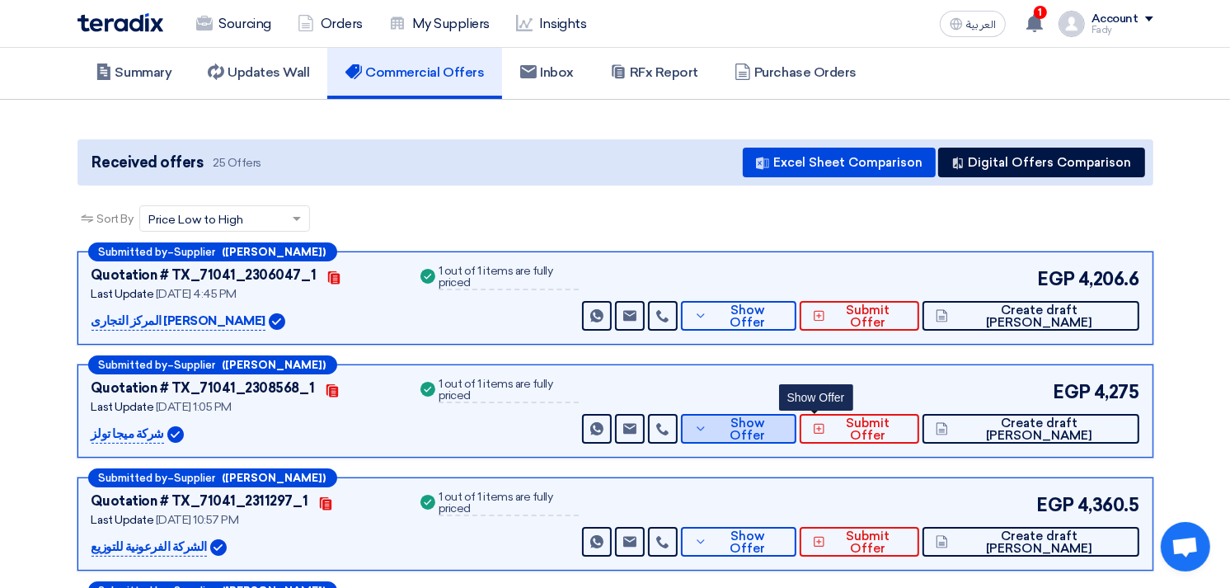
click at [796, 417] on button "Show Offer" at bounding box center [738, 429] width 115 height 30
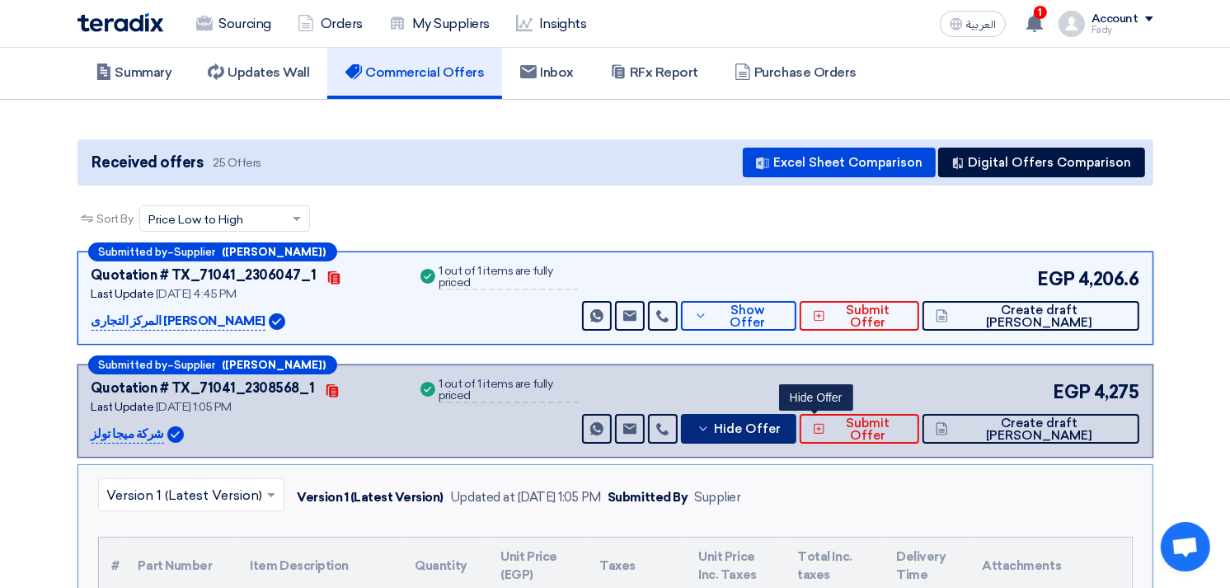
click at [796, 417] on button "Hide Offer" at bounding box center [738, 429] width 115 height 30
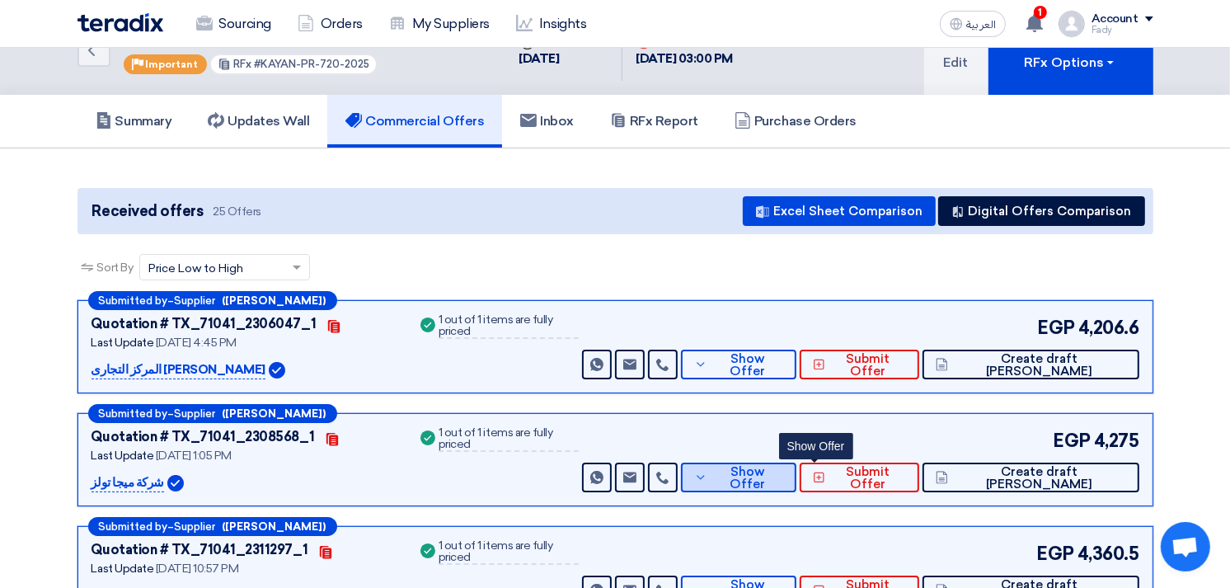
scroll to position [0, 0]
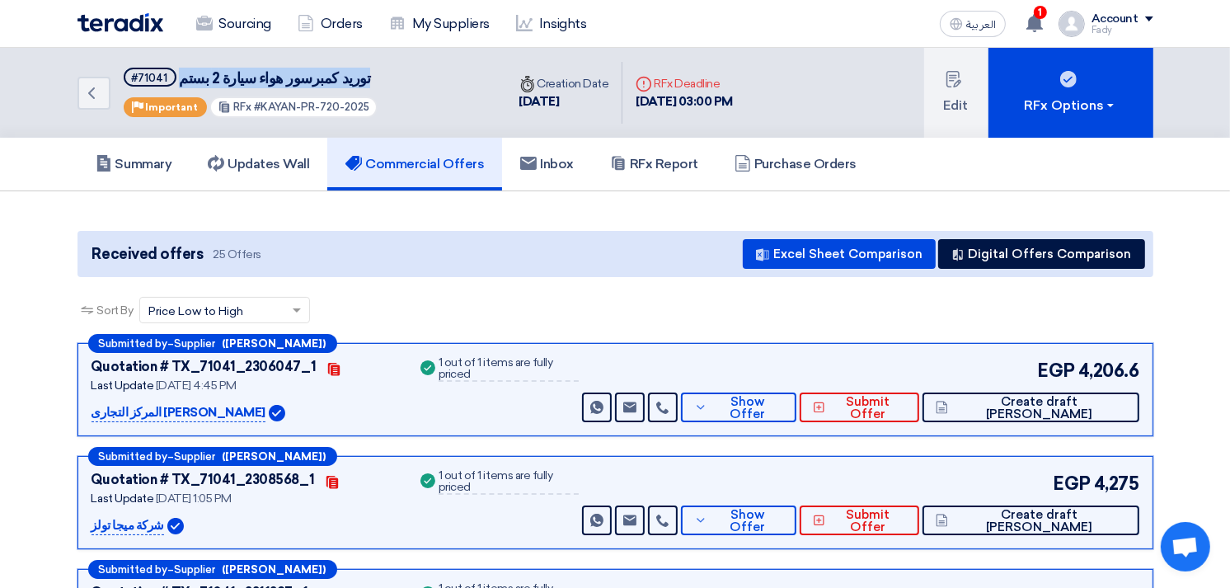
drag, startPoint x: 348, startPoint y: 78, endPoint x: 176, endPoint y: 69, distance: 171.7
click at [176, 69] on h5 "#71041 توريد كمبرسور هواء سيارة 2 بستم" at bounding box center [251, 78] width 255 height 21
copy span "توريد كمبرسور هواء سيارة 2 بستم"
click at [190, 411] on p "المركز التجارى [PERSON_NAME]" at bounding box center [179, 413] width 175 height 20
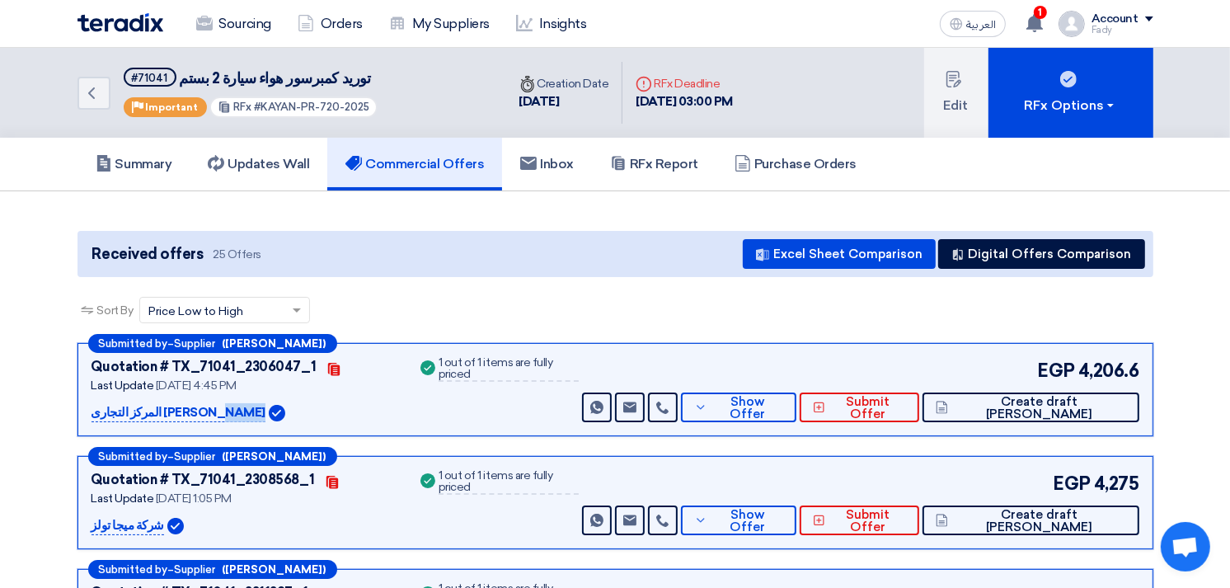
click at [190, 411] on p "المركز التجارى [PERSON_NAME]" at bounding box center [179, 413] width 175 height 20
copy div "المركز التجارى [PERSON_NAME]"
click at [796, 416] on button "Show Offer" at bounding box center [738, 407] width 115 height 30
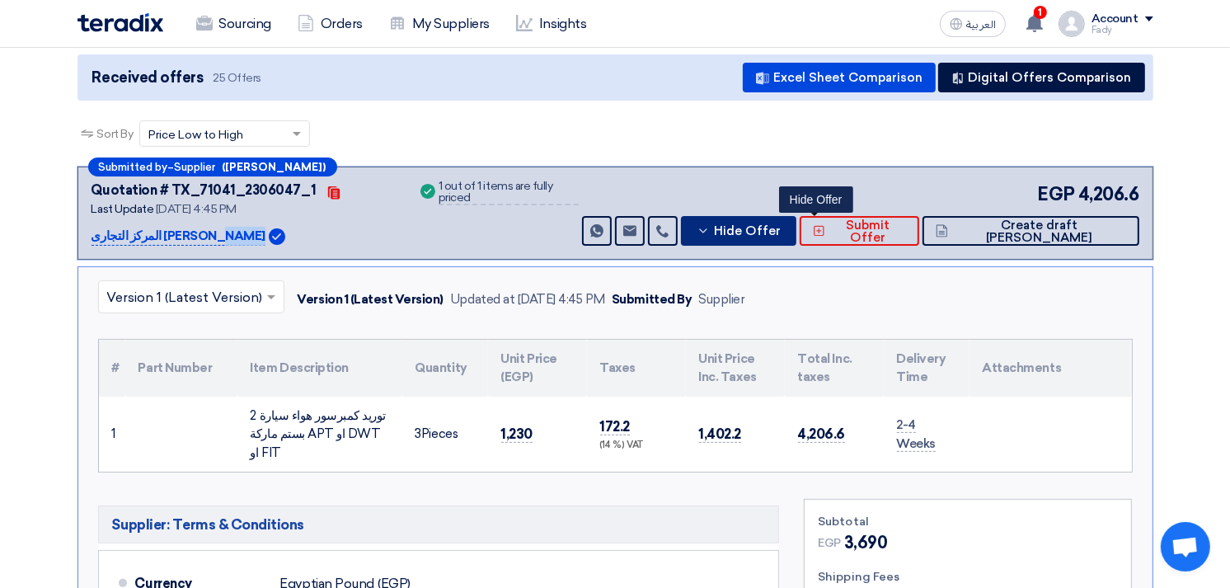
scroll to position [183, 0]
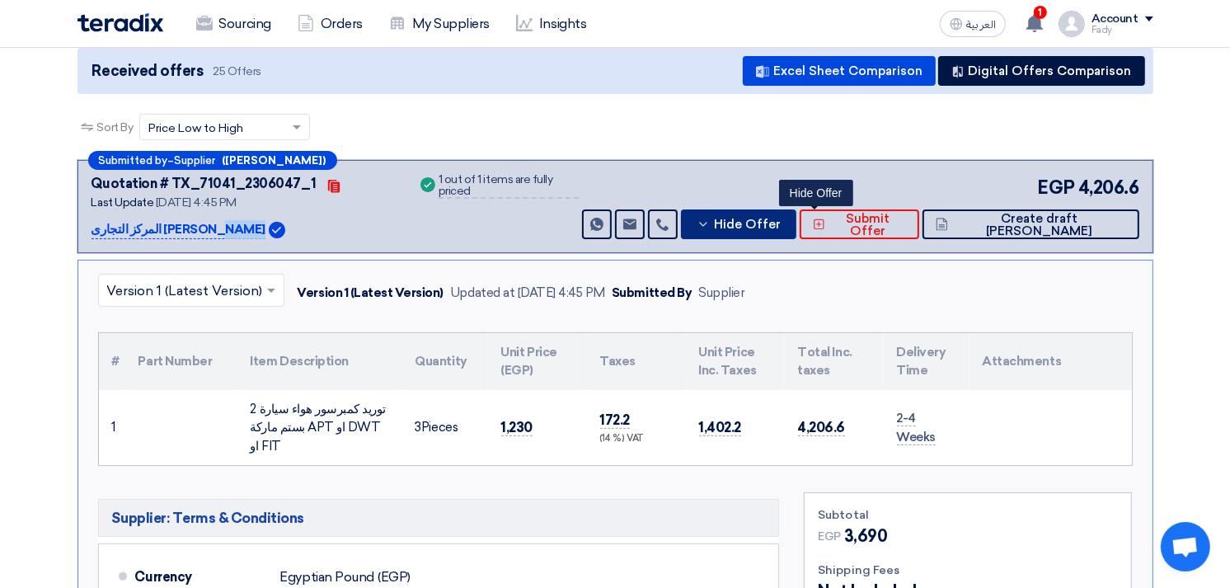
click at [796, 209] on button "Hide Offer" at bounding box center [738, 224] width 115 height 30
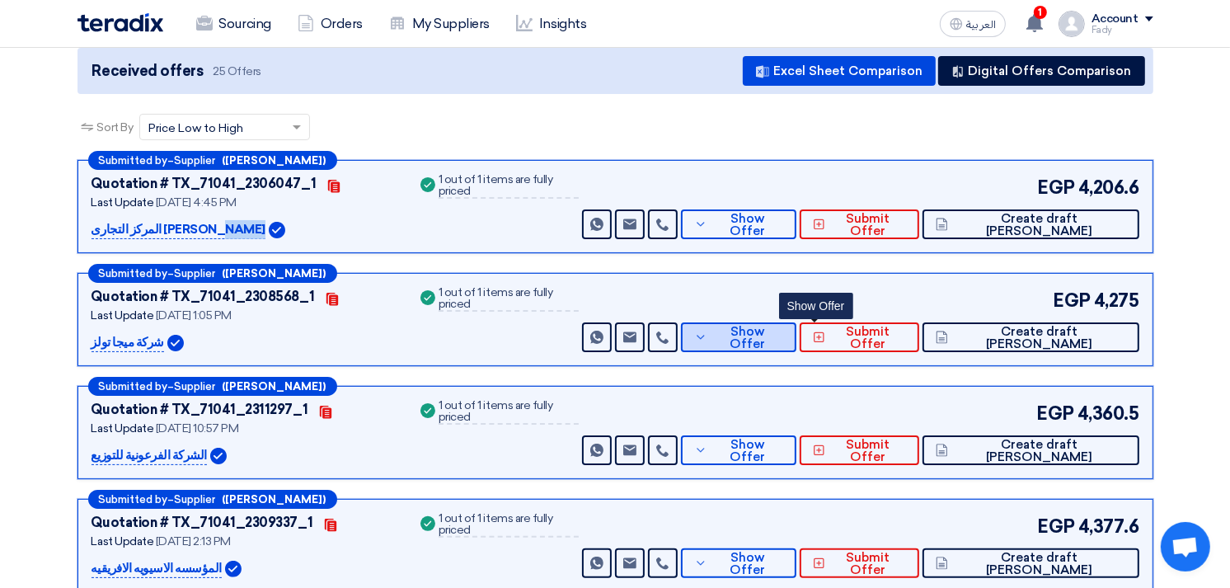
click at [783, 336] on span "Show Offer" at bounding box center [748, 338] width 72 height 25
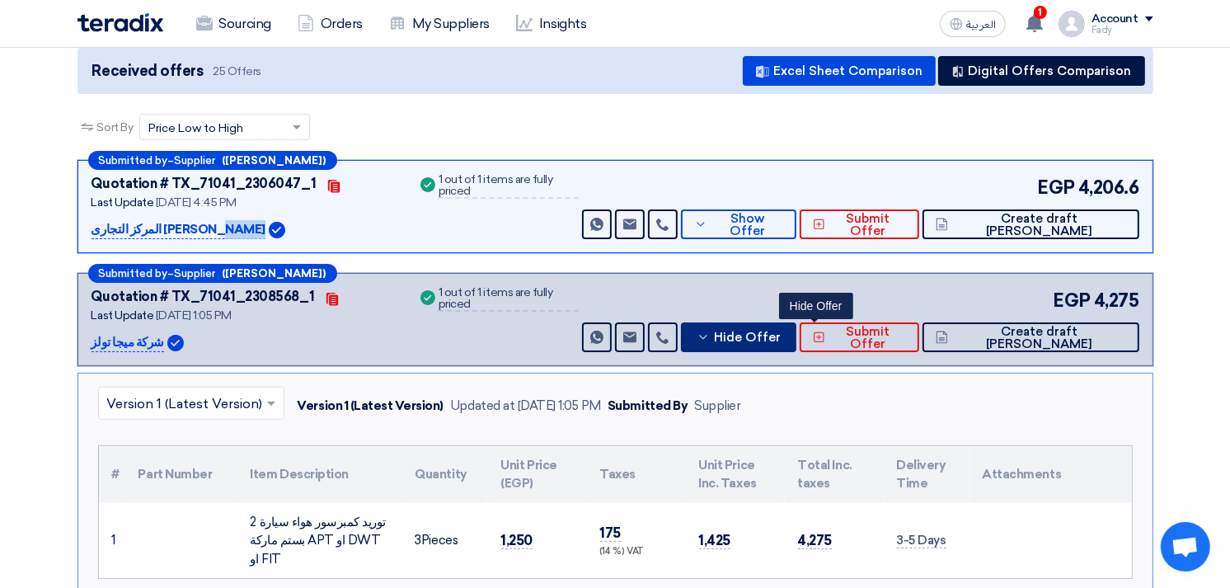
click at [781, 331] on span "Hide Offer" at bounding box center [747, 337] width 67 height 12
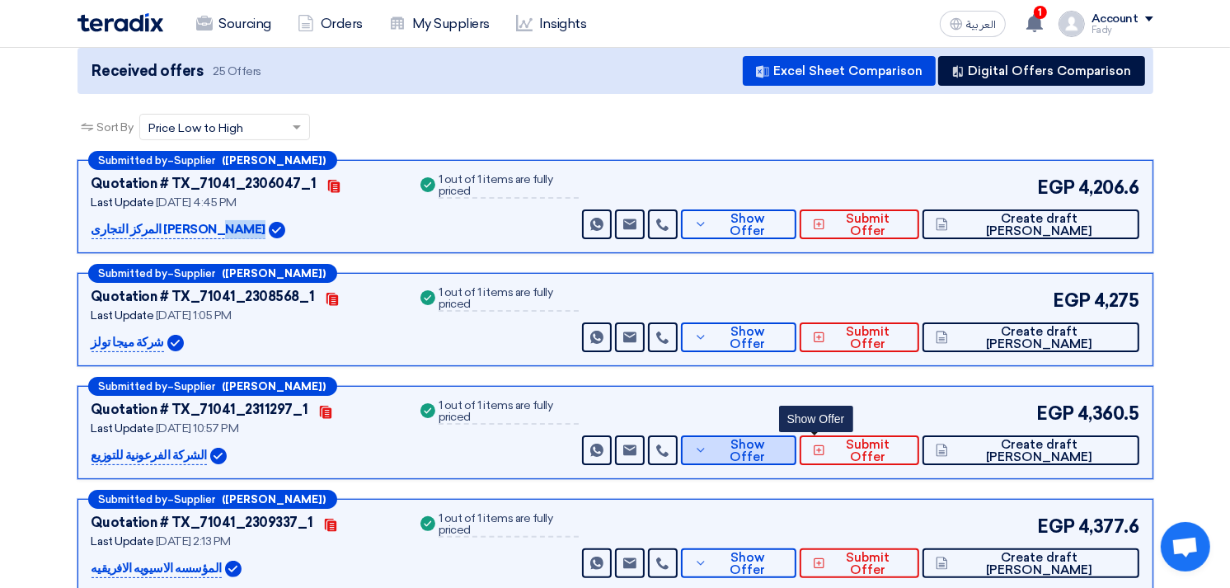
click at [783, 447] on span "Show Offer" at bounding box center [748, 451] width 72 height 25
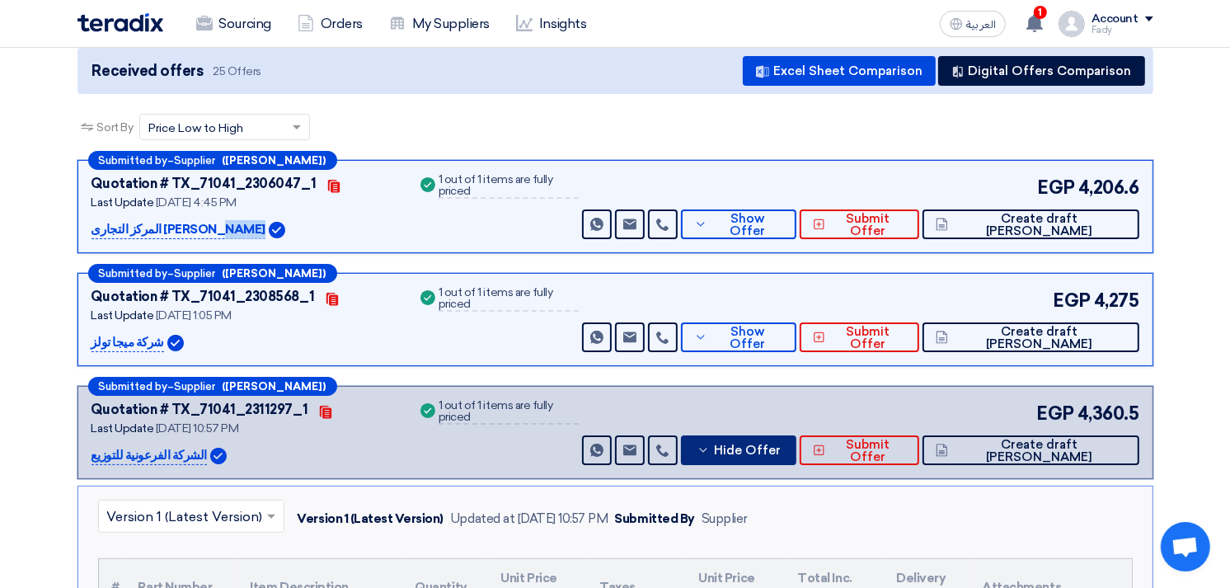
scroll to position [458, 0]
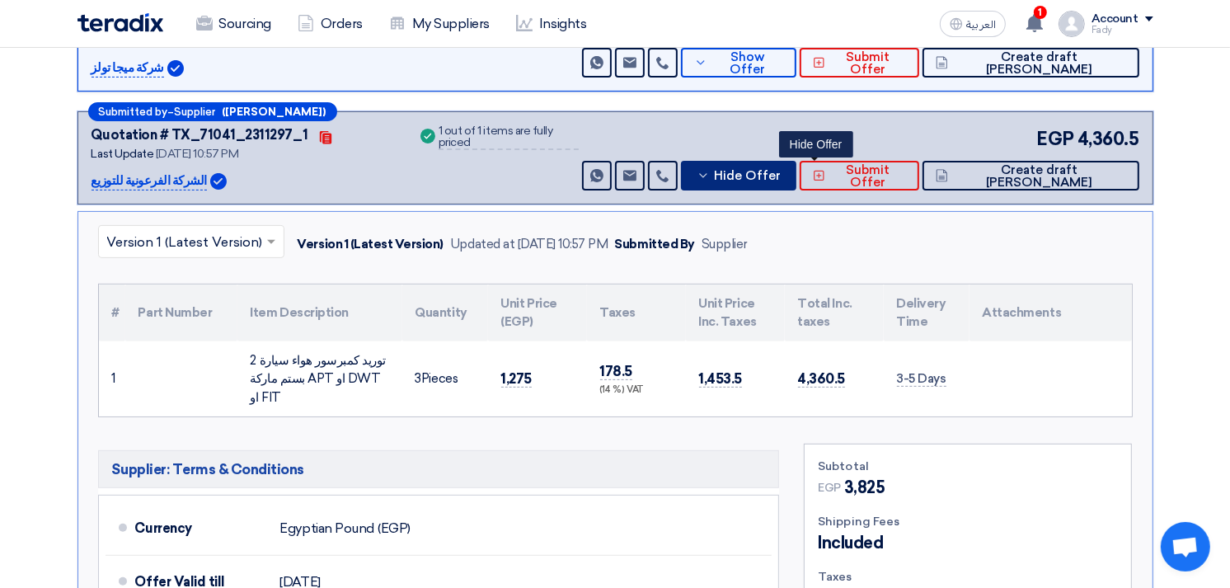
click at [781, 174] on span "Hide Offer" at bounding box center [747, 176] width 67 height 12
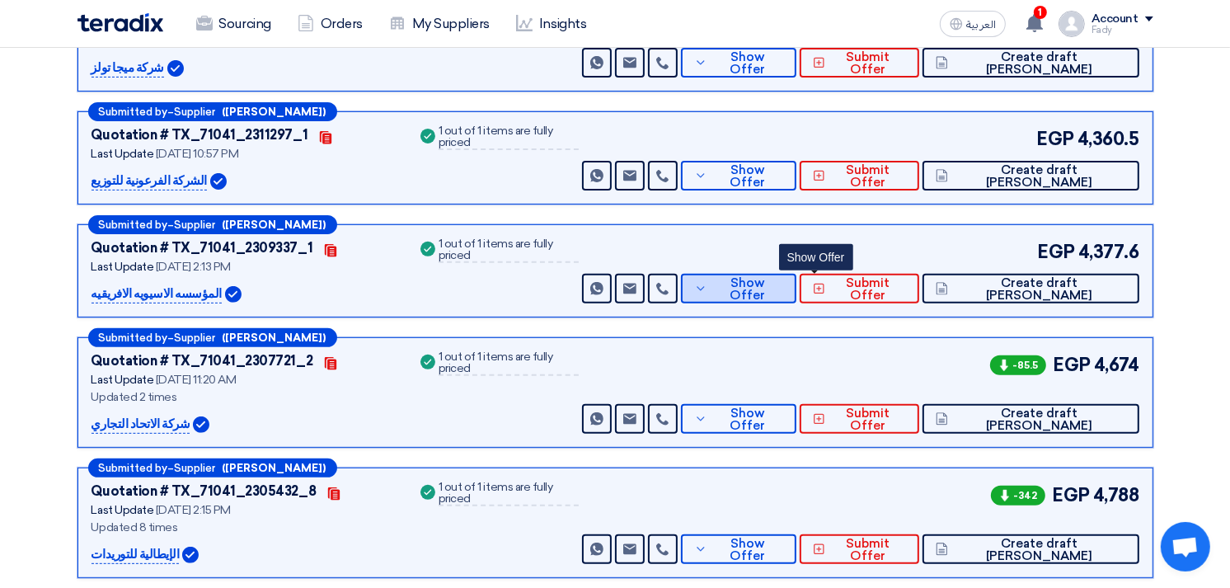
click at [783, 282] on span "Show Offer" at bounding box center [748, 289] width 72 height 25
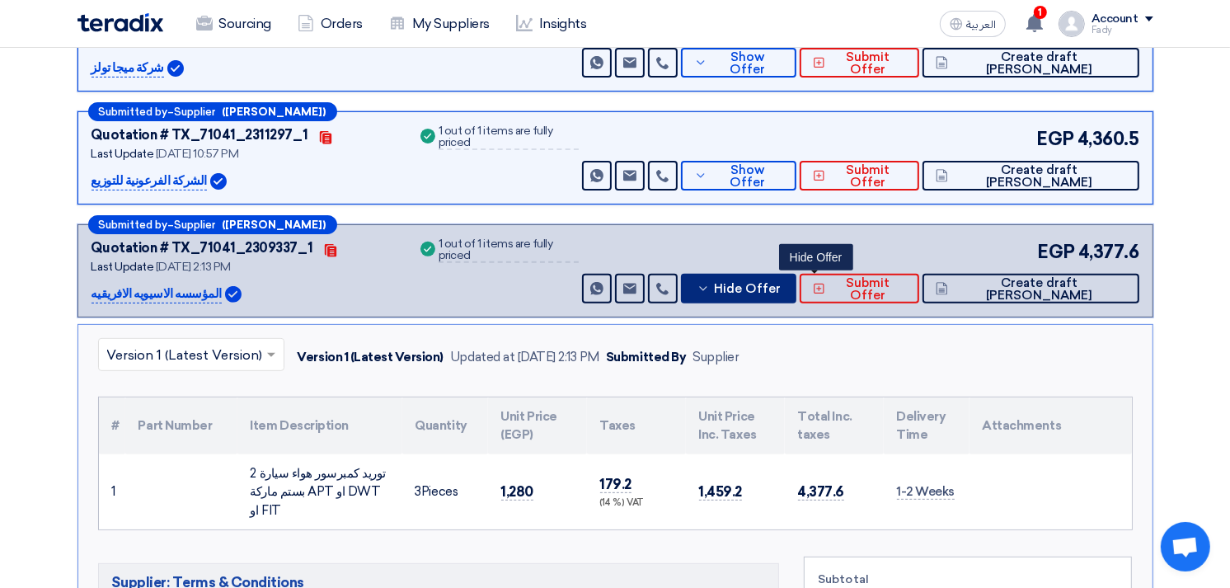
click at [781, 286] on span "Hide Offer" at bounding box center [747, 289] width 67 height 12
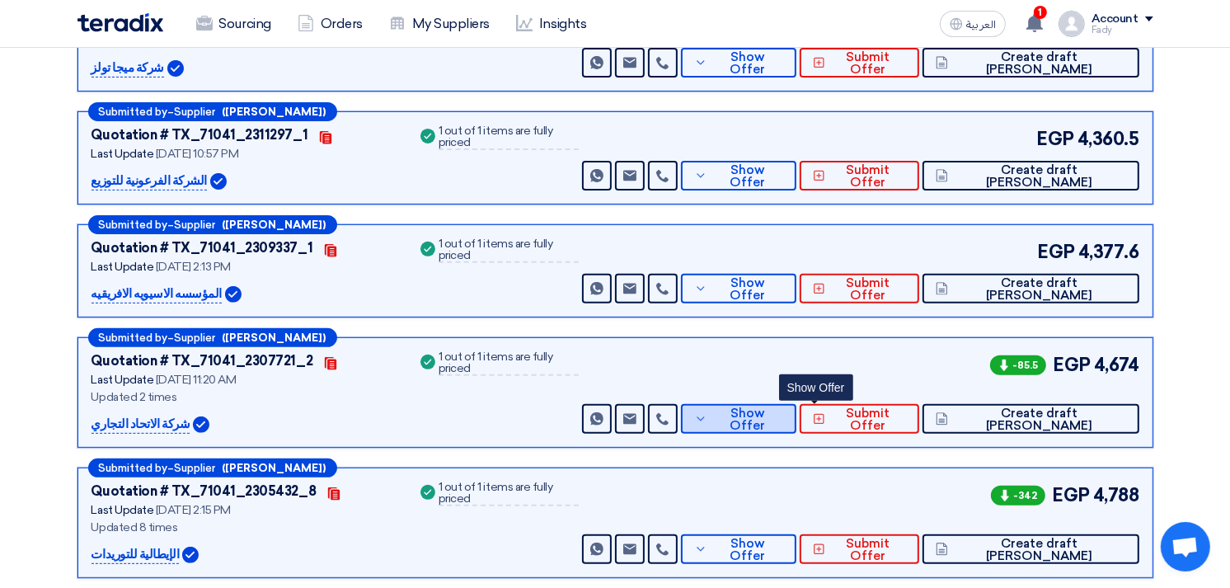
click at [783, 414] on span "Show Offer" at bounding box center [748, 419] width 72 height 25
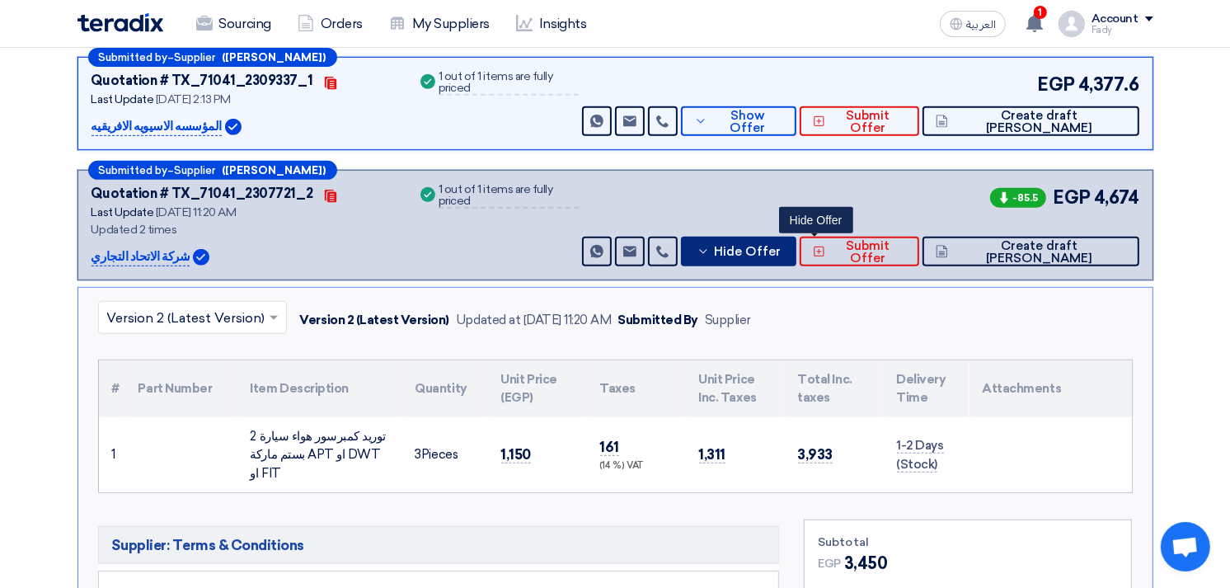
scroll to position [641, 0]
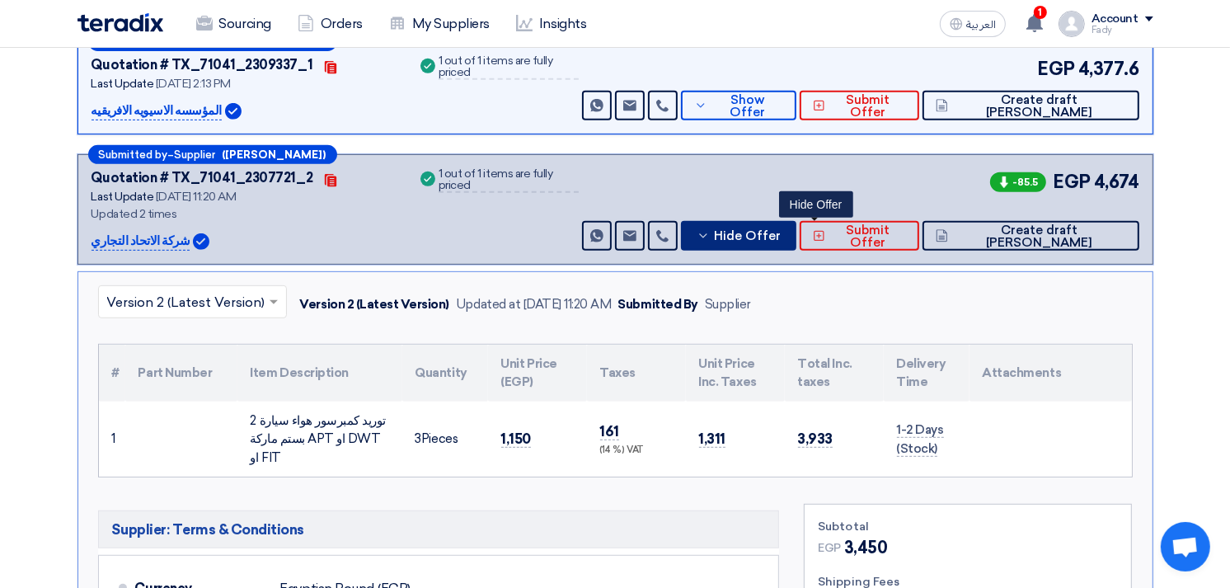
click at [781, 230] on span "Hide Offer" at bounding box center [747, 236] width 67 height 12
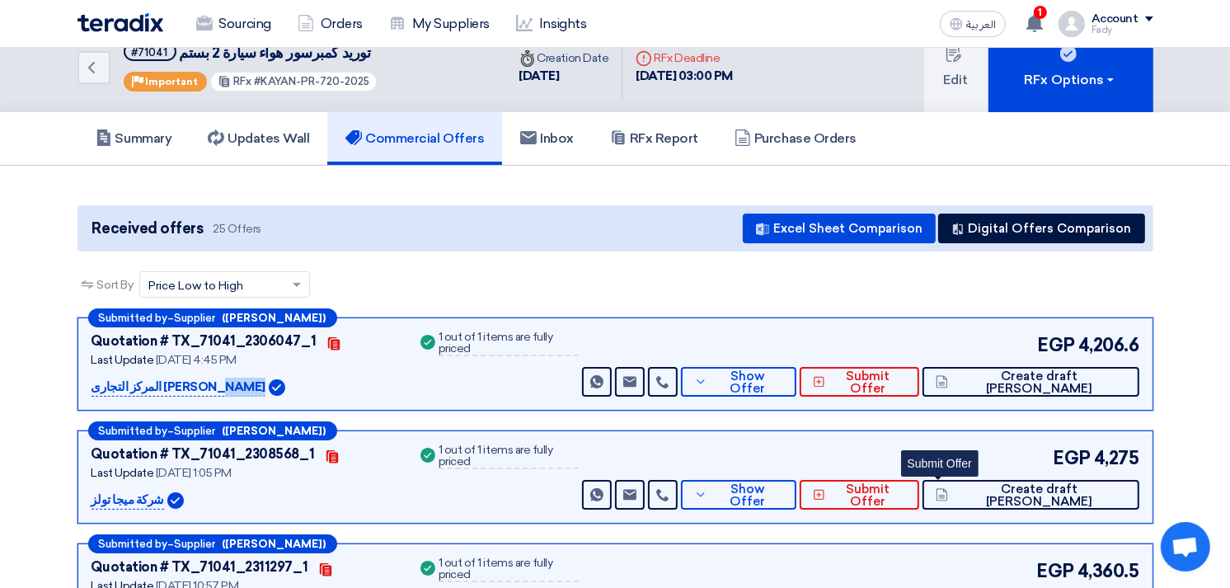
scroll to position [0, 0]
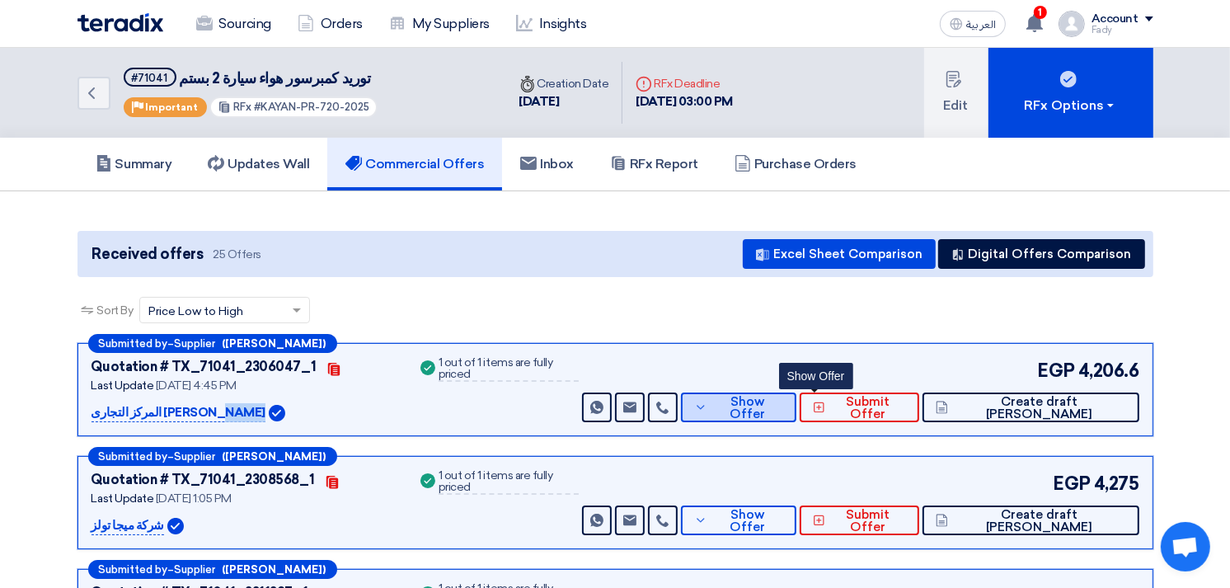
click at [784, 414] on button "Show Offer" at bounding box center [738, 407] width 115 height 30
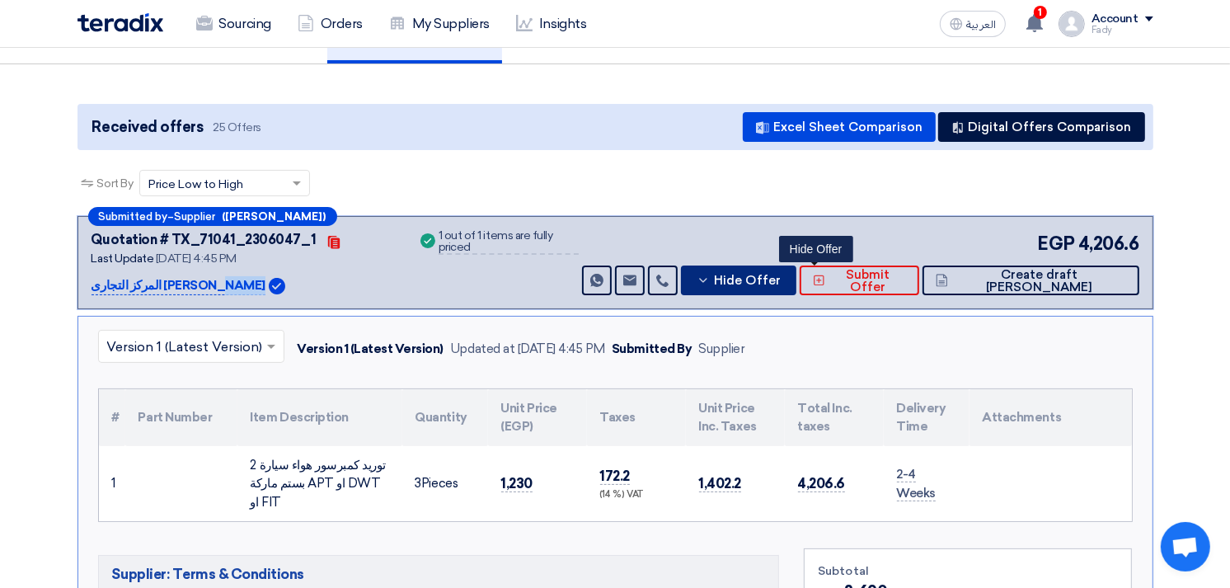
scroll to position [275, 0]
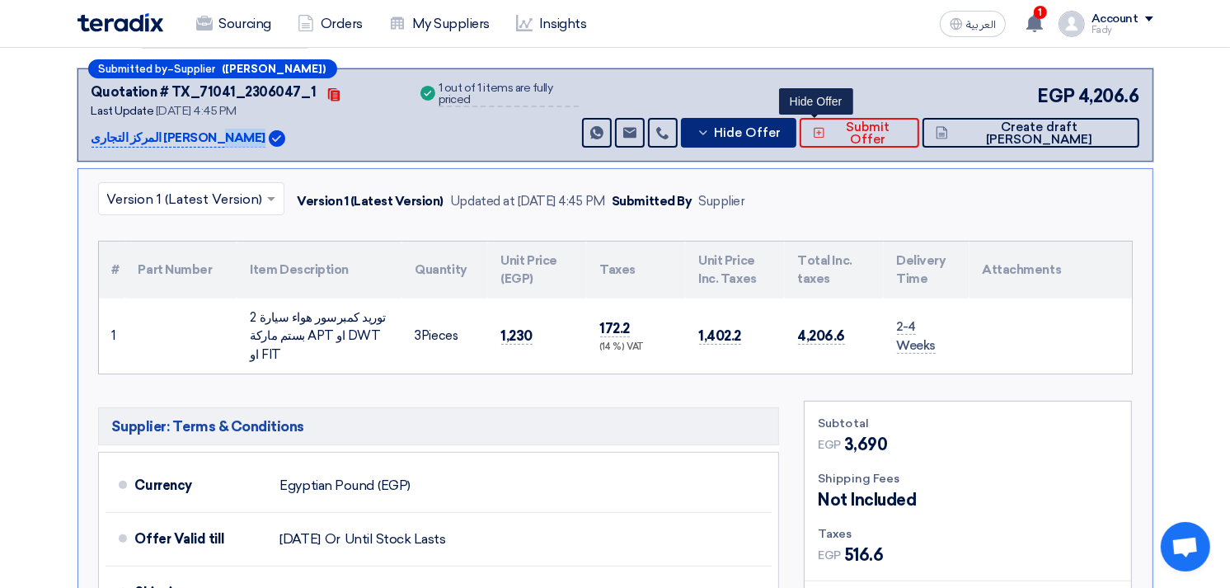
click at [781, 133] on span "Hide Offer" at bounding box center [747, 133] width 67 height 12
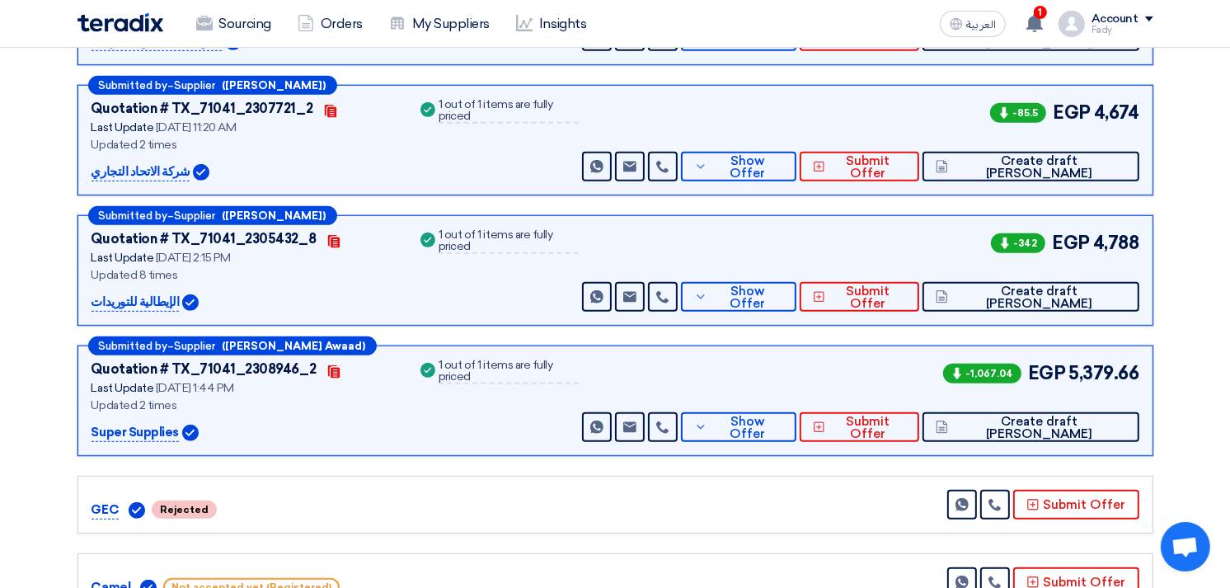
scroll to position [732, 0]
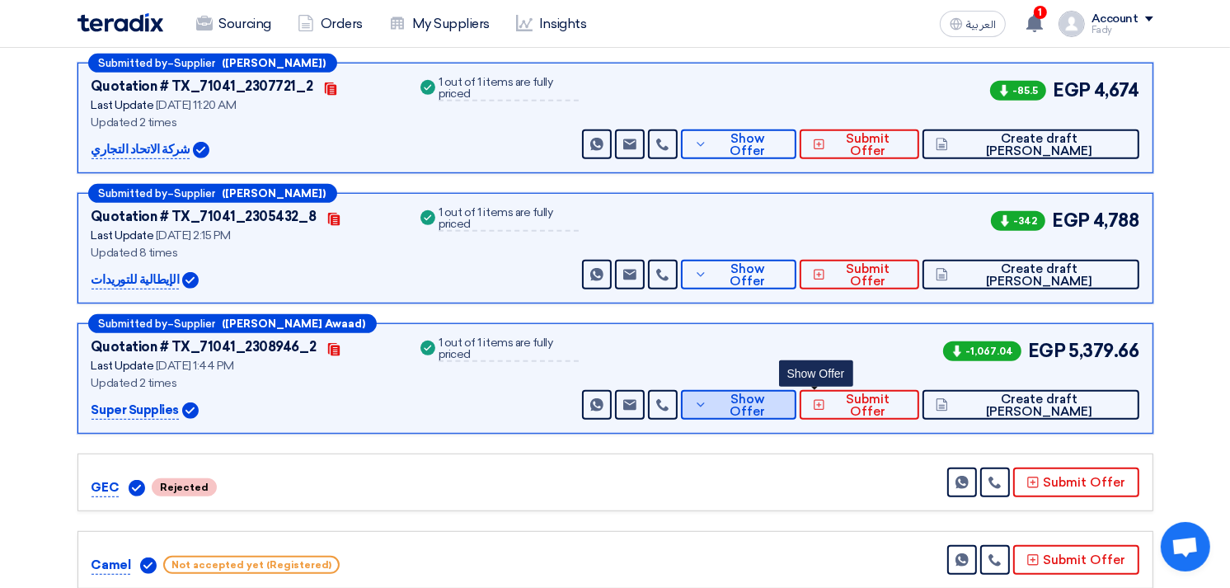
click at [783, 399] on span "Show Offer" at bounding box center [748, 405] width 72 height 25
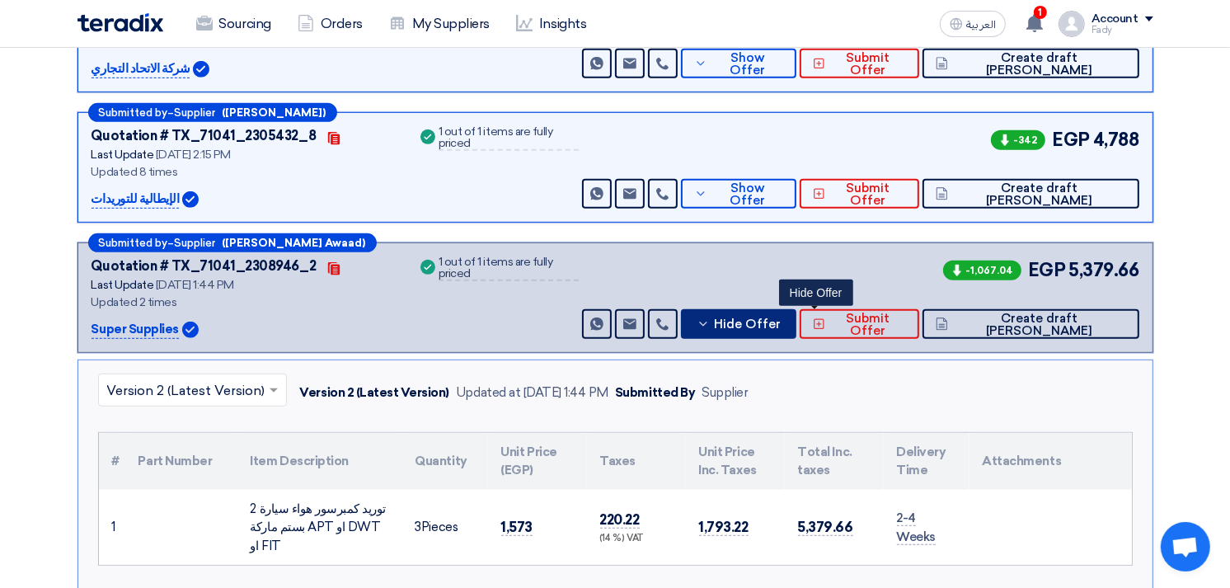
scroll to position [641, 0]
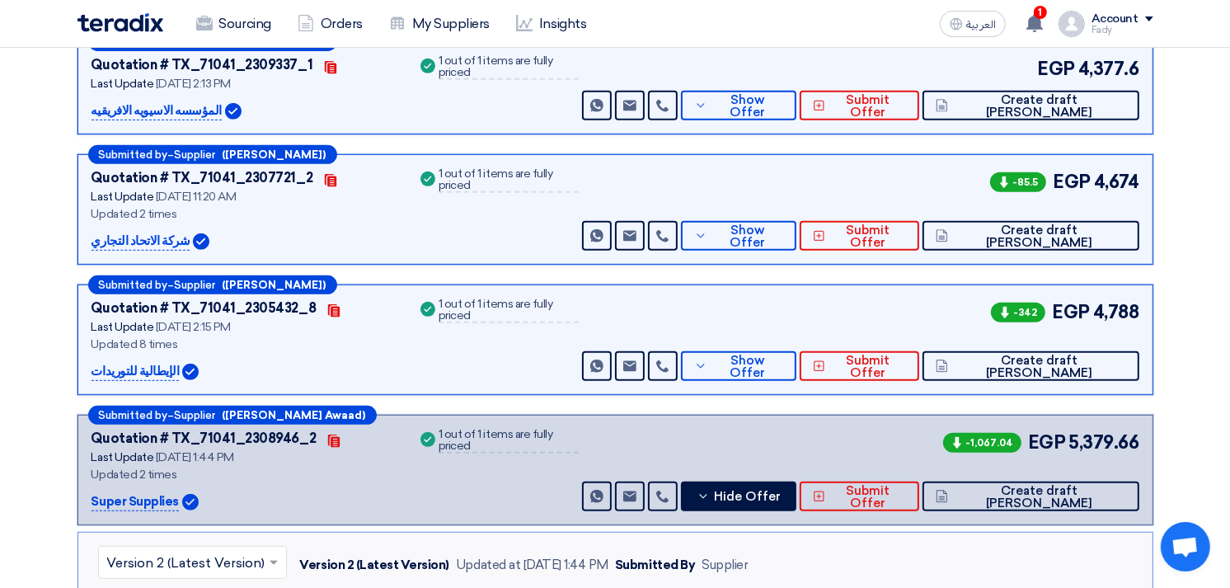
click at [578, 217] on div "Success 1 out of 1 items are fully priced" at bounding box center [498, 209] width 162 height 82
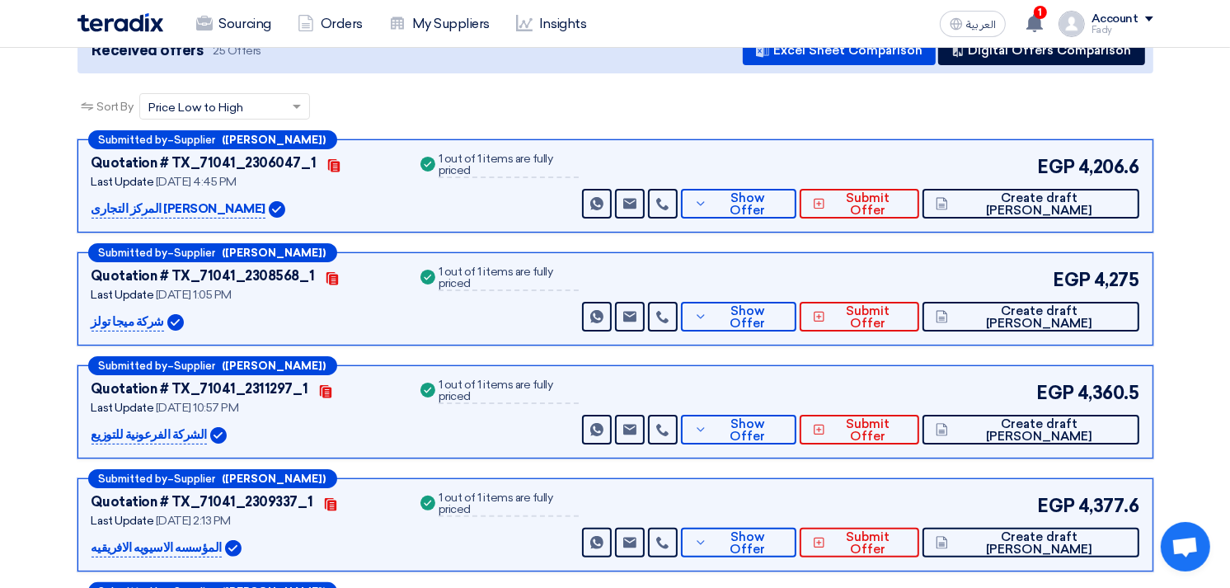
scroll to position [0, 0]
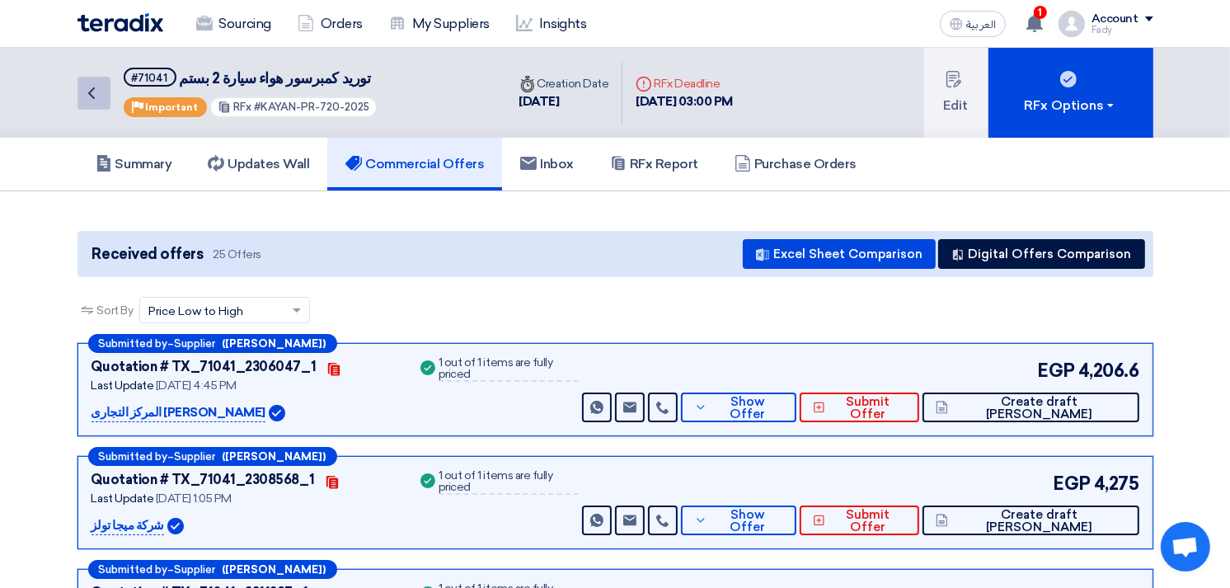
click at [93, 87] on use at bounding box center [91, 93] width 7 height 12
